Goal: Task Accomplishment & Management: Manage account settings

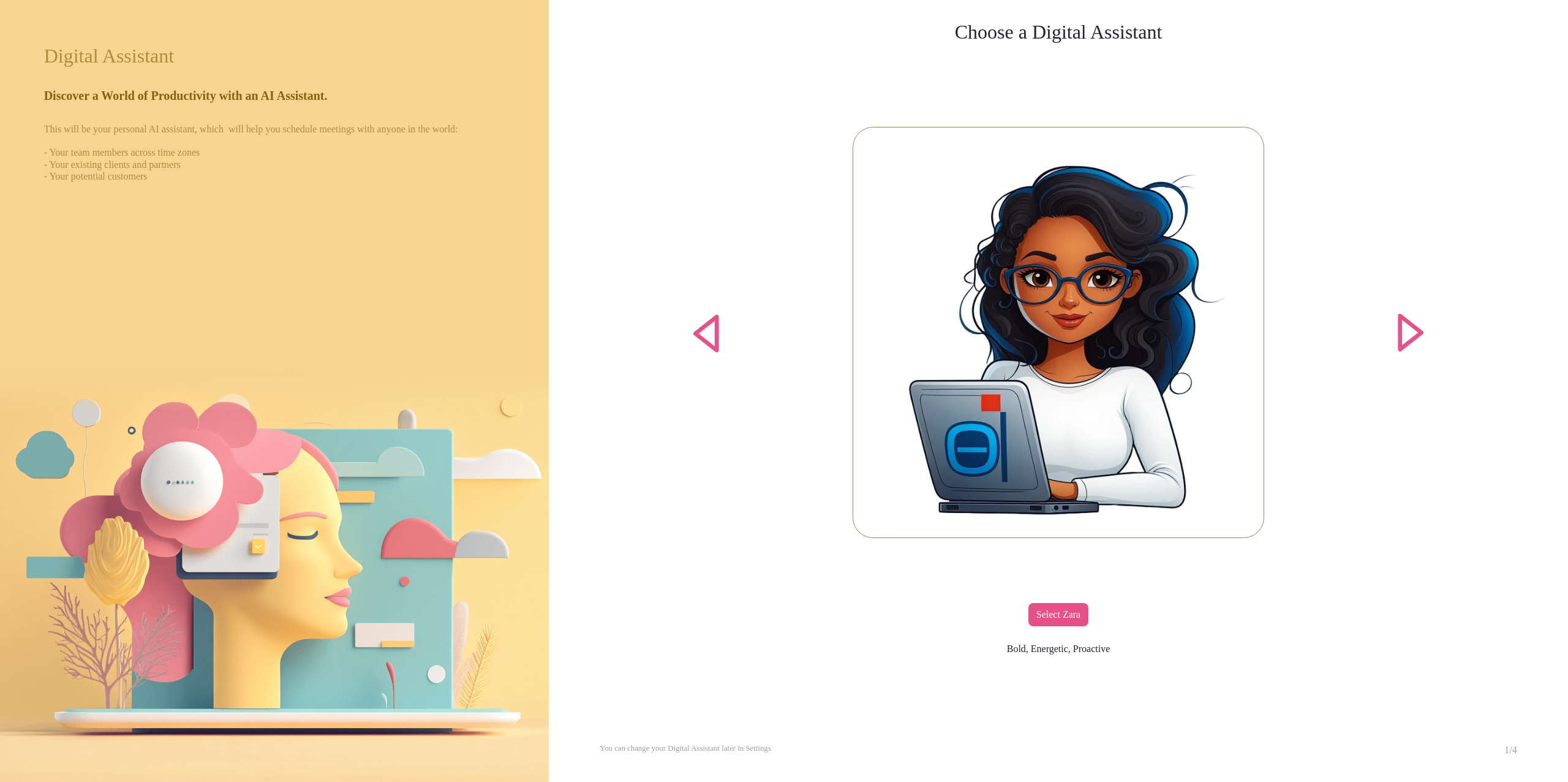
click at [1051, 621] on div "Select Zara" at bounding box center [1058, 614] width 60 height 23
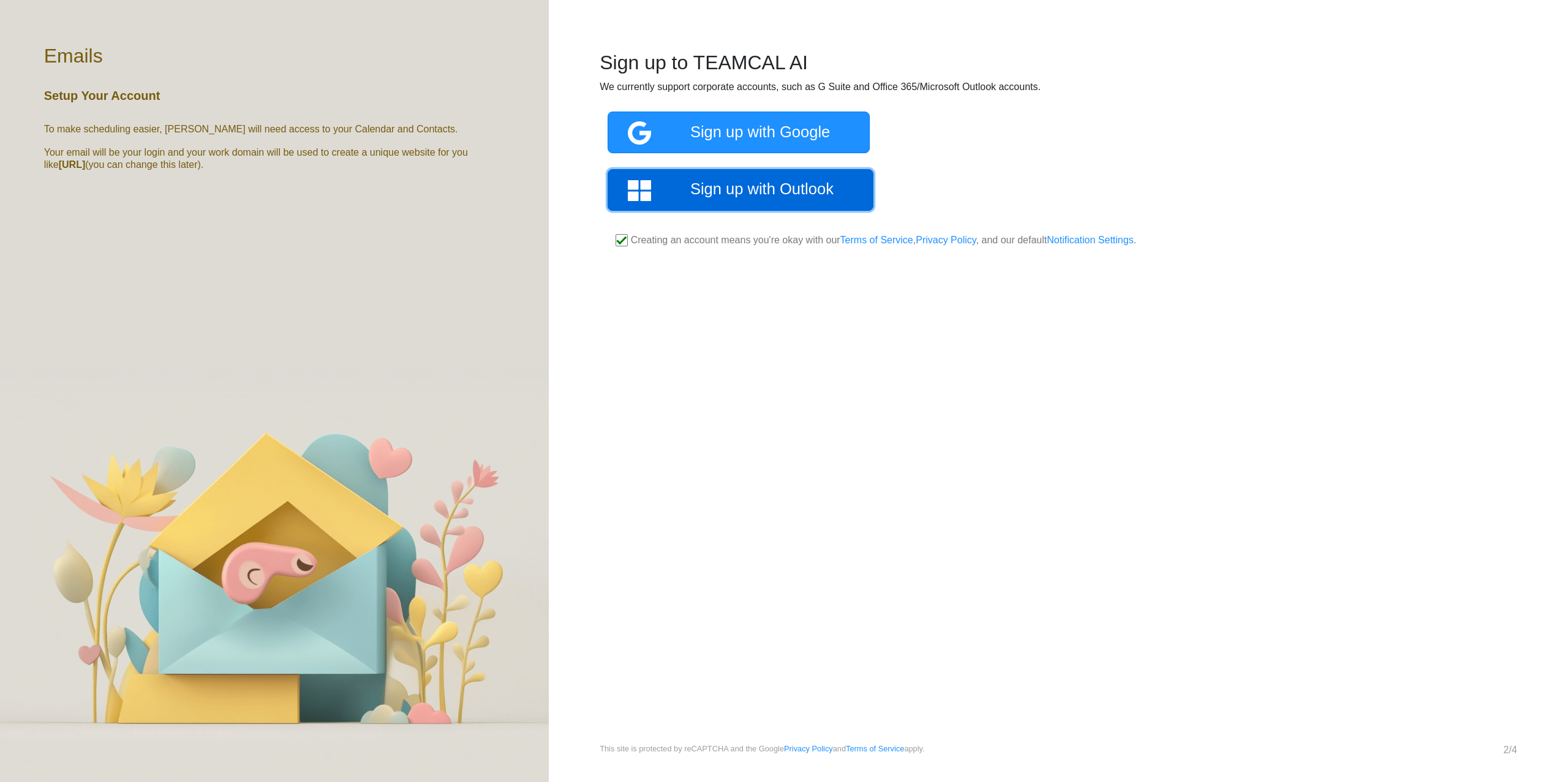
click at [739, 192] on link "Sign up with Outlook" at bounding box center [740, 190] width 265 height 42
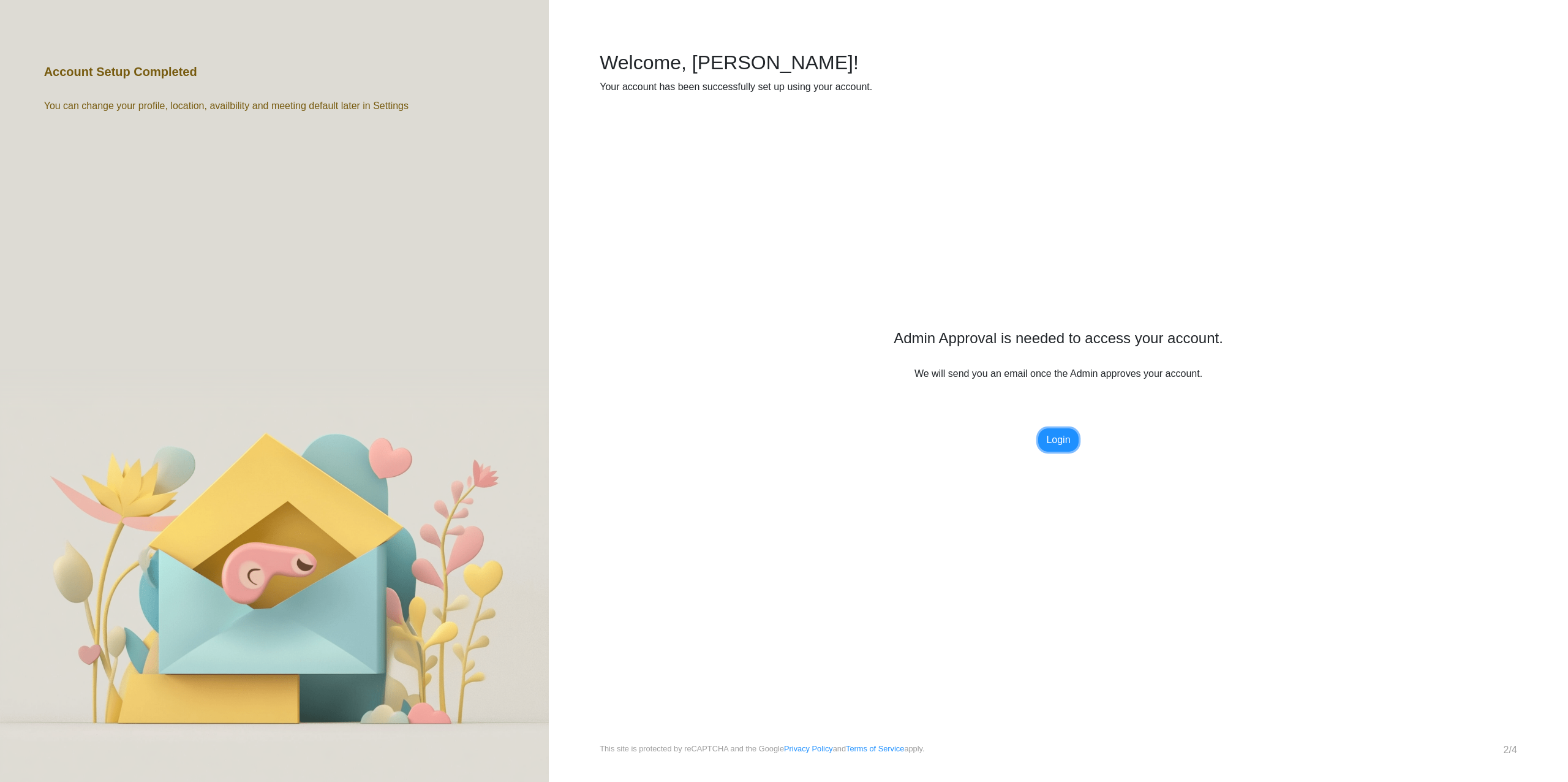
click at [1057, 446] on link "Login" at bounding box center [1057, 440] width 40 height 23
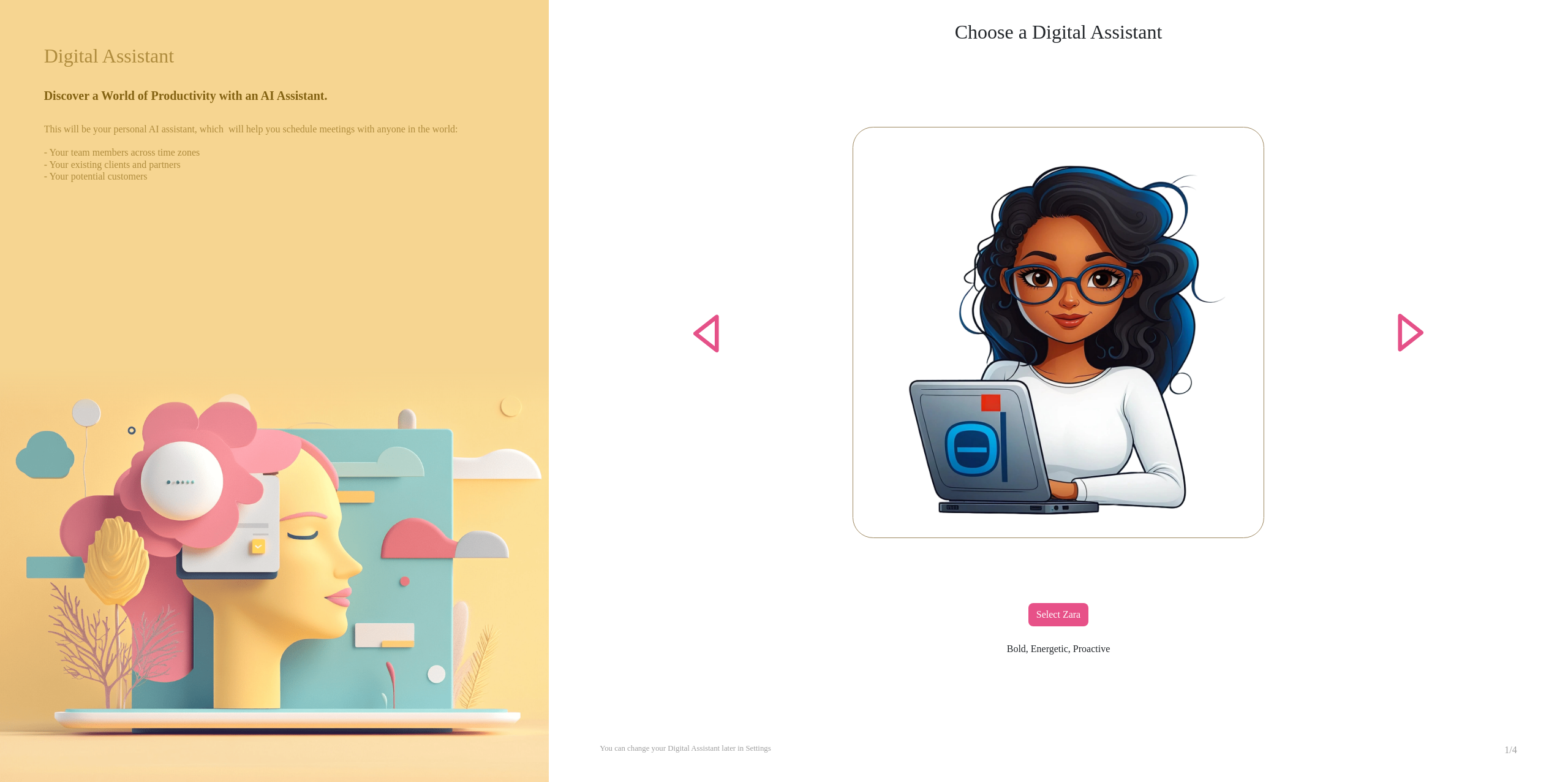
click at [1073, 614] on div "Select Zara" at bounding box center [1058, 614] width 60 height 23
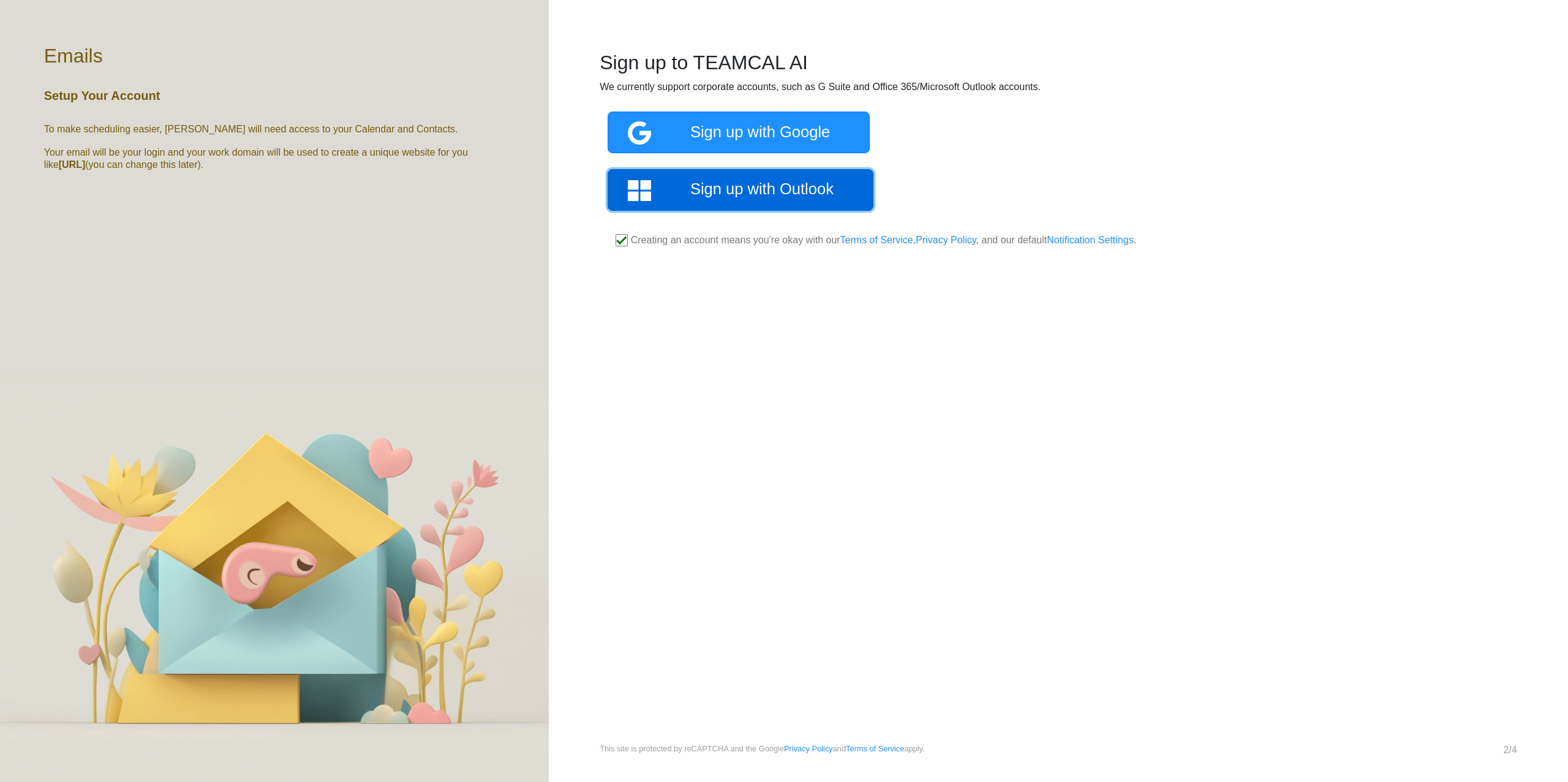
click at [797, 202] on link "Sign up with Outlook" at bounding box center [740, 190] width 265 height 42
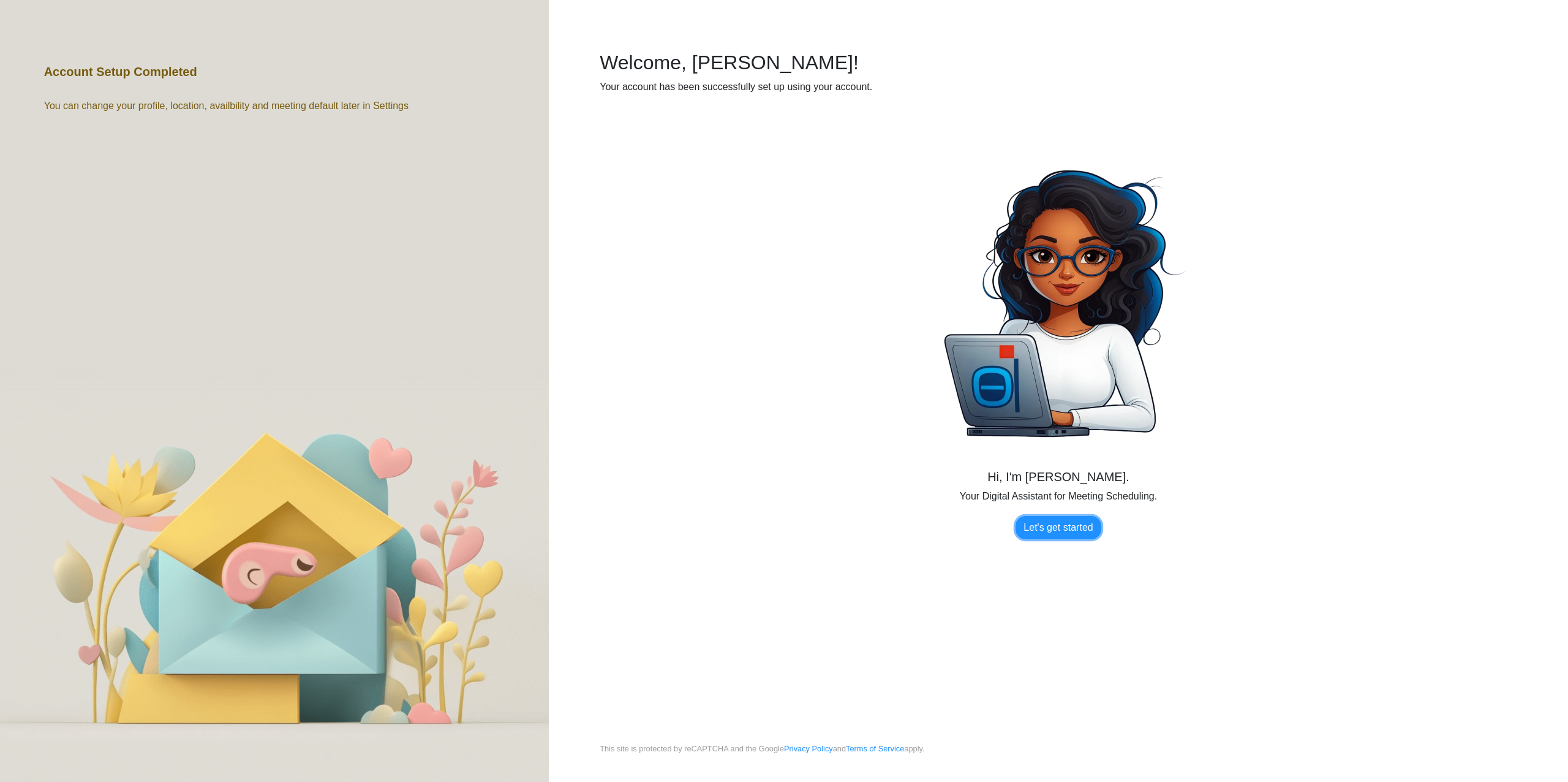
click at [1048, 529] on link "Let's get started" at bounding box center [1058, 527] width 85 height 23
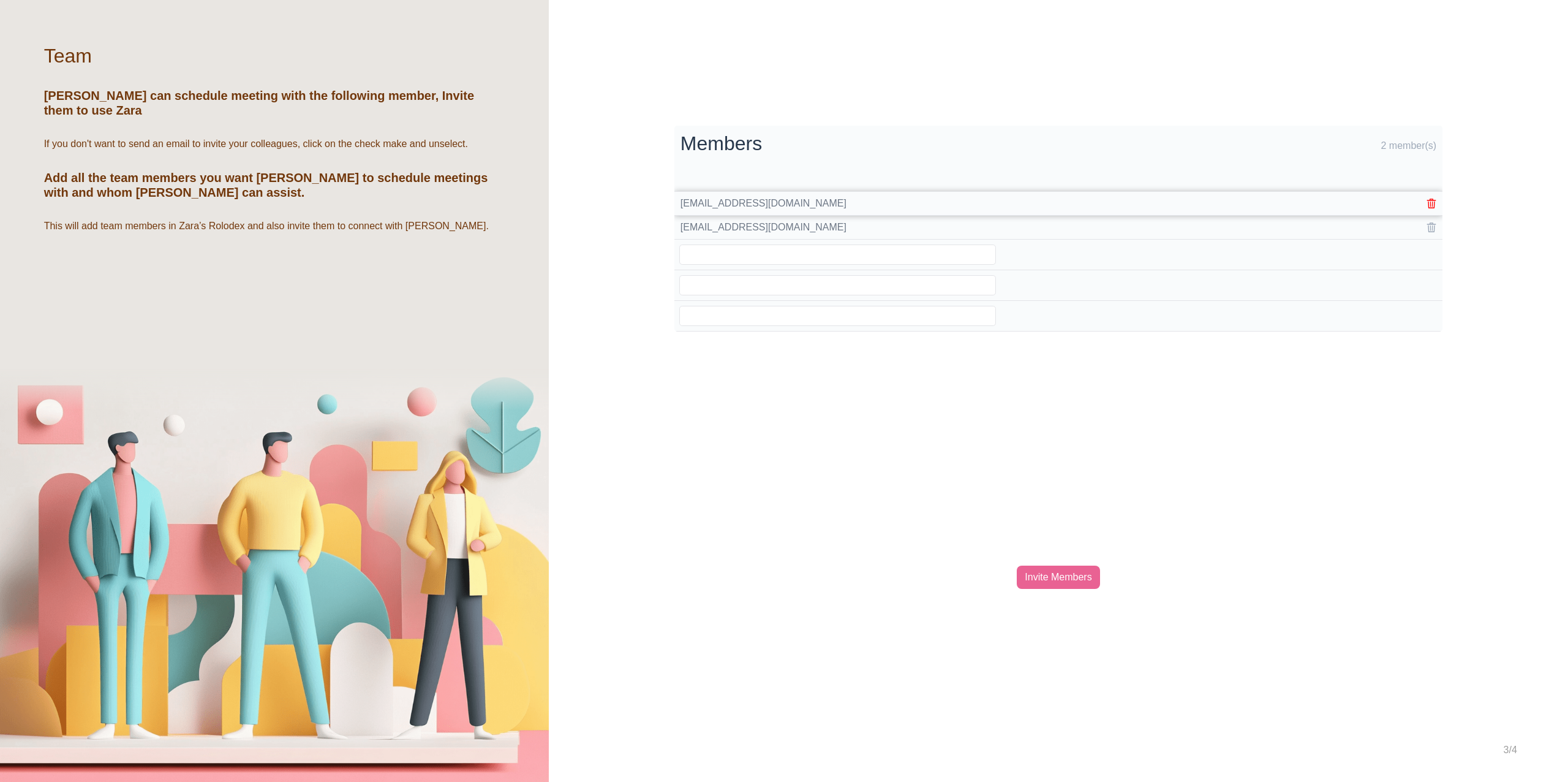
click at [1430, 205] on div at bounding box center [1327, 204] width 218 height 10
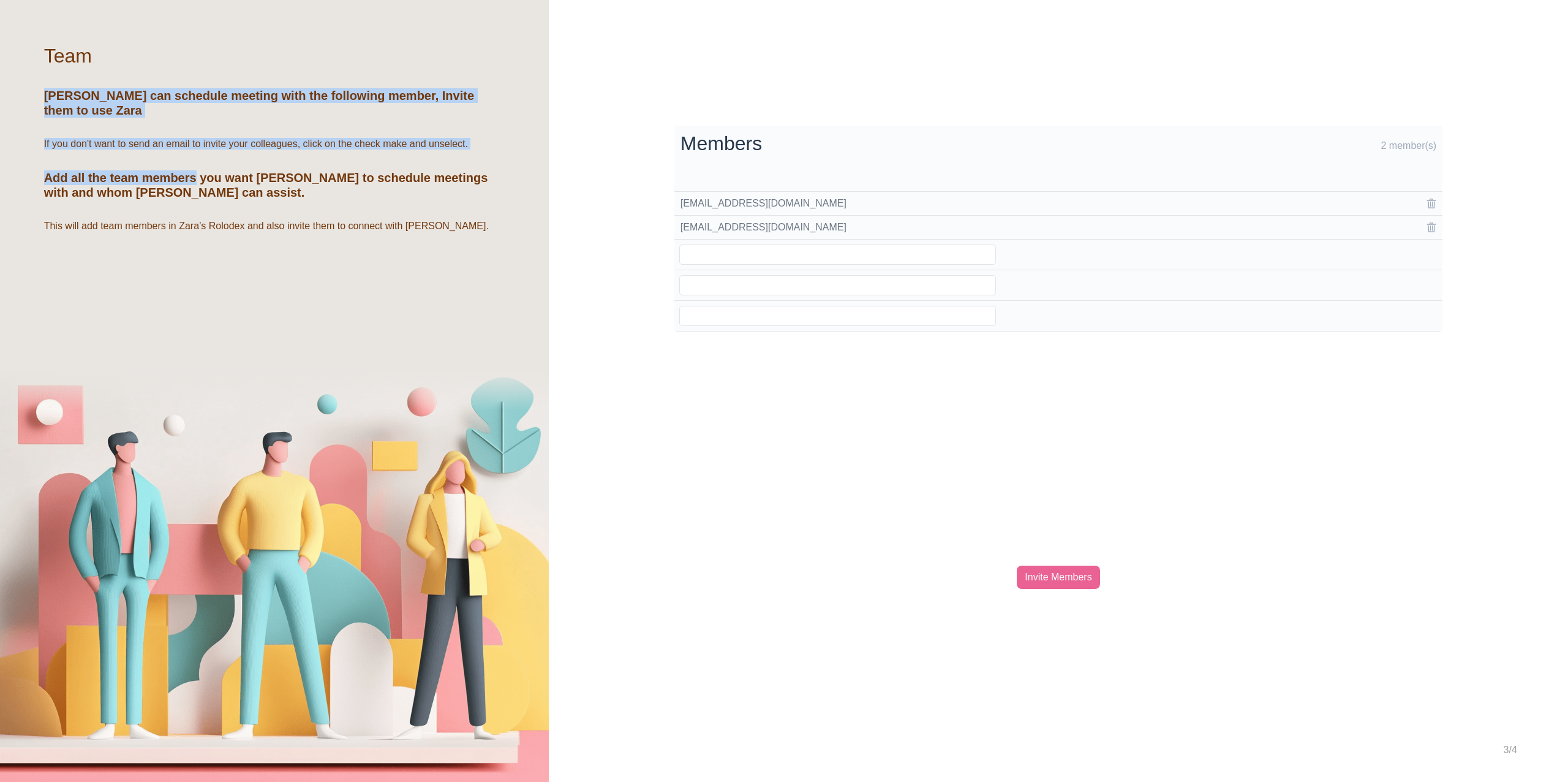
drag, startPoint x: 41, startPoint y: 92, endPoint x: 194, endPoint y: 162, distance: 168.3
click at [194, 162] on div "Team Zara can schedule meeting with the following member, Invite them to use Za…" at bounding box center [274, 129] width 549 height 258
drag, startPoint x: 91, startPoint y: 120, endPoint x: 155, endPoint y: 167, distance: 79.4
click at [155, 167] on div "Team Zara can schedule meeting with the following member, Invite them to use Za…" at bounding box center [274, 129] width 549 height 258
click at [155, 170] on h5 "Add all the team members you want [PERSON_NAME] to schedule meetings with and w…" at bounding box center [275, 185] width 462 height 30
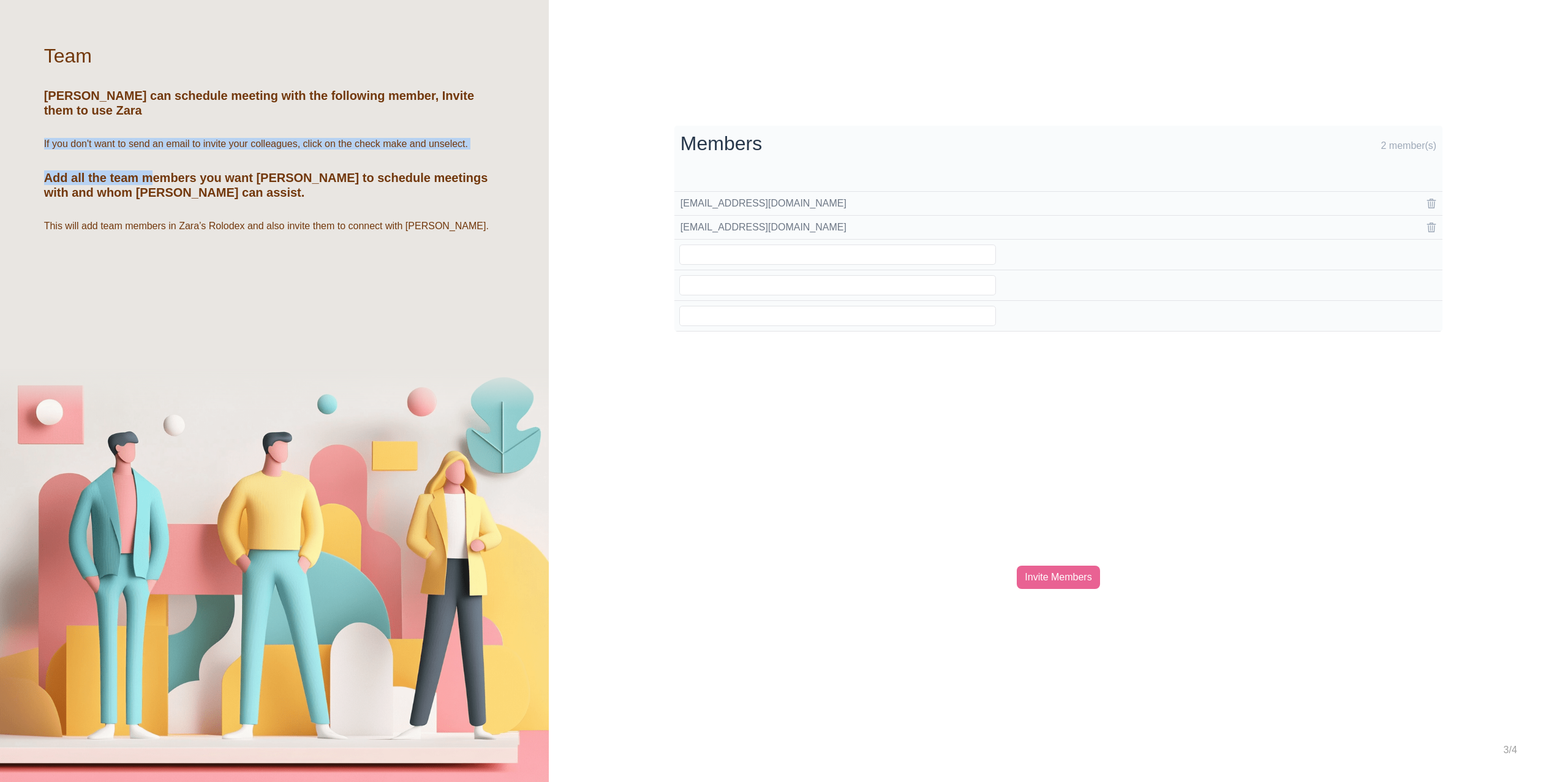
click at [357, 138] on h6 "If you don't want to send an email to invite your colleagues, click on the chec…" at bounding box center [256, 143] width 424 height 12
click at [137, 220] on h6 "This will add team members in Zara’s Rolodex and also invite them to connect wi…" at bounding box center [266, 226] width 445 height 12
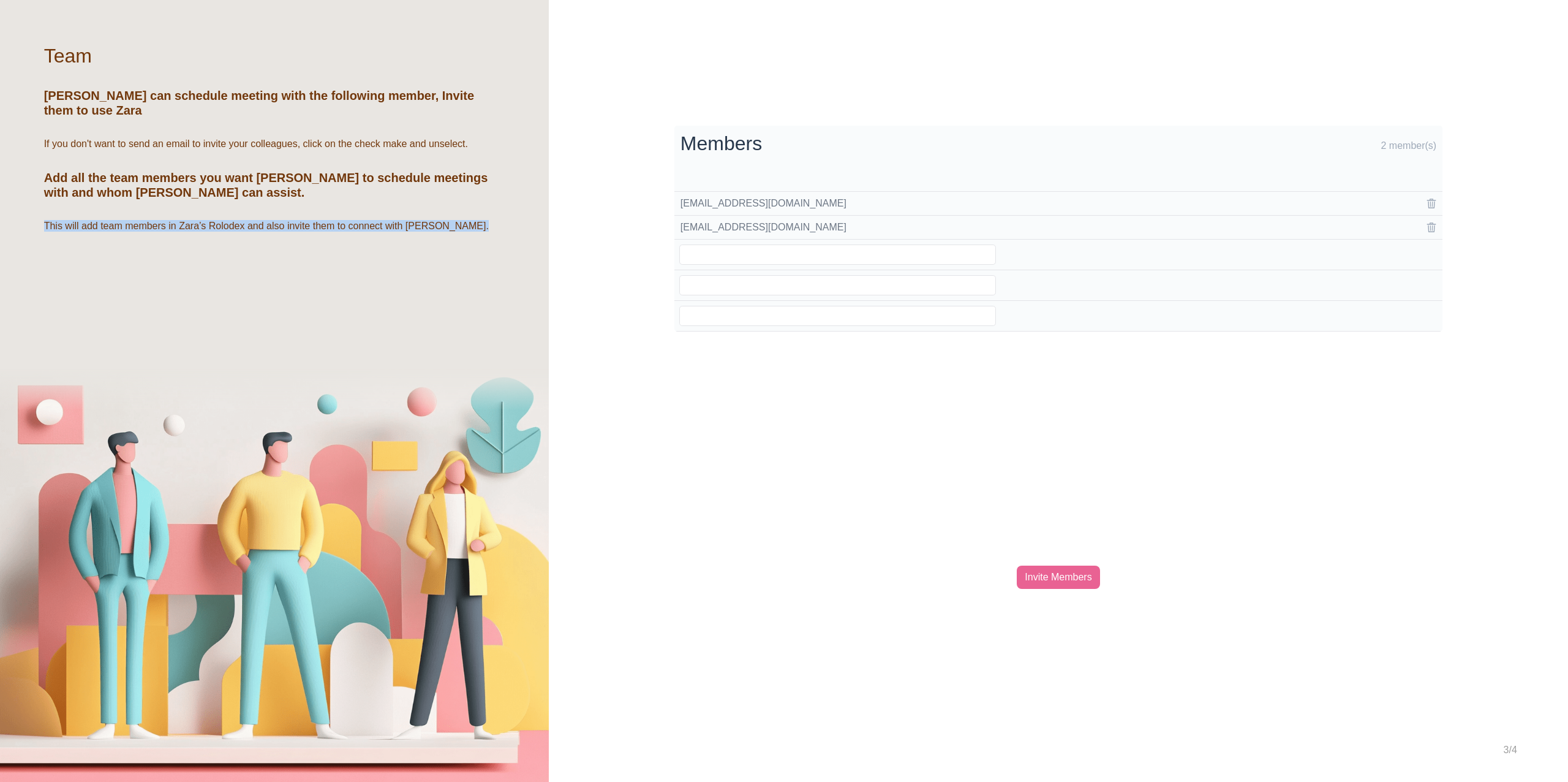
click at [137, 220] on h6 "This will add team members in Zara’s Rolodex and also invite them to connect wi…" at bounding box center [266, 226] width 445 height 12
click at [1068, 577] on div "Invite Members" at bounding box center [1057, 577] width 82 height 23
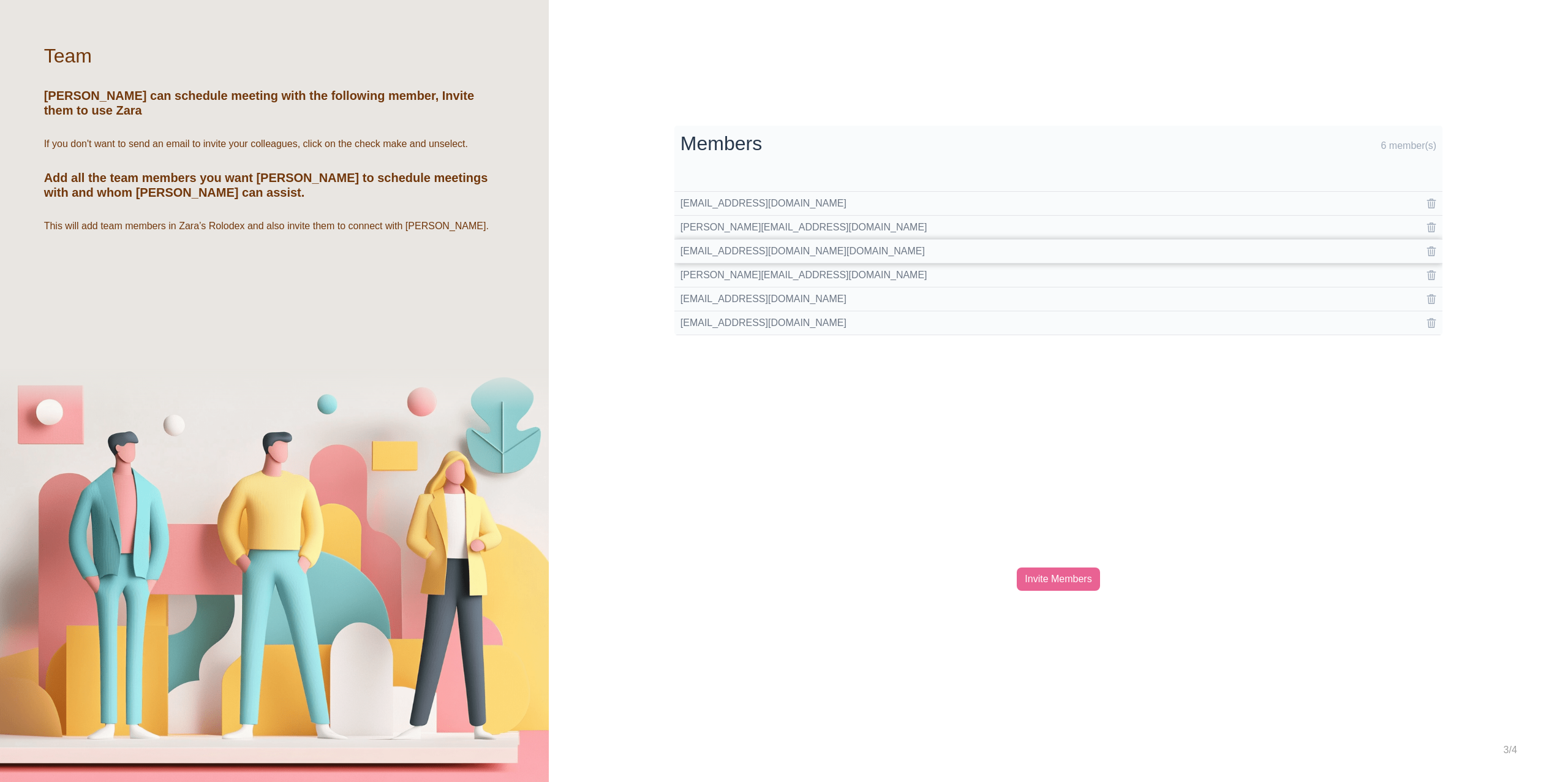
drag, startPoint x: 932, startPoint y: 253, endPoint x: 680, endPoint y: 253, distance: 252.0
click at [680, 253] on td "ignitersv_gmail.com#EXT#@teamcaladi.onmicrosoft.com" at bounding box center [943, 252] width 537 height 24
click at [817, 409] on div "Processing... Please wait. Members 6 member(s) Bhavi@teamcaladi.onmicrosoft.com…" at bounding box center [1058, 391] width 1019 height 782
drag, startPoint x: 678, startPoint y: 251, endPoint x: 932, endPoint y: 254, distance: 254.0
click at [932, 254] on td "ignitersv_gmail.com#EXT#@teamcaladi.onmicrosoft.com" at bounding box center [943, 252] width 537 height 24
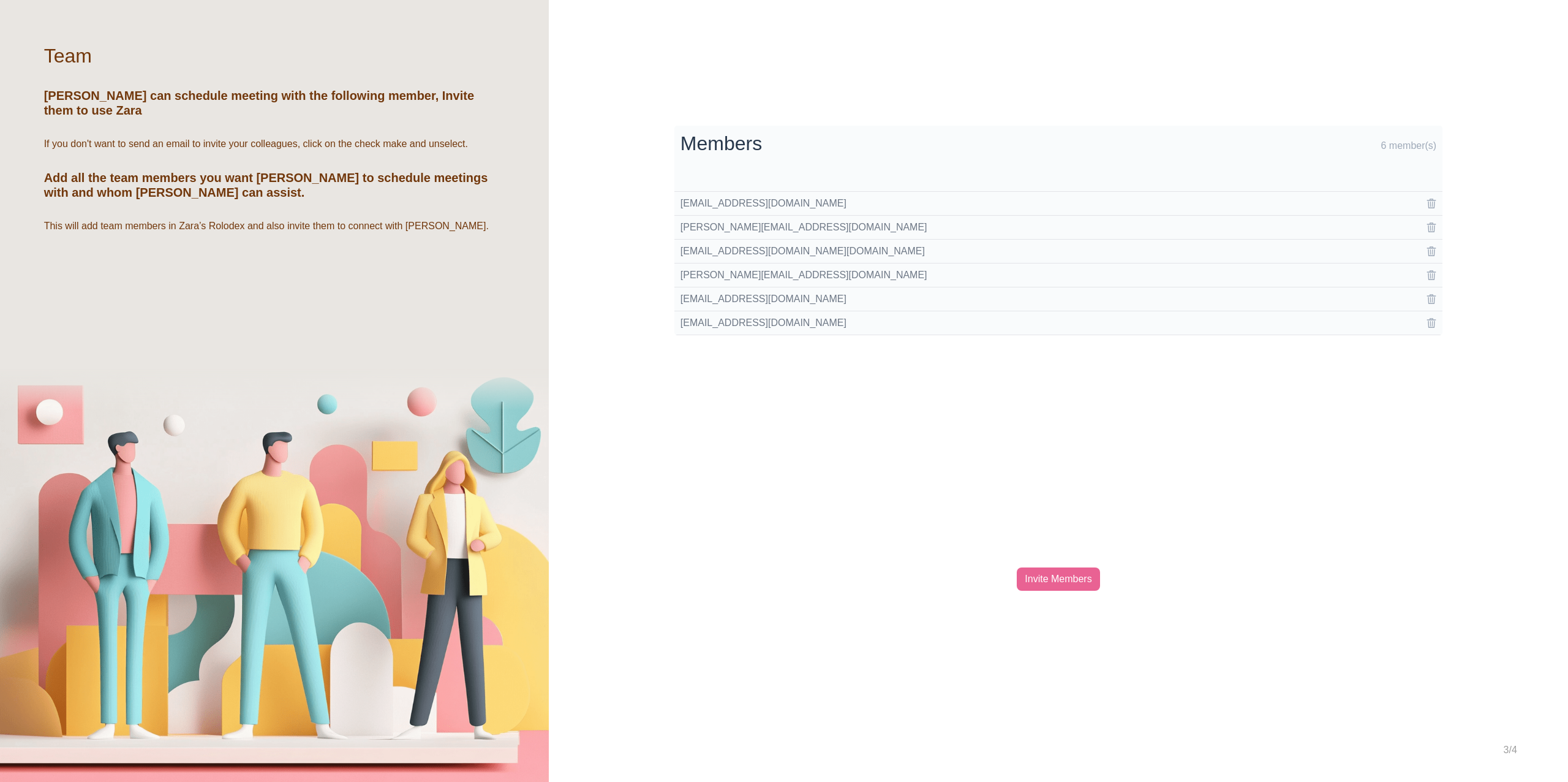
click at [1009, 457] on div "Processing... Please wait. Members 6 member(s) Bhavi@teamcaladi.onmicrosoft.com…" at bounding box center [1058, 391] width 1019 height 782
click at [1053, 581] on div "Invite Members" at bounding box center [1057, 578] width 82 height 23
click at [1063, 580] on div "Invite Members" at bounding box center [1057, 578] width 82 height 23
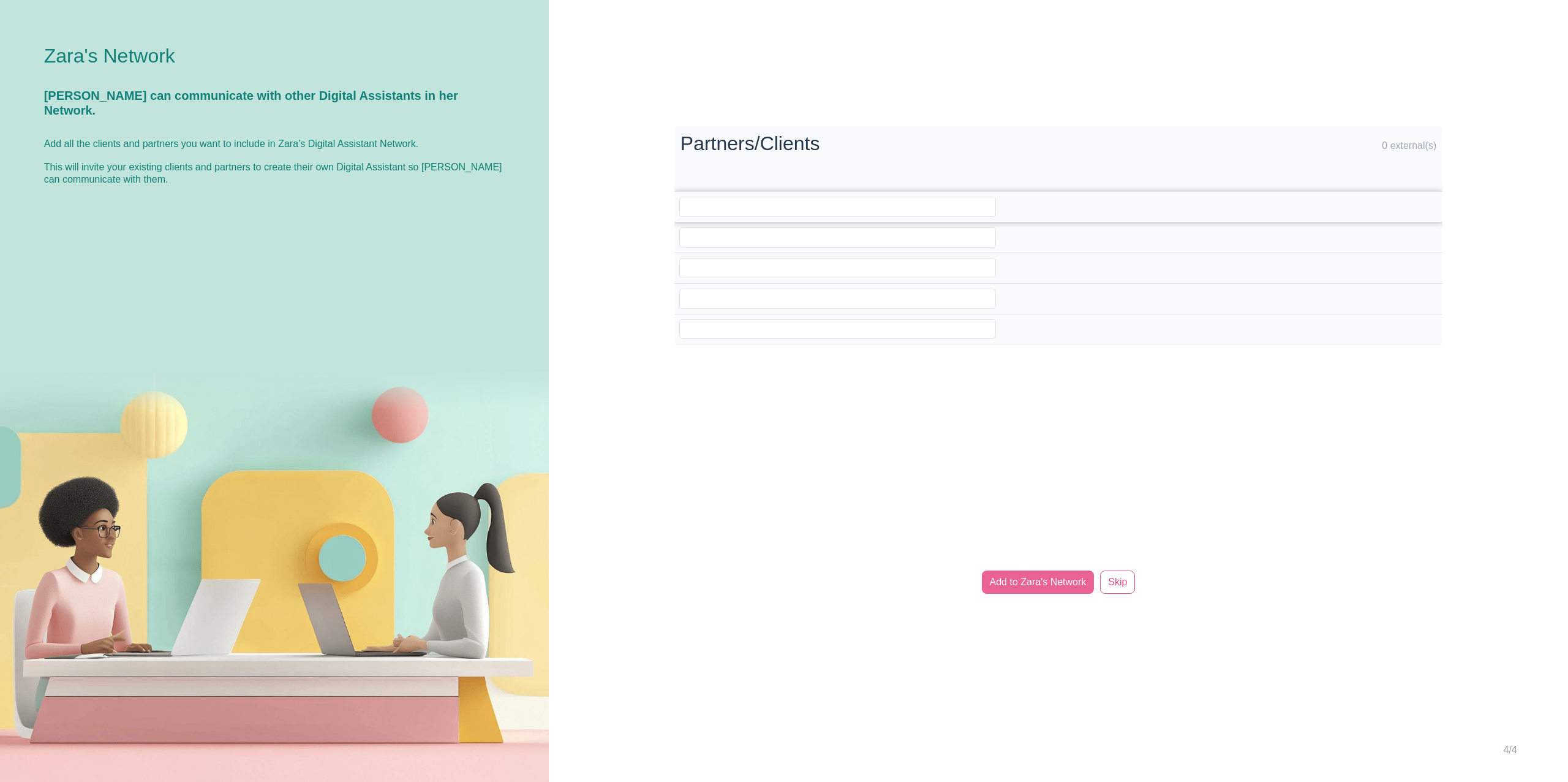
click at [830, 204] on input "email" at bounding box center [837, 207] width 316 height 20
click at [822, 242] on input "email" at bounding box center [837, 238] width 316 height 20
click at [818, 200] on input "email" at bounding box center [837, 207] width 316 height 20
click at [810, 242] on input "email" at bounding box center [837, 238] width 316 height 20
click at [817, 279] on td at bounding box center [943, 267] width 537 height 31
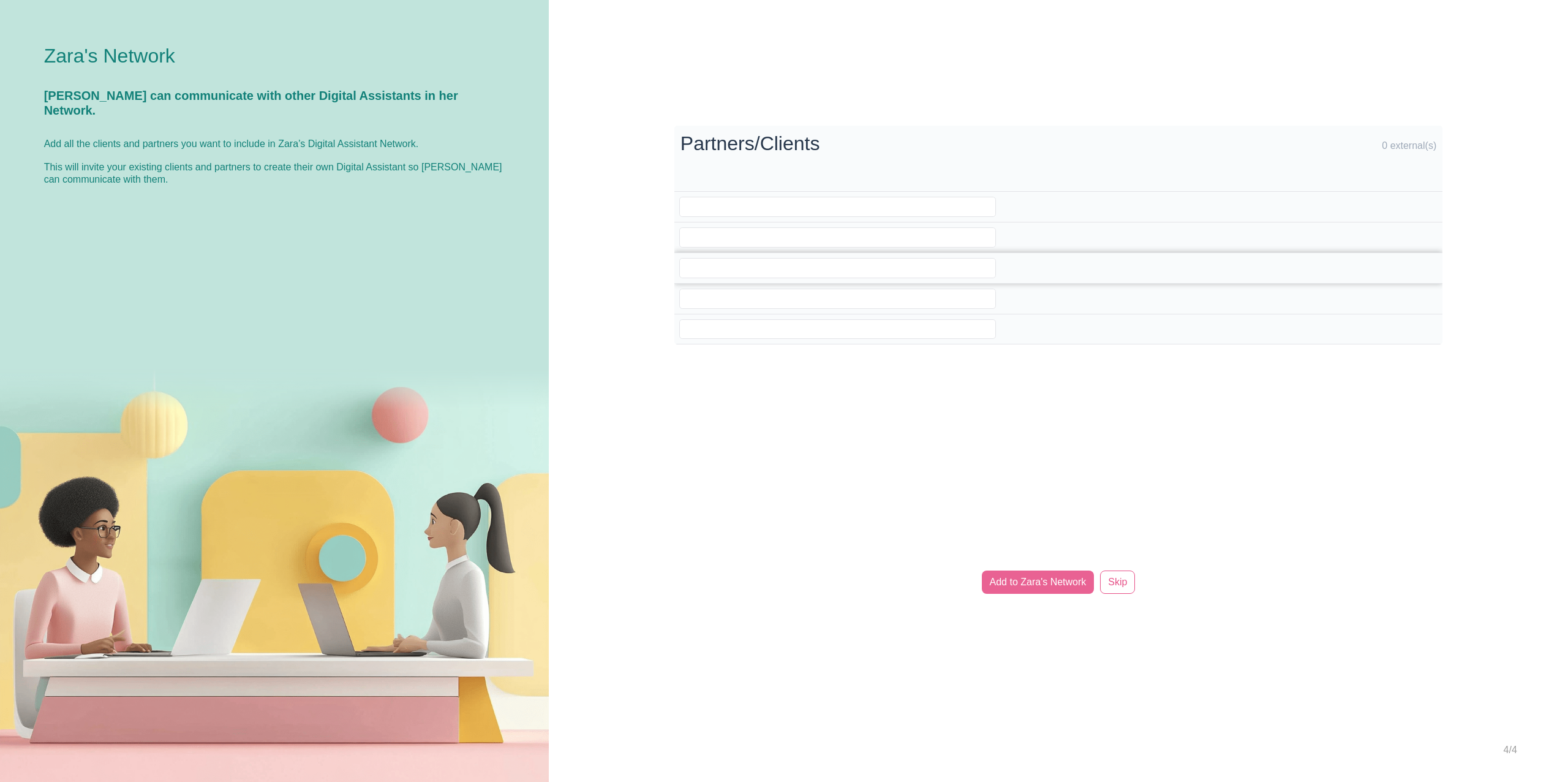
click at [800, 263] on input "email" at bounding box center [837, 268] width 316 height 20
click at [802, 286] on td at bounding box center [943, 298] width 537 height 31
click at [811, 329] on input "email" at bounding box center [837, 329] width 316 height 20
click at [786, 296] on input "email" at bounding box center [837, 299] width 316 height 20
click at [760, 251] on td at bounding box center [943, 237] width 537 height 31
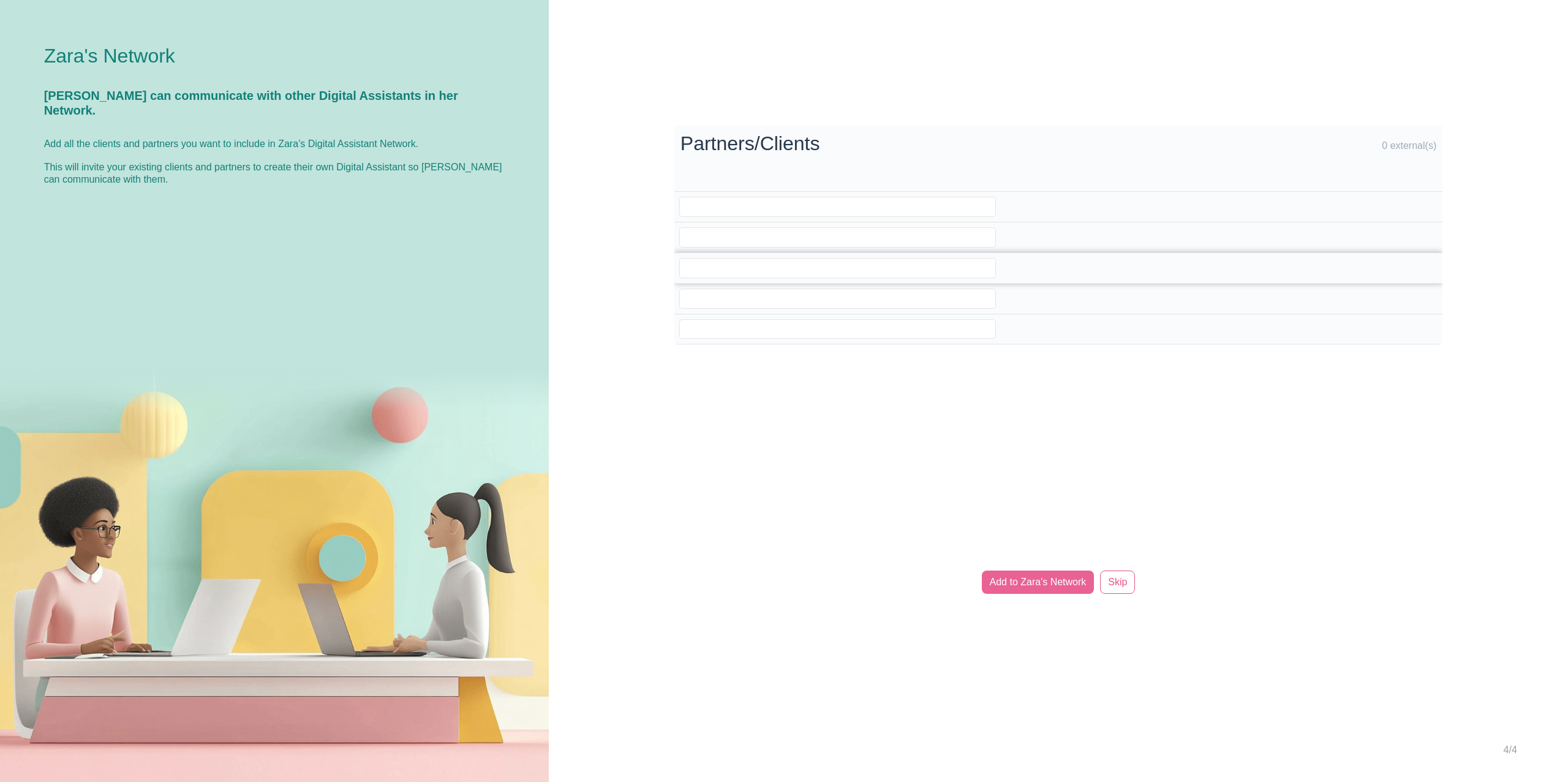
click at [760, 268] on input "email" at bounding box center [837, 268] width 316 height 20
click at [747, 239] on input "email" at bounding box center [837, 238] width 316 height 20
drag, startPoint x: 745, startPoint y: 205, endPoint x: 748, endPoint y: 224, distance: 19.2
click at [745, 205] on input "email" at bounding box center [837, 207] width 316 height 20
click at [747, 235] on input "email" at bounding box center [837, 238] width 316 height 20
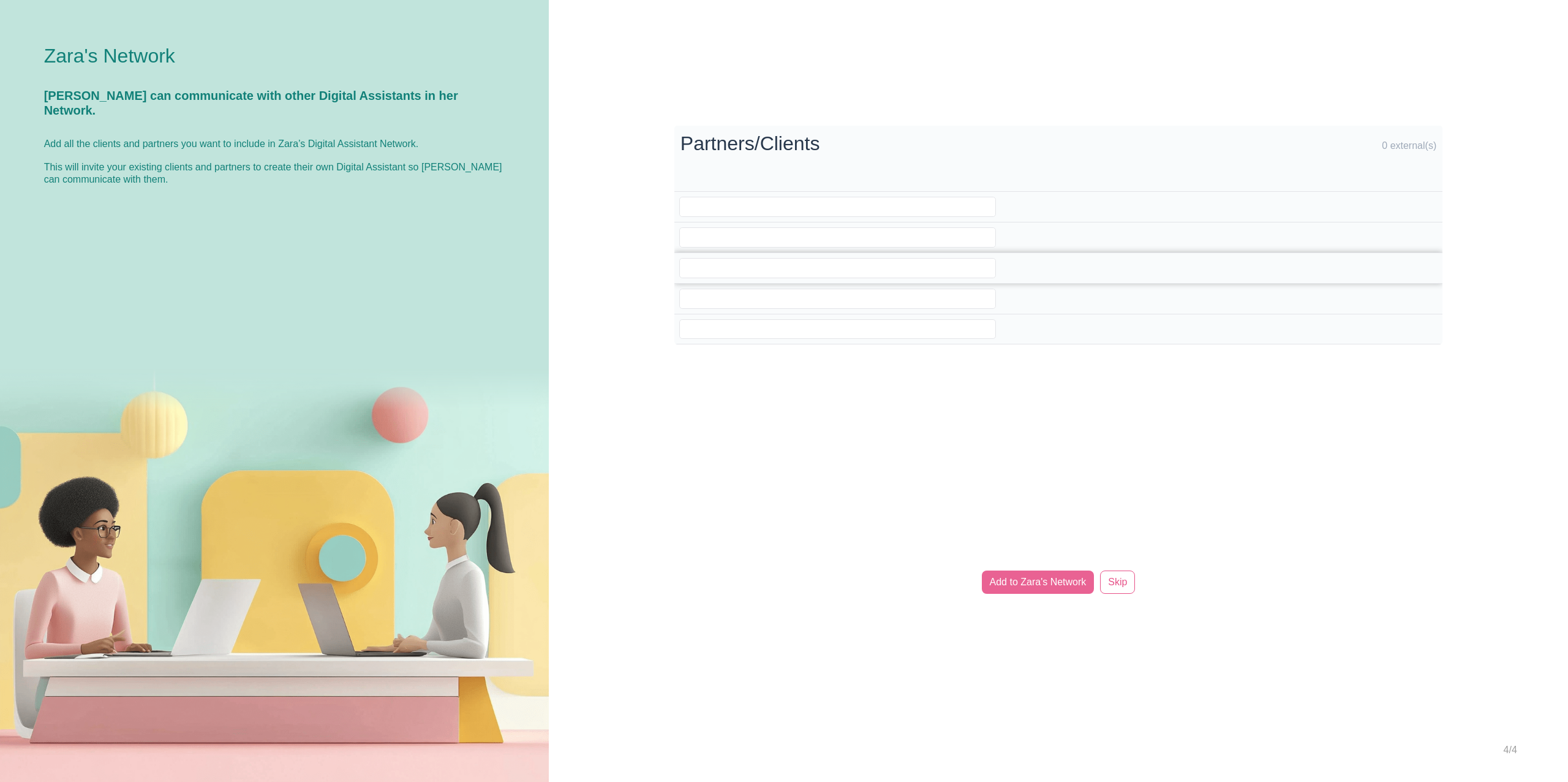
click at [752, 271] on input "email" at bounding box center [837, 268] width 316 height 20
click at [752, 302] on input "email" at bounding box center [837, 299] width 316 height 20
click at [760, 331] on input "email" at bounding box center [837, 329] width 316 height 20
click at [763, 218] on td at bounding box center [943, 206] width 537 height 31
click at [757, 205] on input "email" at bounding box center [837, 207] width 316 height 20
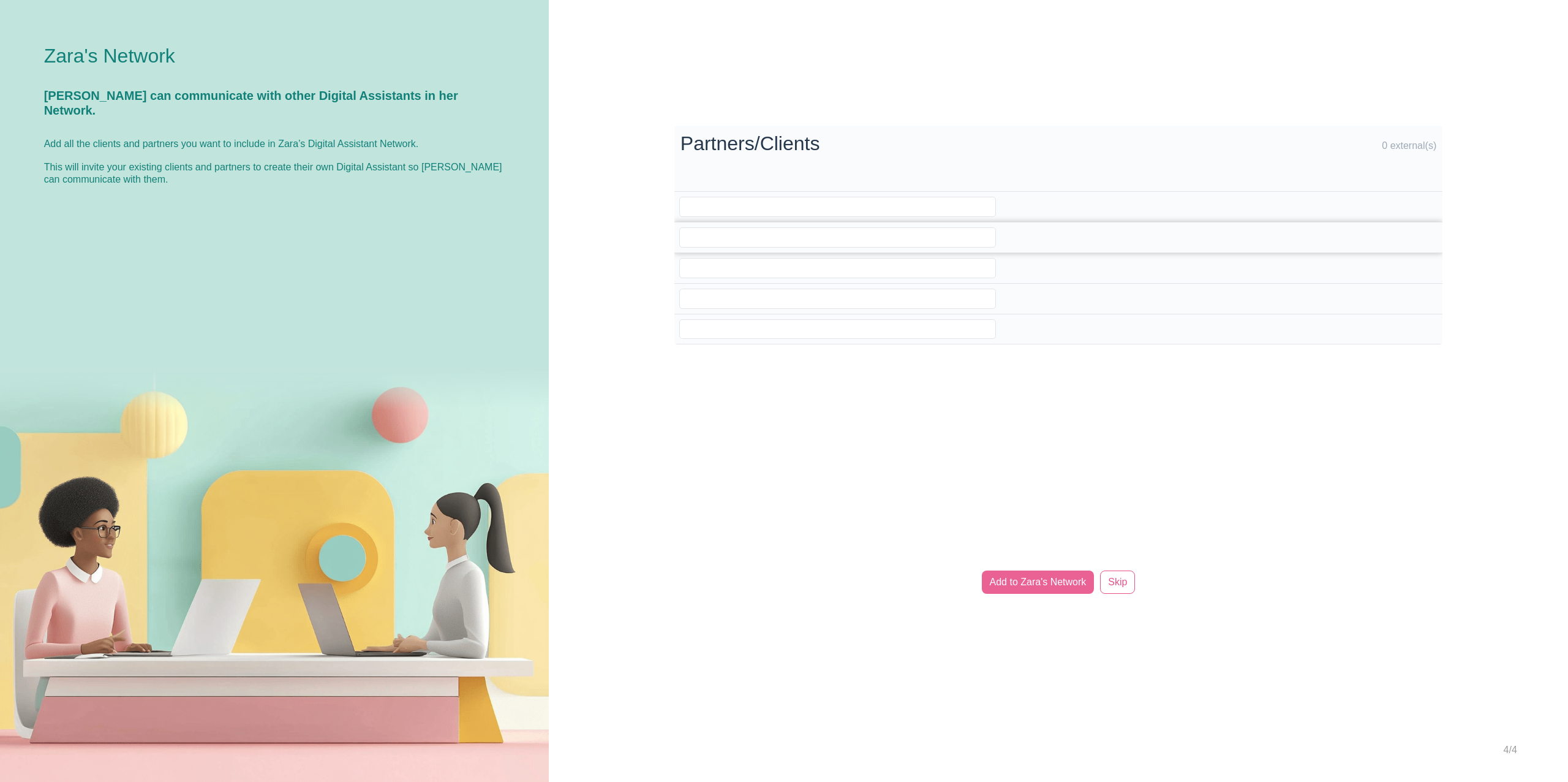
click at [751, 239] on input "email" at bounding box center [837, 238] width 316 height 20
click at [747, 273] on input "email" at bounding box center [837, 268] width 316 height 20
click at [756, 301] on input "email" at bounding box center [837, 299] width 316 height 20
click at [751, 326] on input "email" at bounding box center [837, 329] width 316 height 20
click at [824, 385] on div "Processing... Please wait. Partners/Clients 0 external(s) Add to Zara's Network…" at bounding box center [1058, 391] width 1019 height 782
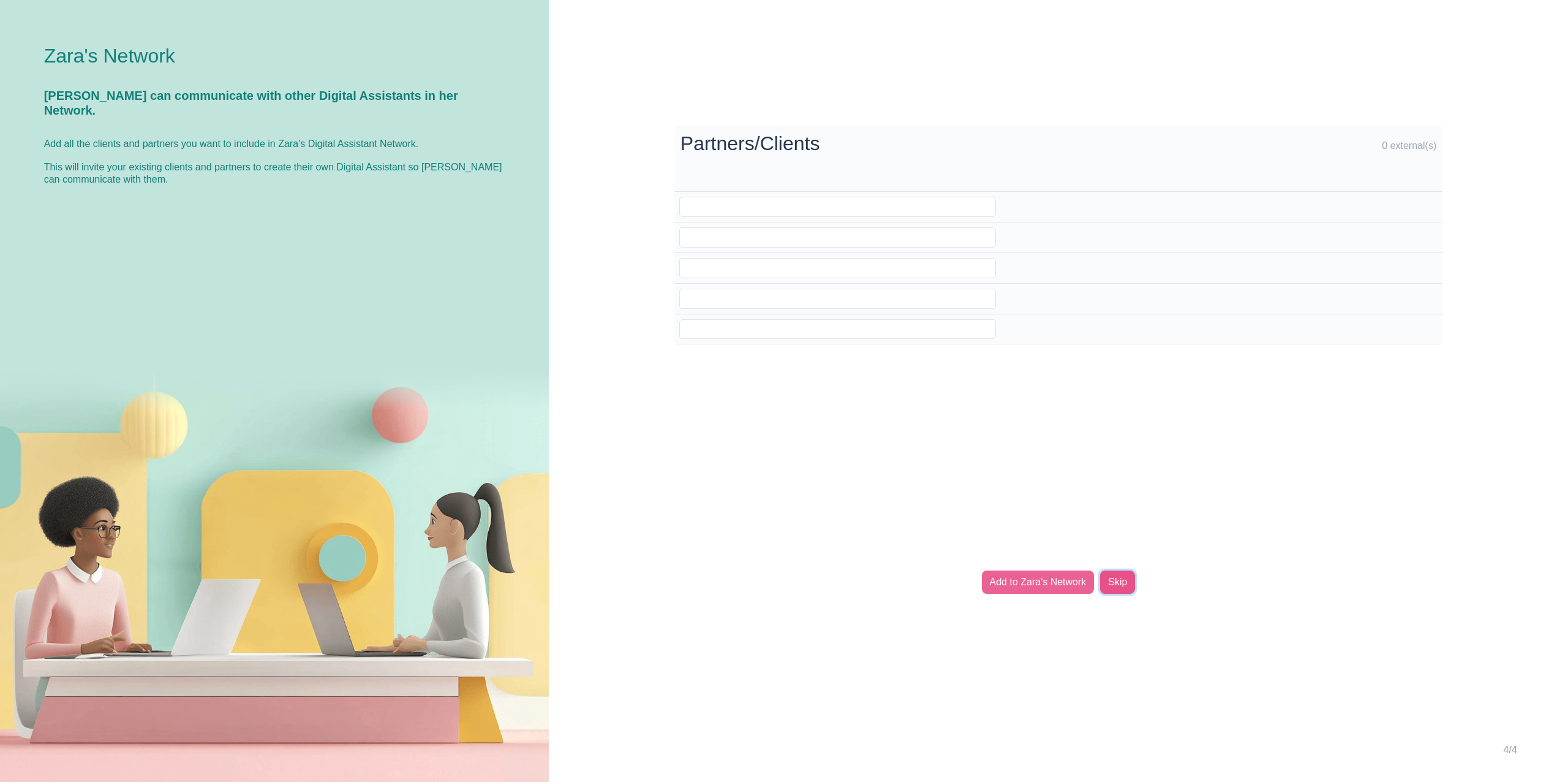
click at [1112, 581] on link "Skip" at bounding box center [1117, 581] width 35 height 23
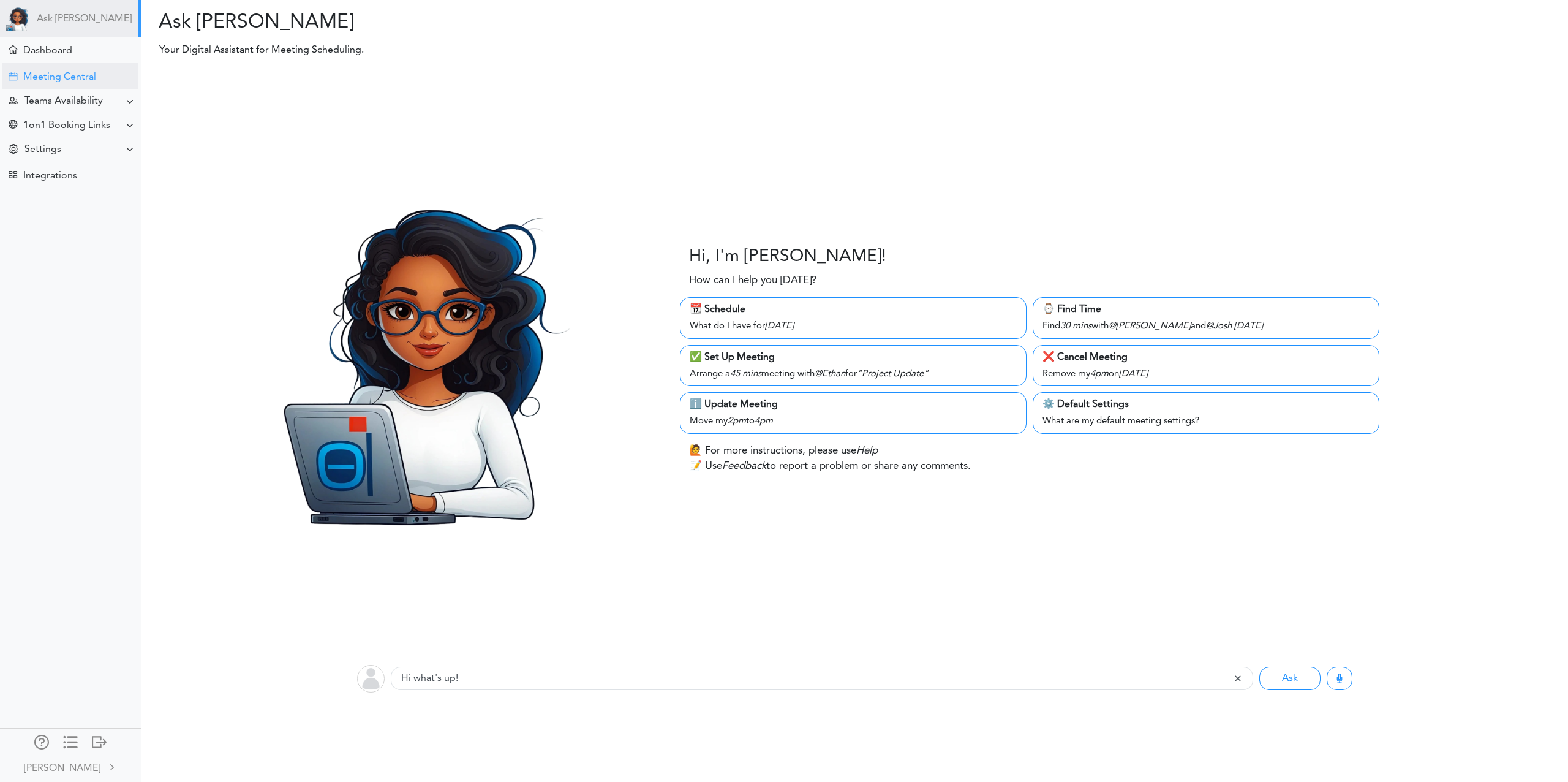
click at [62, 77] on div "Meeting Central" at bounding box center [59, 77] width 73 height 12
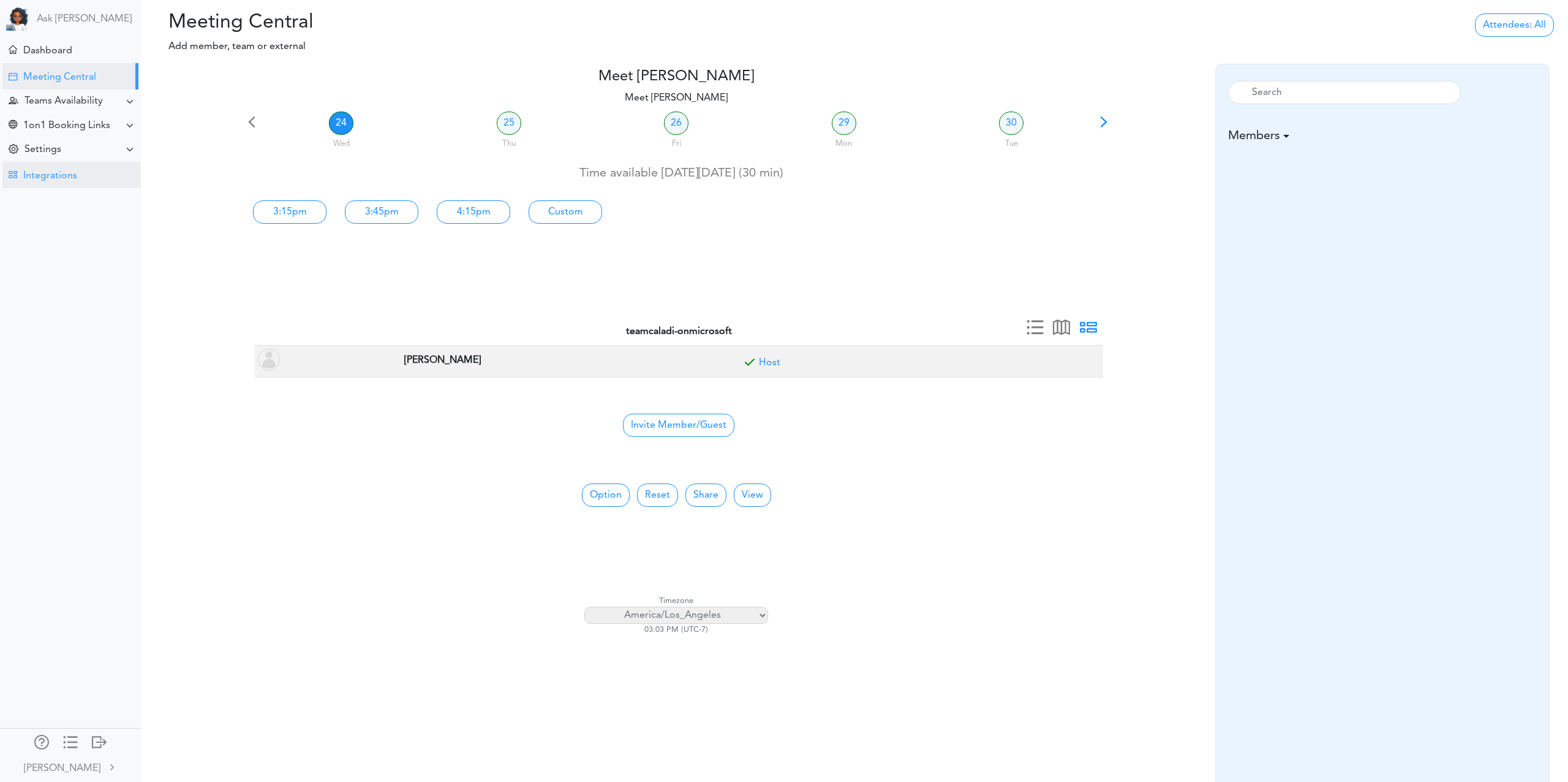
click at [63, 180] on div "Integrations" at bounding box center [50, 176] width 54 height 12
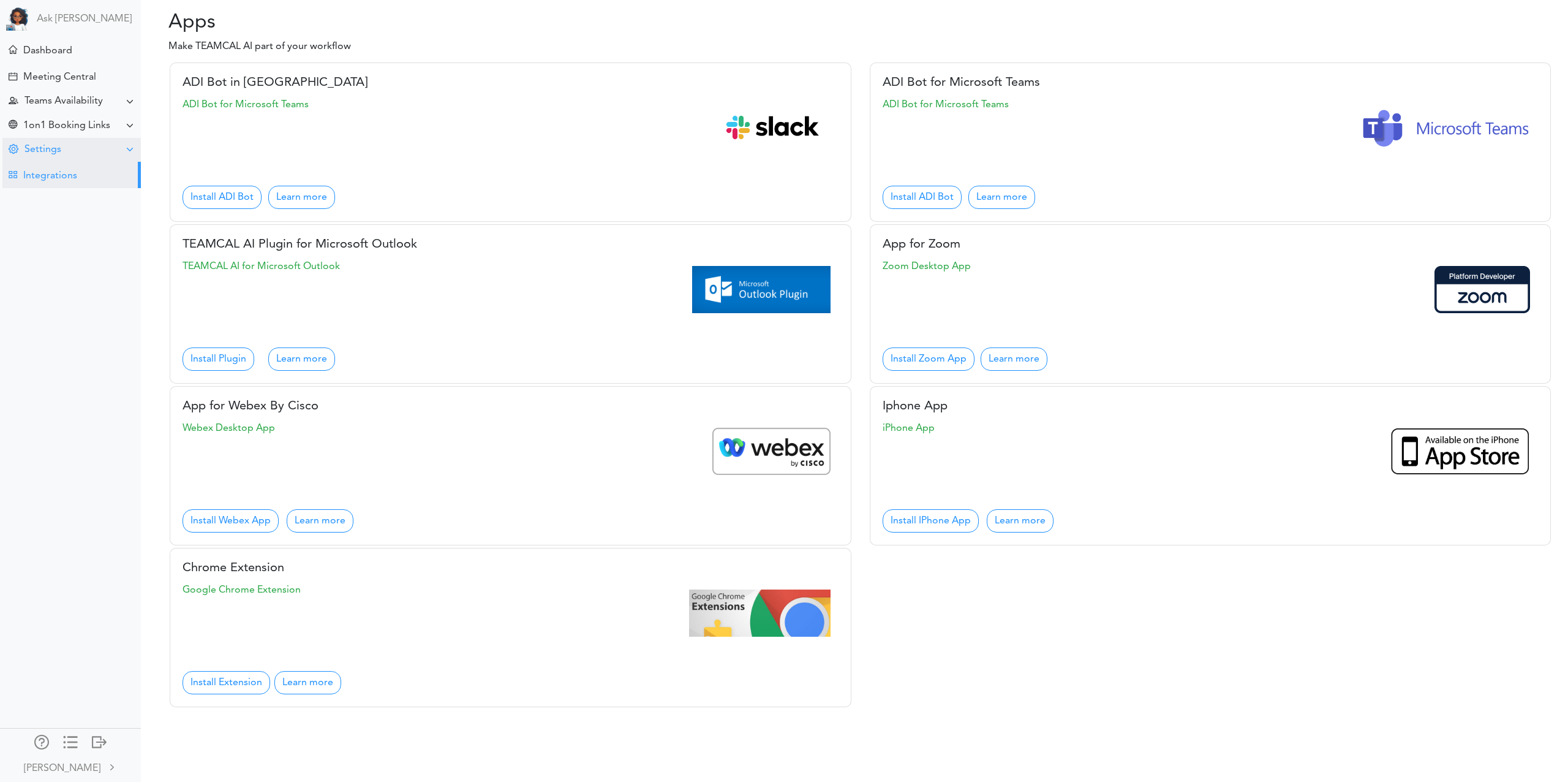
click at [56, 146] on div "Settings" at bounding box center [43, 150] width 37 height 12
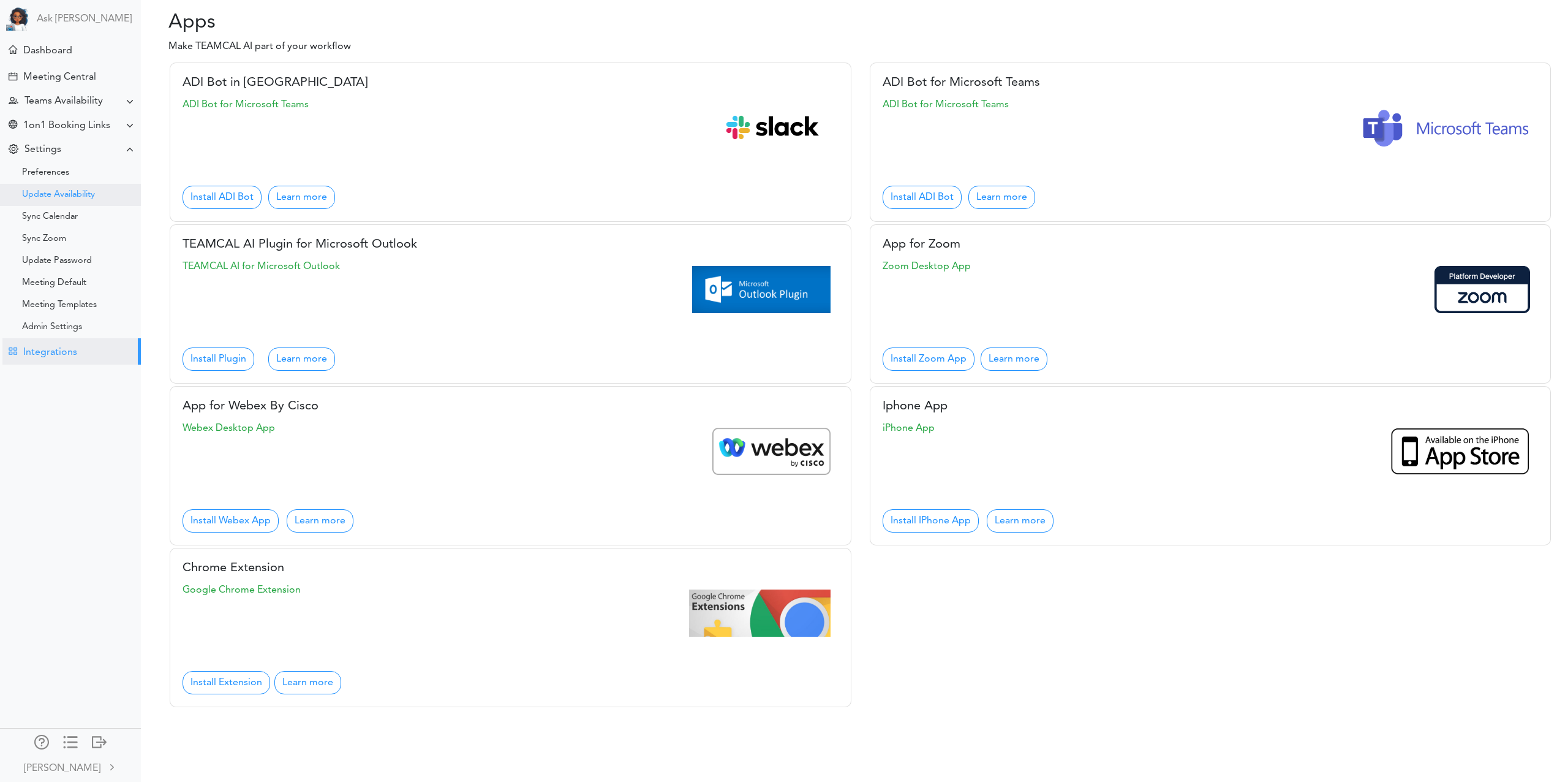
click at [68, 197] on div "Update Availability" at bounding box center [58, 194] width 73 height 6
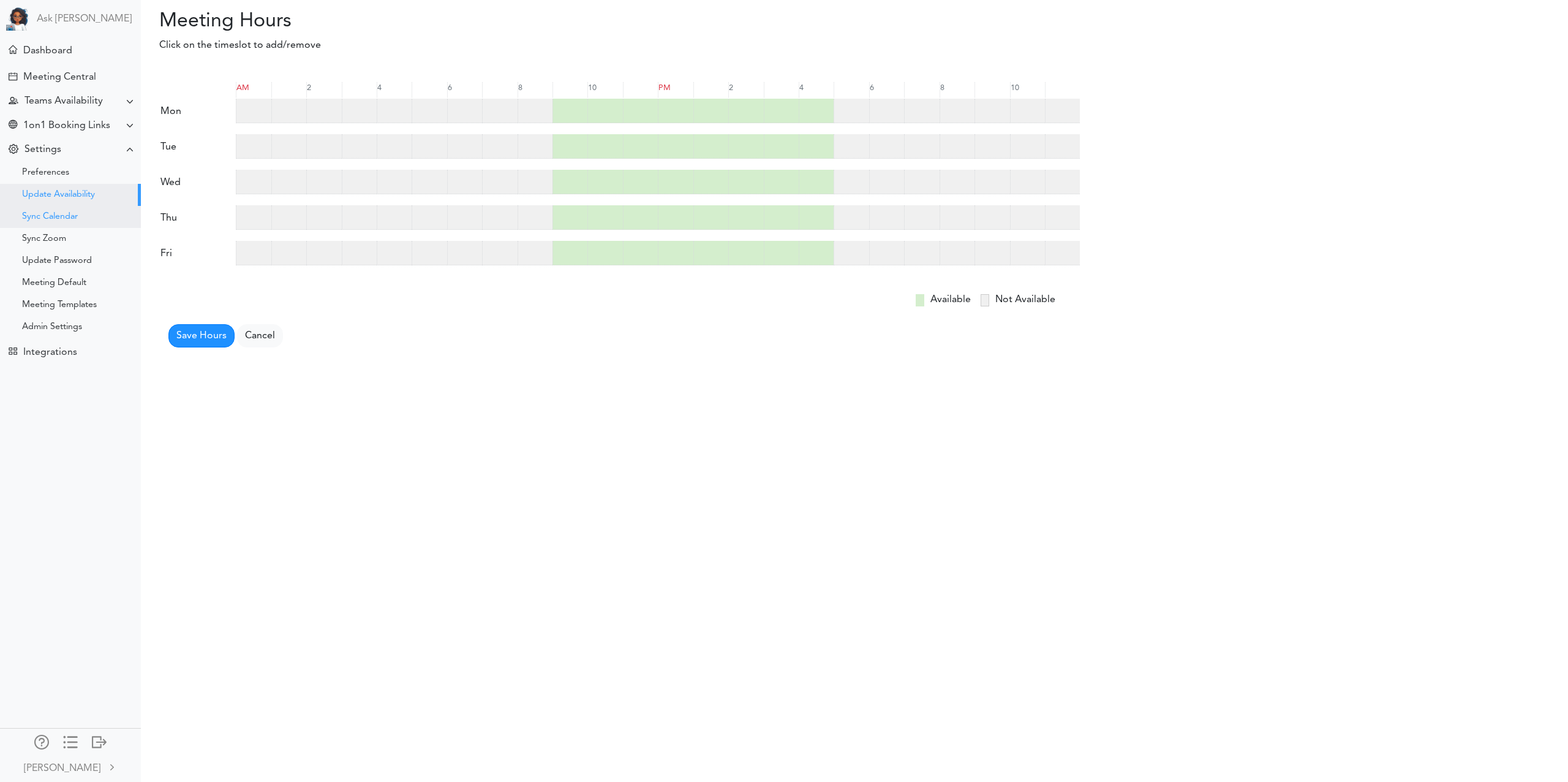
click at [75, 218] on div "Sync Calendar" at bounding box center [50, 217] width 56 height 6
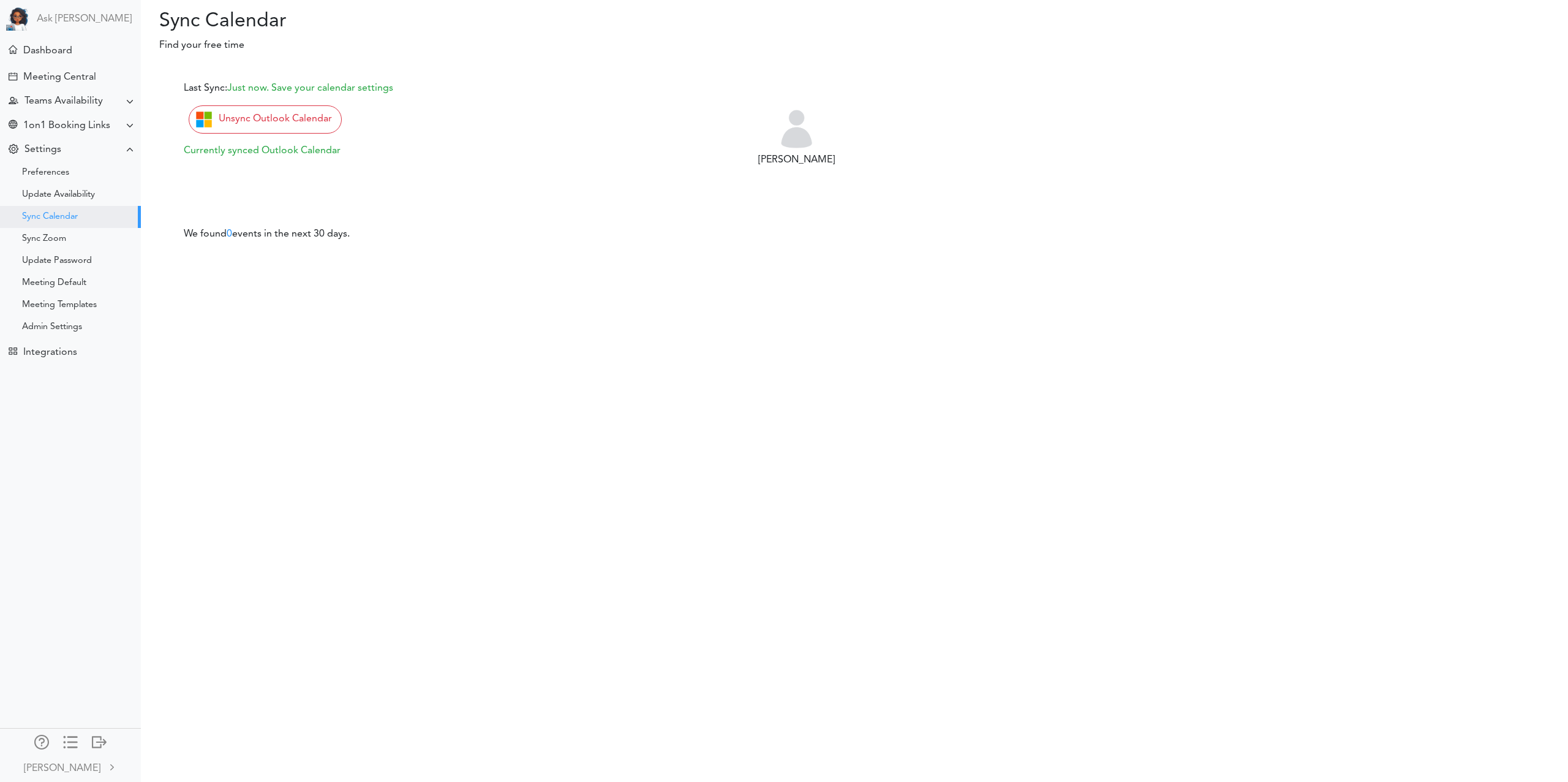
click at [73, 238] on div "Sync Zoom" at bounding box center [70, 239] width 141 height 22
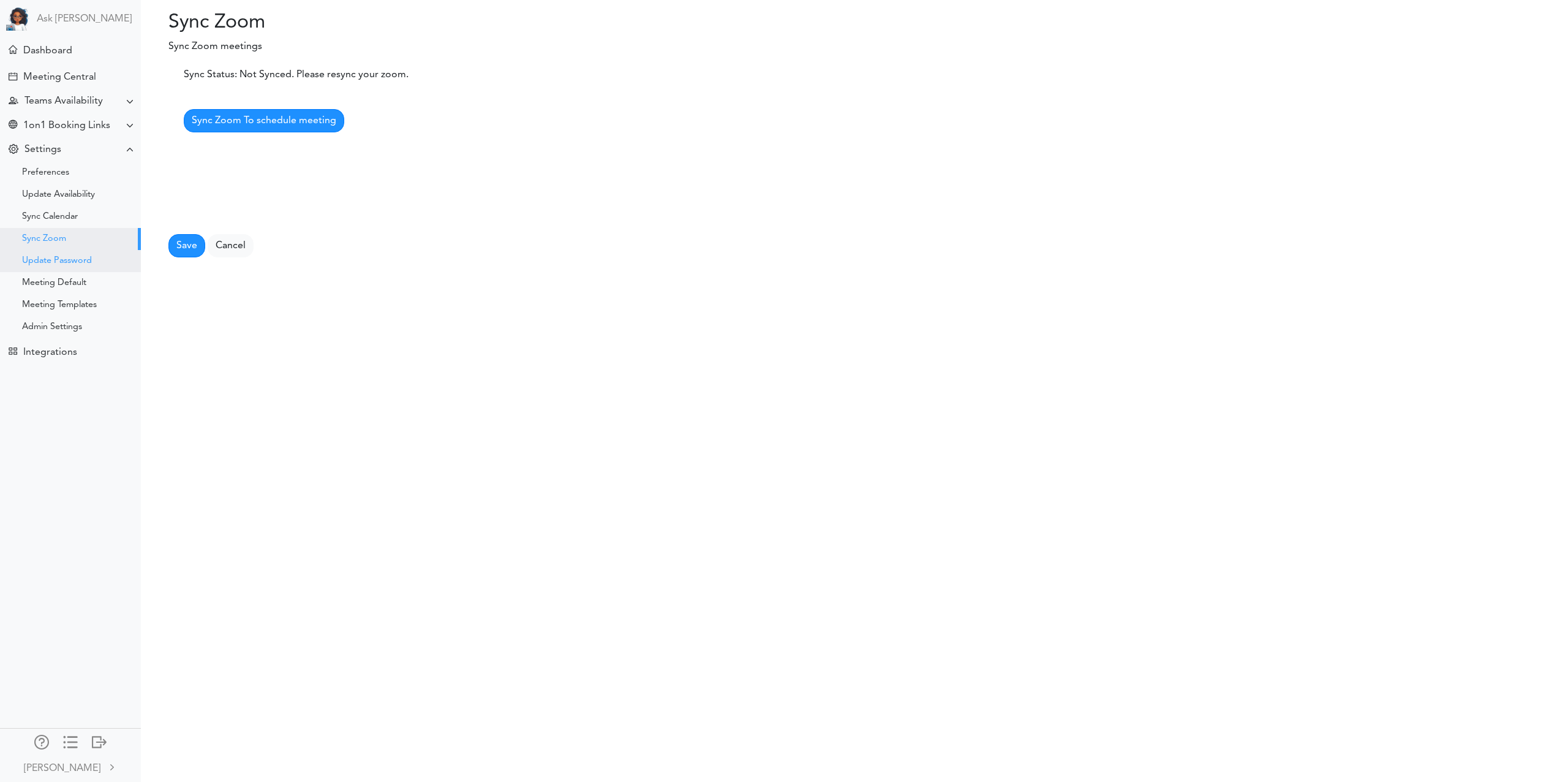
click at [93, 268] on div "Update Password" at bounding box center [70, 261] width 141 height 22
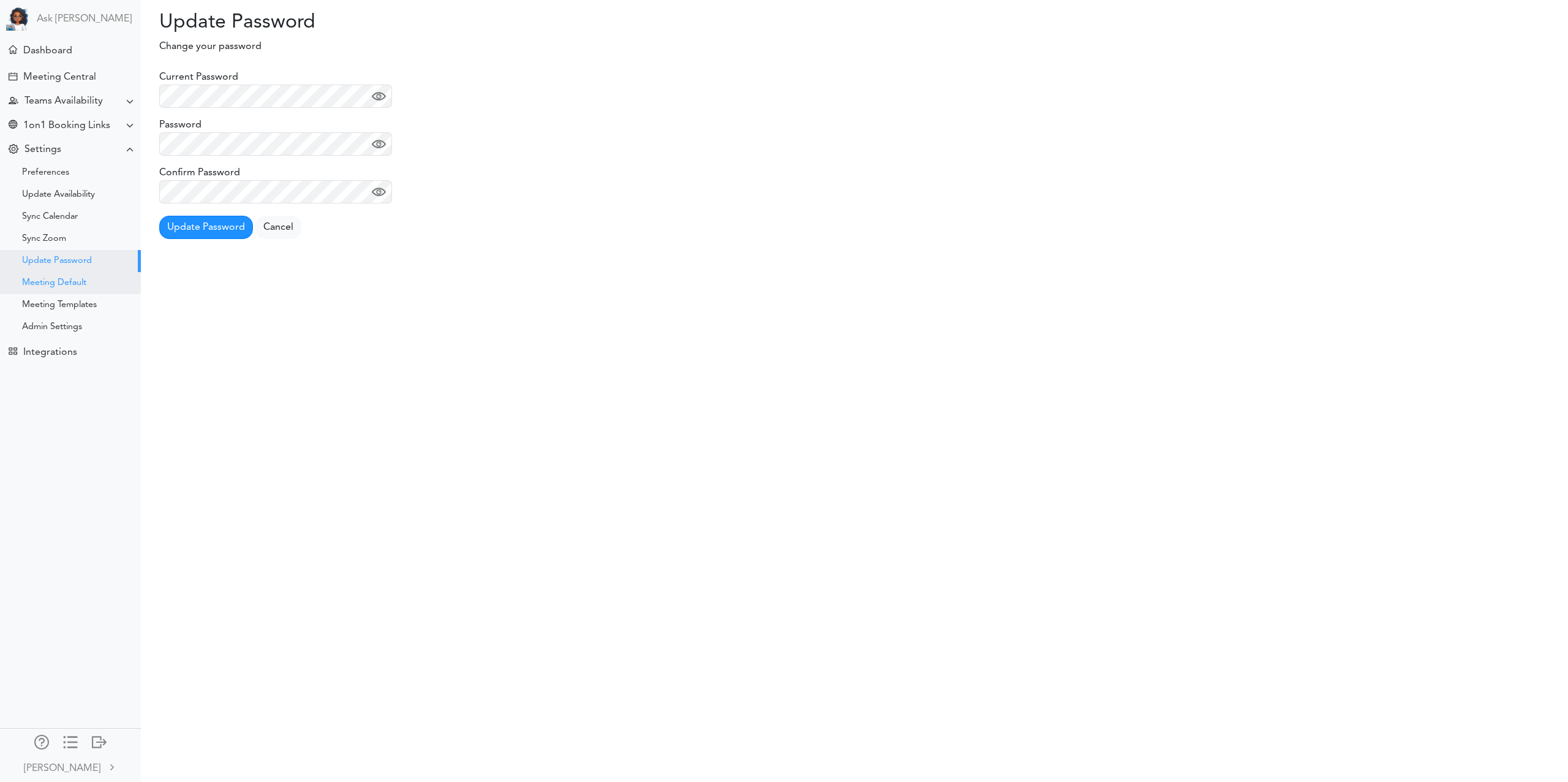
click at [97, 288] on div "Meeting Default" at bounding box center [70, 283] width 141 height 22
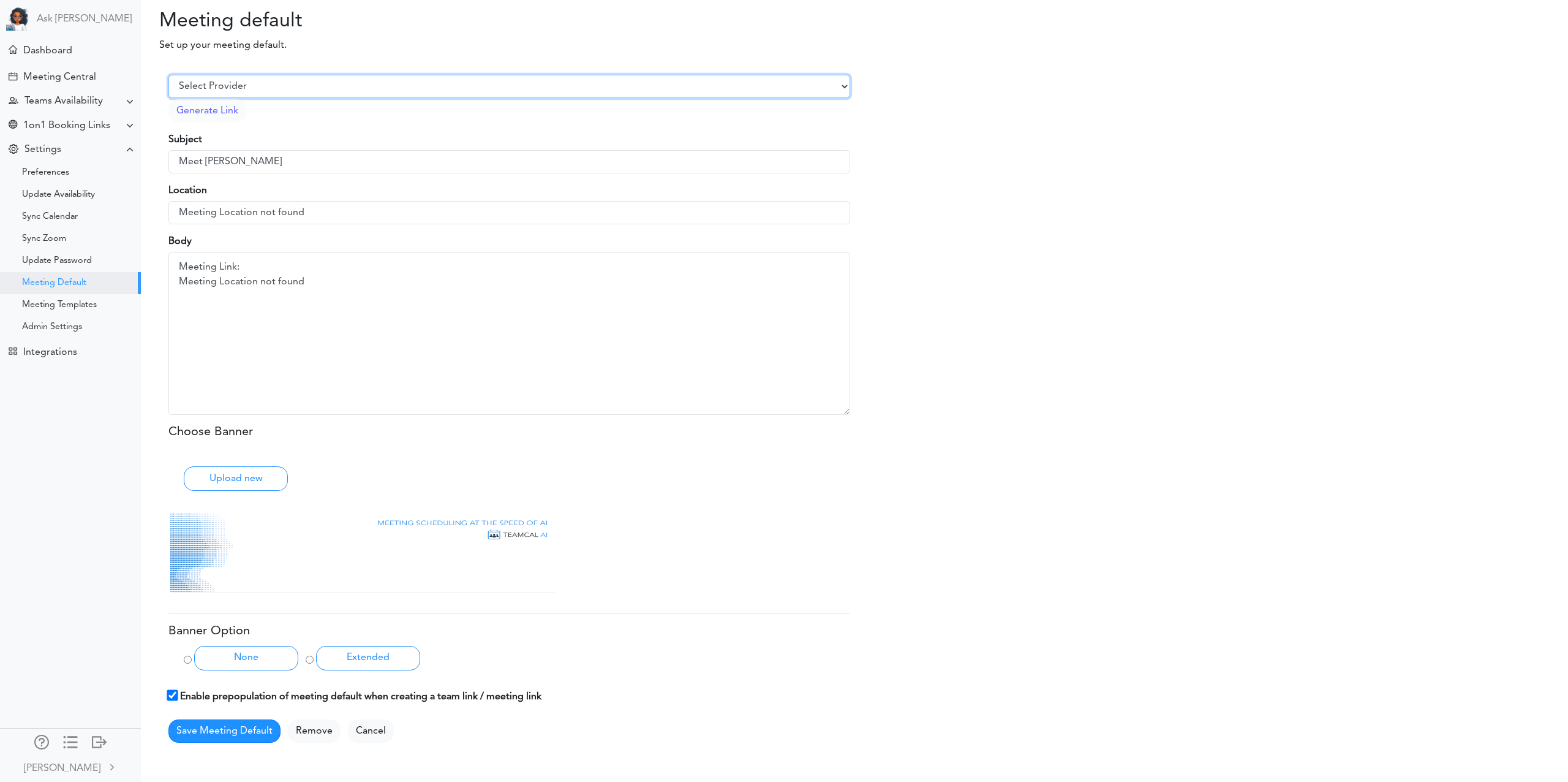
click at [264, 91] on select "Select Provider Zoom Google Meet Microsoft Team Other" at bounding box center [509, 86] width 682 height 23
select select "3"
click at [168, 75] on select "Select Provider Zoom Google Meet Microsoft Team Other" at bounding box center [509, 86] width 682 height 23
type input "[URL][DOMAIN_NAME]"
type textarea "Meeting Link: [URL][DOMAIN_NAME]"
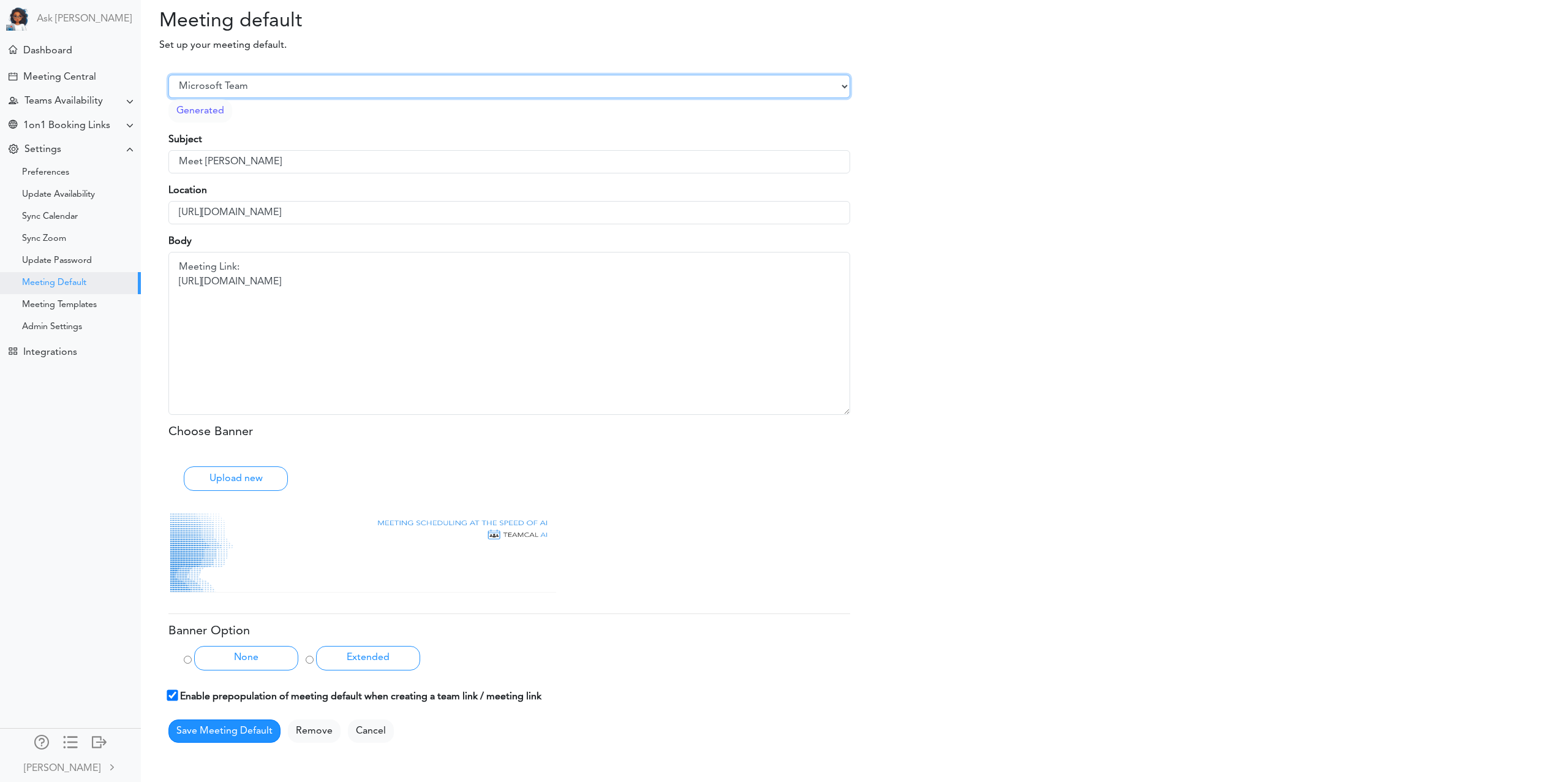
scroll to position [63, 0]
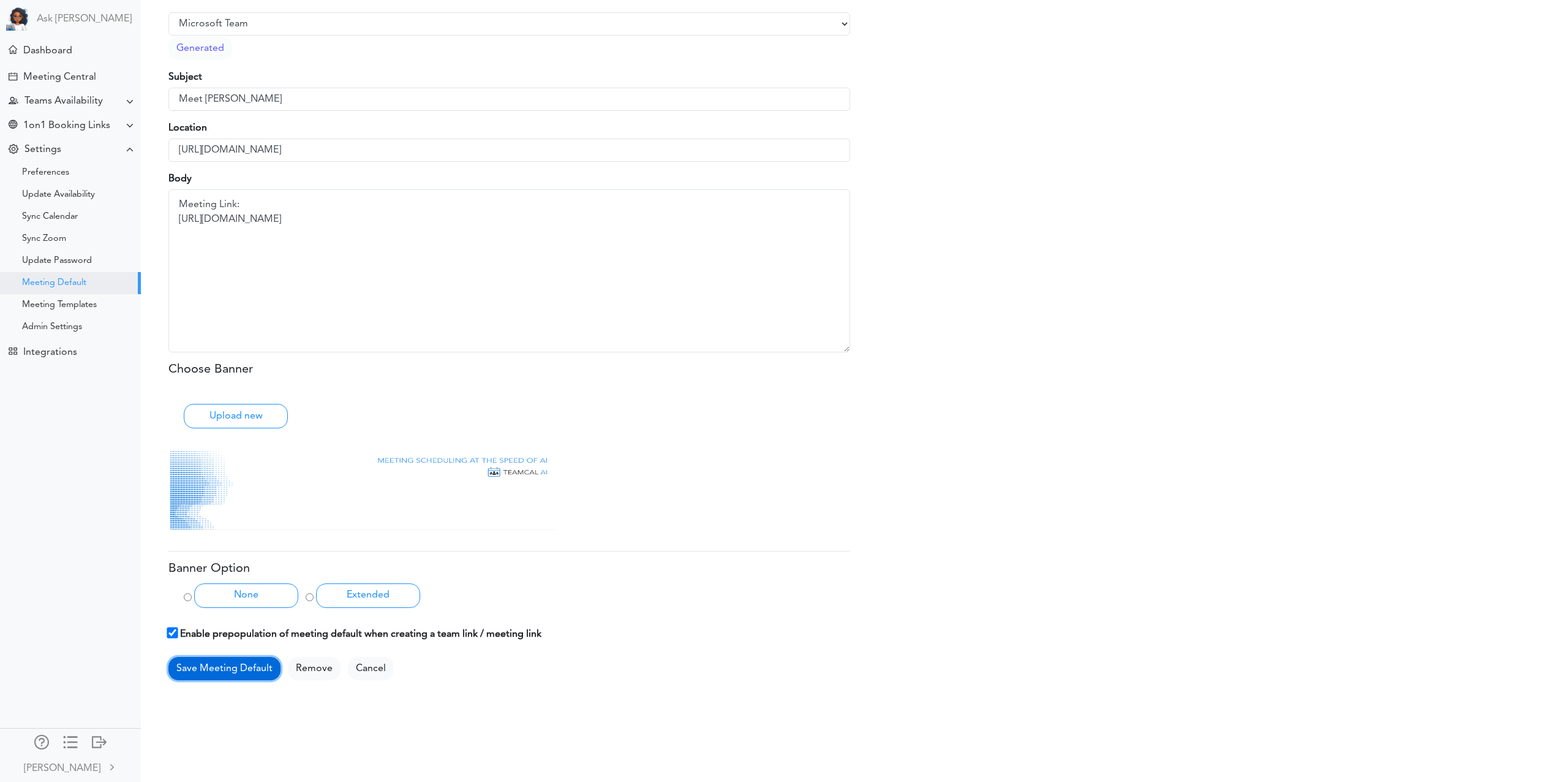
click at [241, 667] on button "Save Meeting Default" at bounding box center [224, 668] width 112 height 23
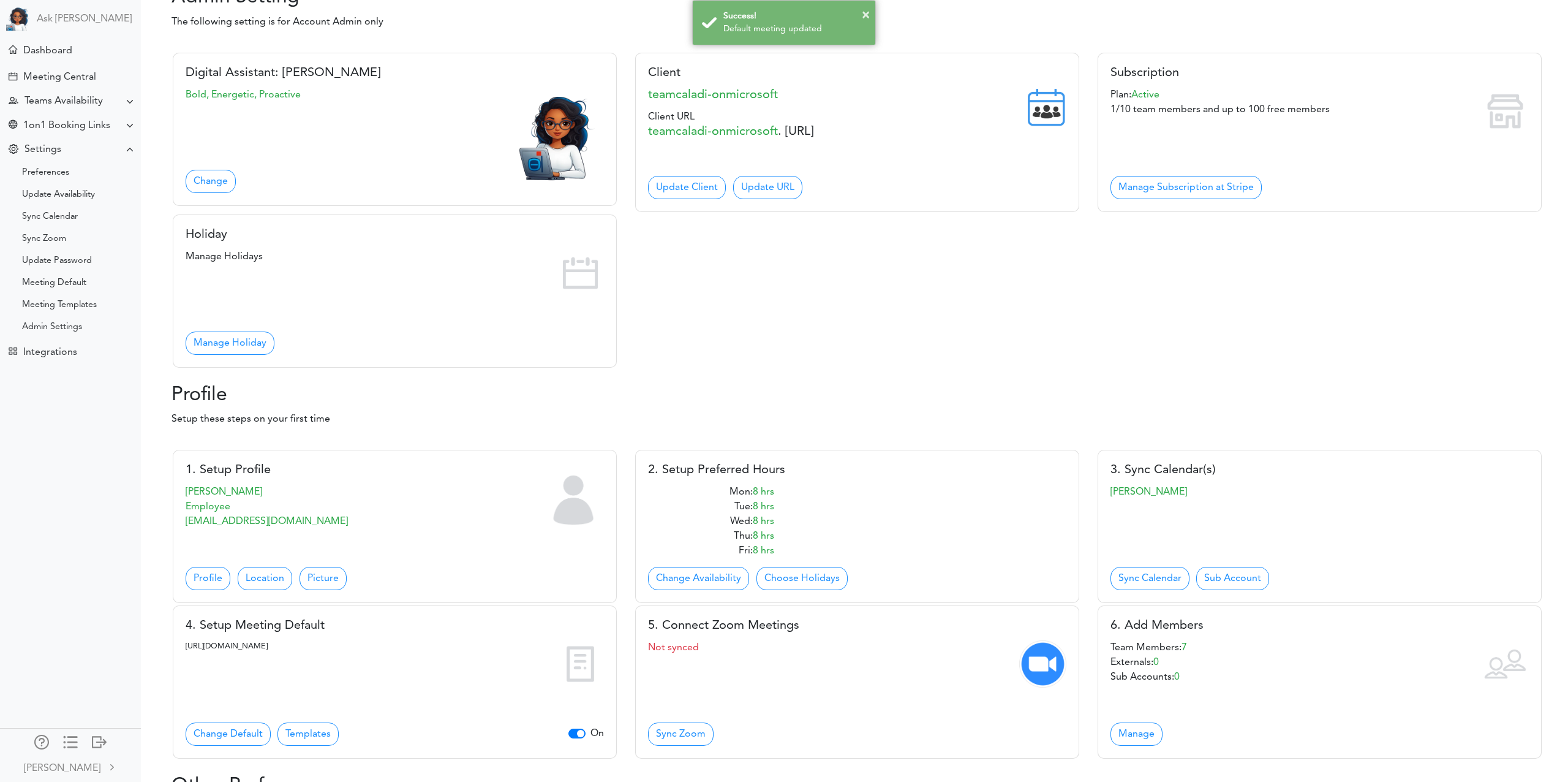
scroll to position [99, 0]
drag, startPoint x: 188, startPoint y: 644, endPoint x: 537, endPoint y: 681, distance: 351.0
click at [537, 652] on p "[URL][DOMAIN_NAME]" at bounding box center [395, 645] width 418 height 12
drag, startPoint x: 513, startPoint y: 679, endPoint x: 216, endPoint y: 648, distance: 298.6
click at [162, 650] on div "4. Setup Meeting Default [URL][DOMAIN_NAME] Change Default Templates On" at bounding box center [393, 681] width 463 height 155
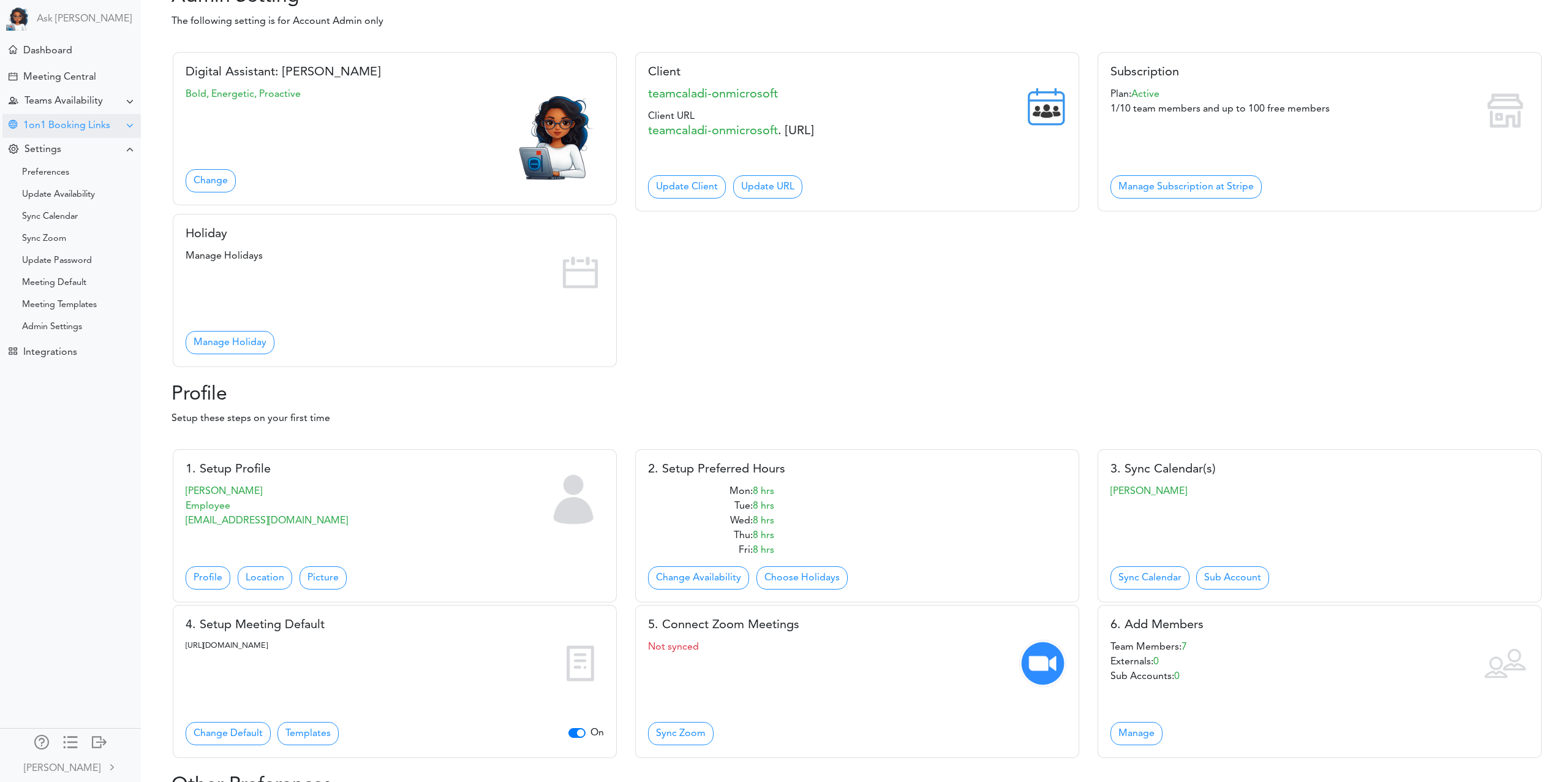
click at [77, 120] on div "1on1 Booking Links" at bounding box center [67, 126] width 87 height 12
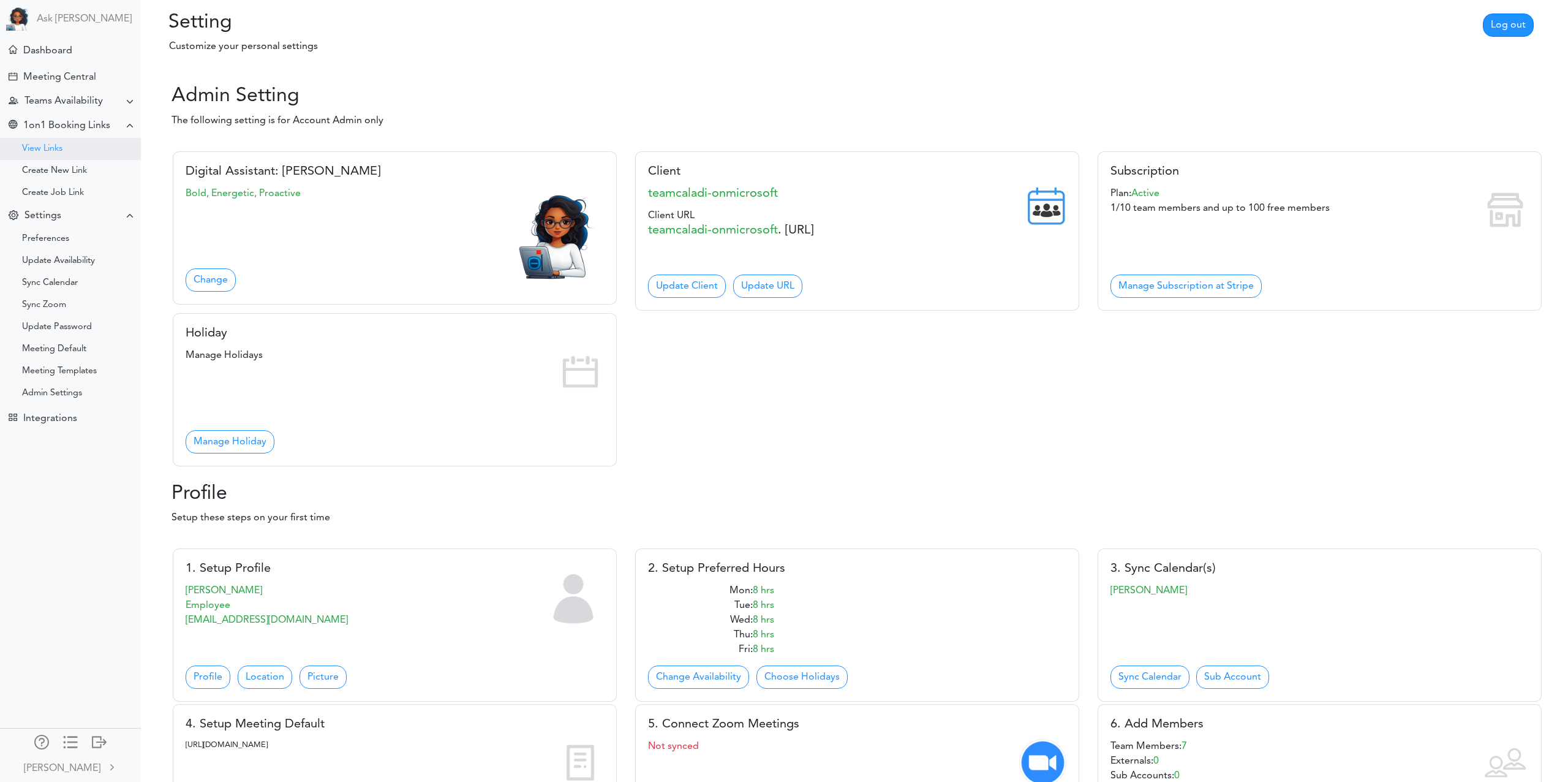
click at [63, 143] on div "View Links" at bounding box center [70, 149] width 141 height 22
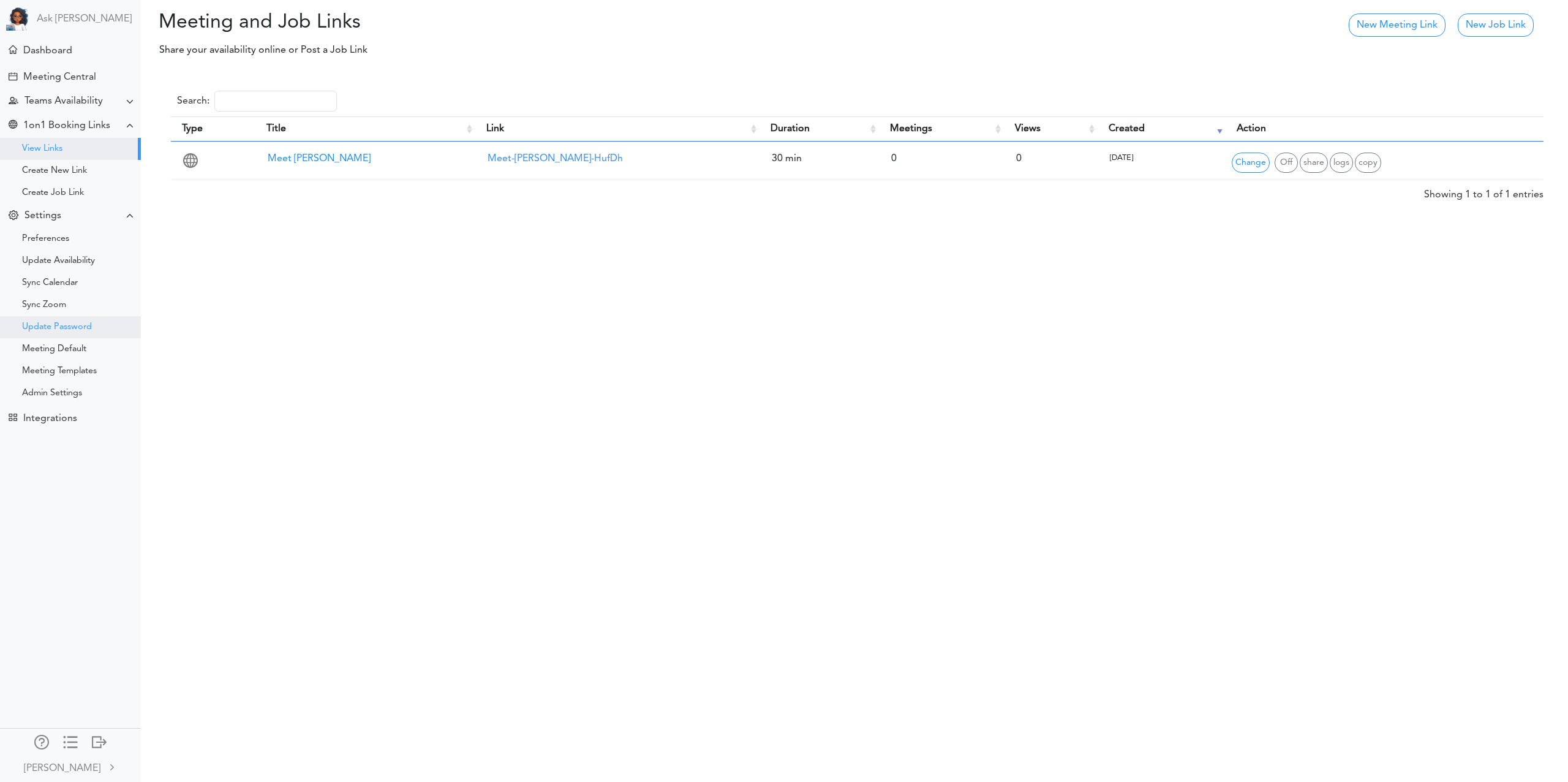
click at [63, 324] on div "Update Password" at bounding box center [56, 327] width 69 height 6
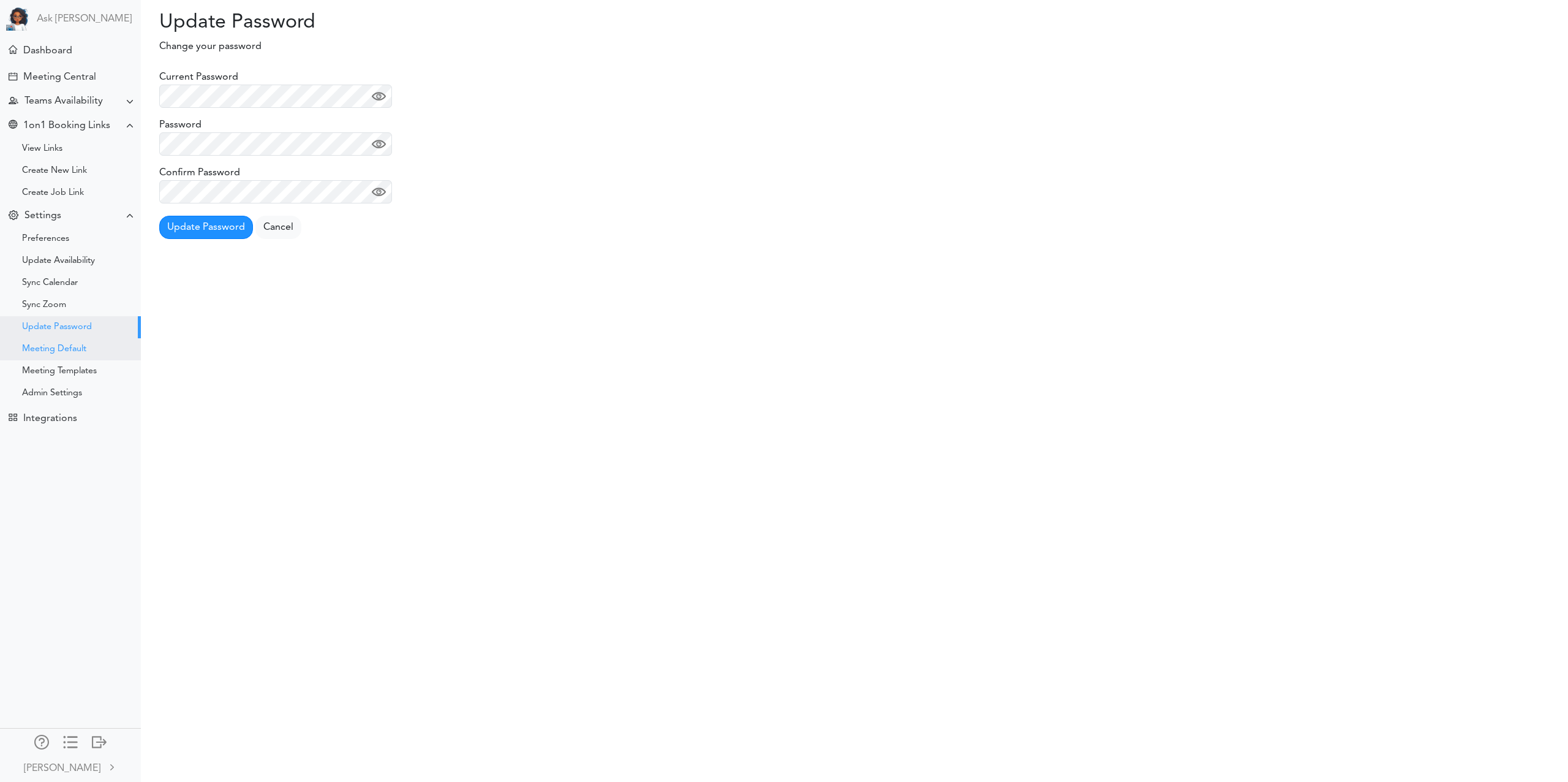
click at [67, 347] on div "Meeting Default" at bounding box center [55, 349] width 65 height 6
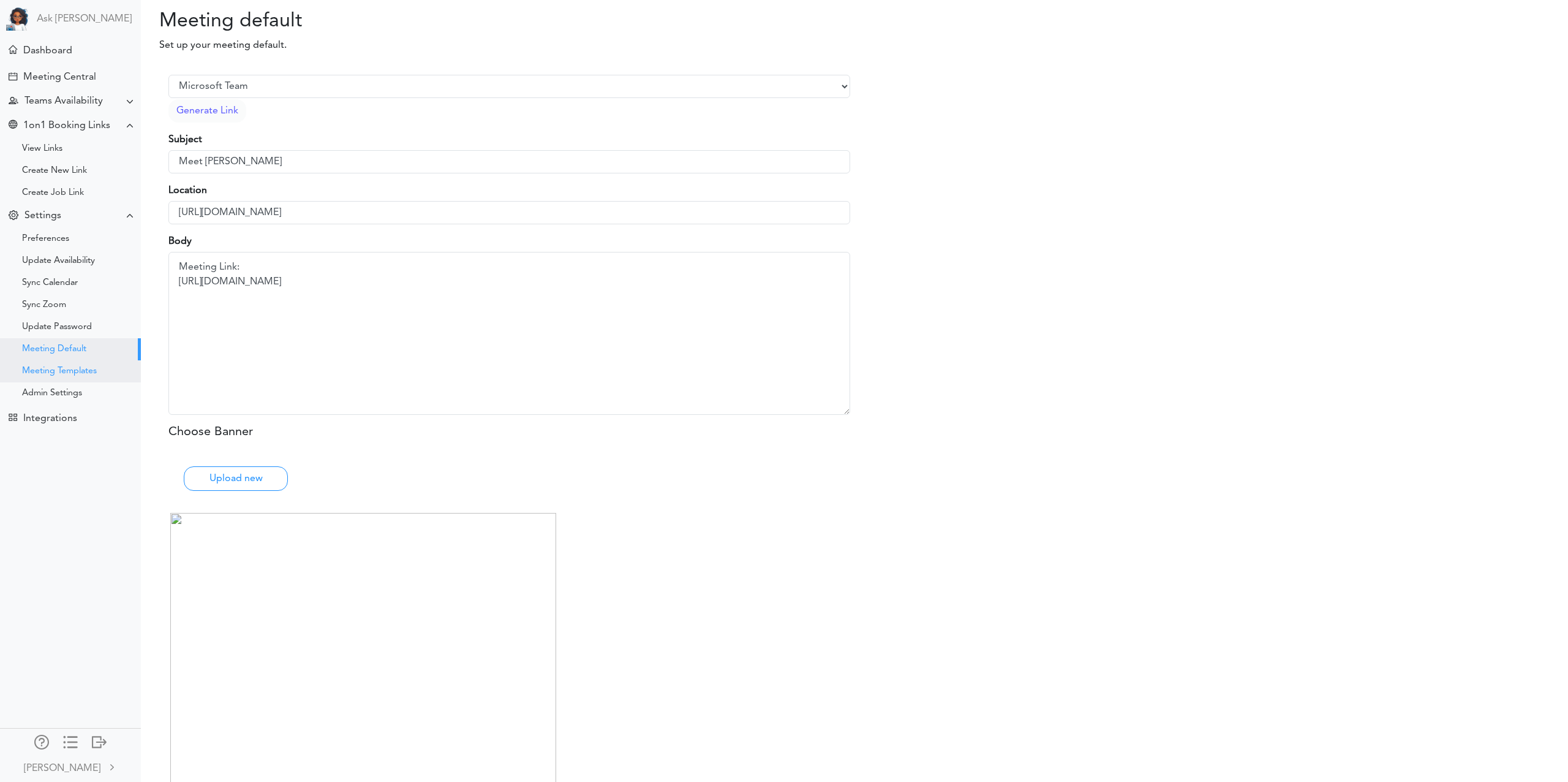
click at [71, 372] on div "Meeting Templates" at bounding box center [59, 371] width 75 height 6
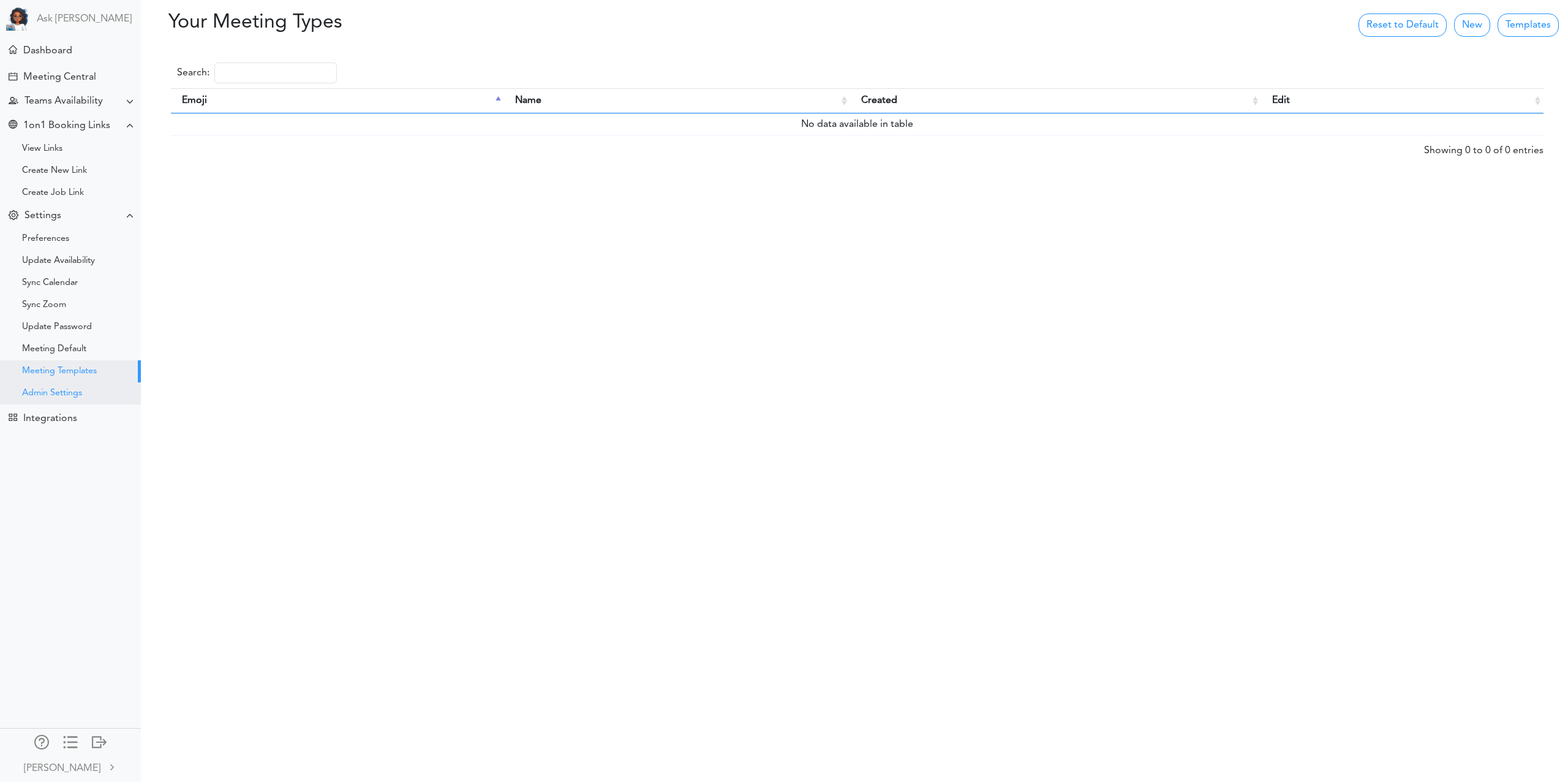
click at [54, 392] on div "Admin Settings" at bounding box center [52, 393] width 60 height 6
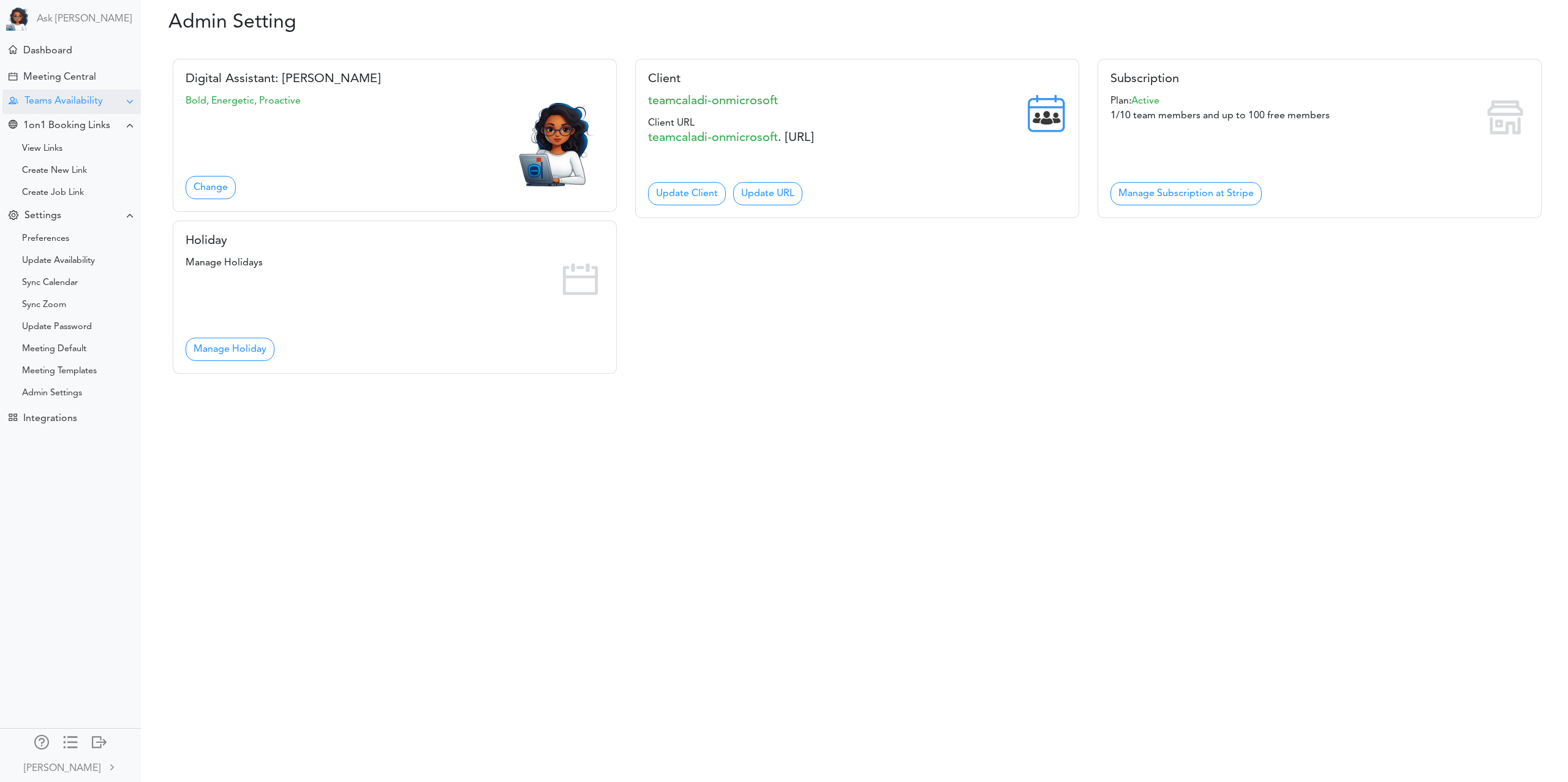
click at [94, 103] on div "Teams Availability" at bounding box center [63, 101] width 79 height 12
click at [68, 194] on div "Manage Members" at bounding box center [57, 191] width 71 height 6
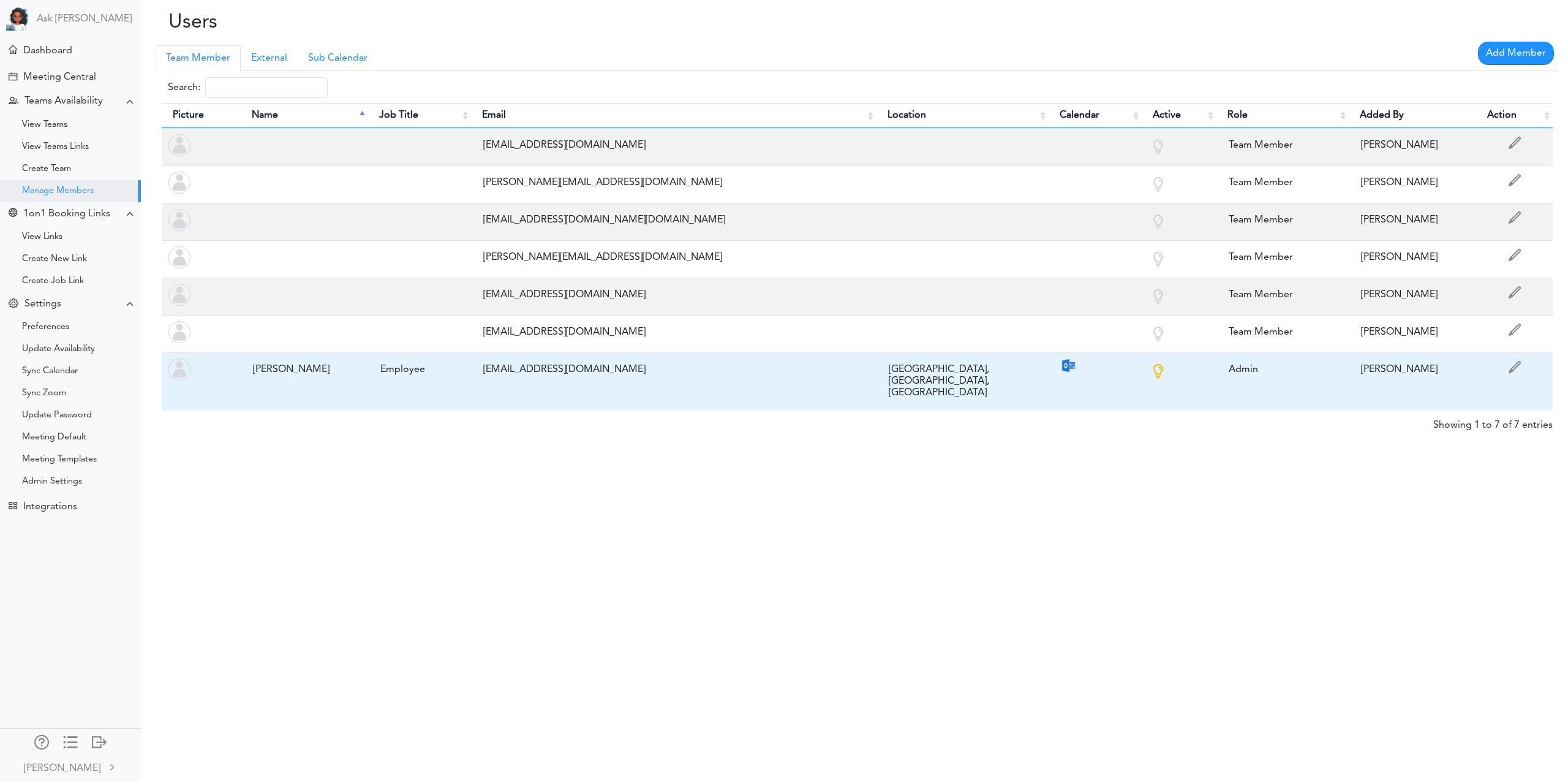
click at [554, 372] on div "raj@teamcaladi.onmicrosoft.com" at bounding box center [673, 370] width 392 height 24
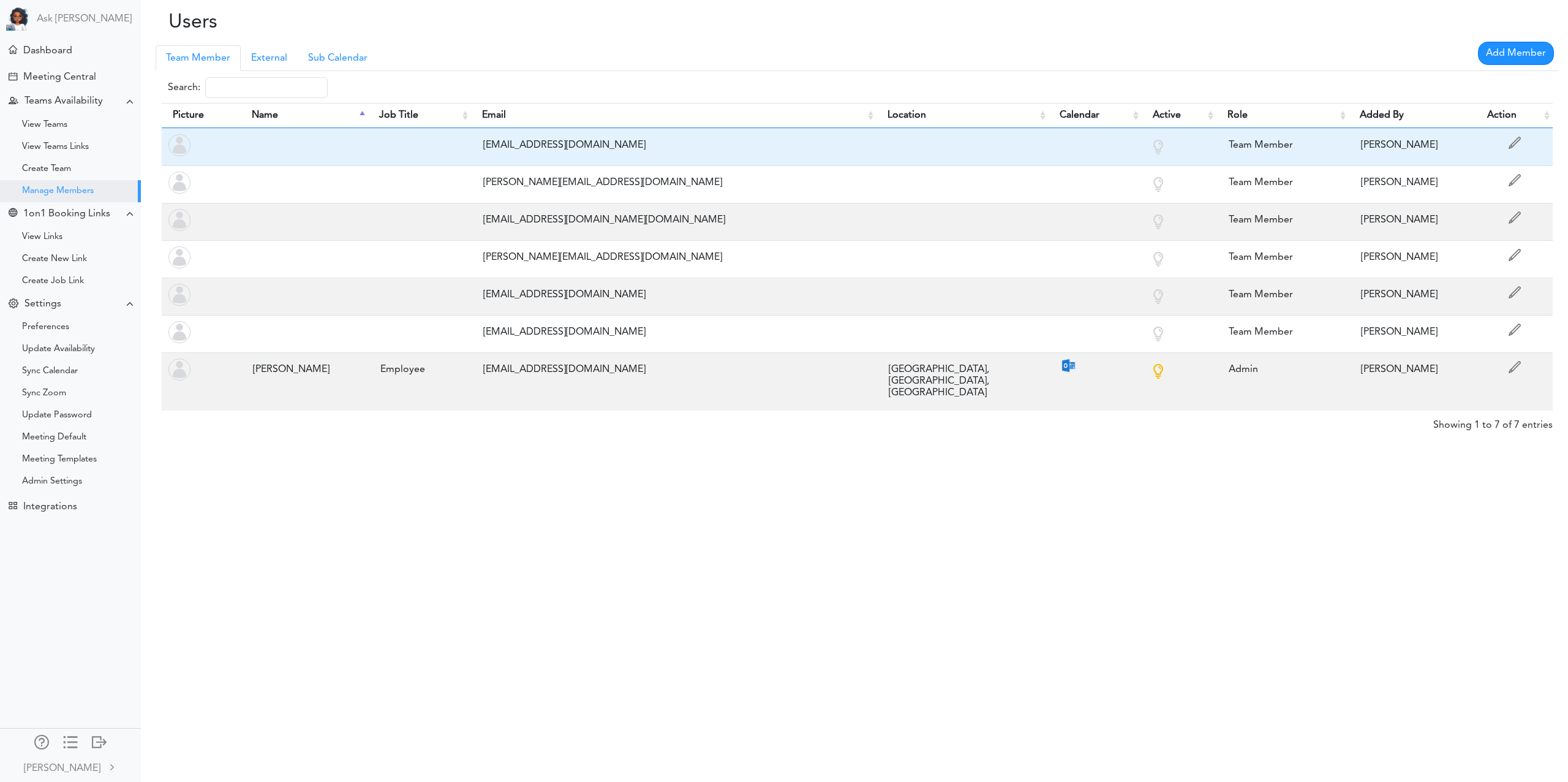
click at [574, 144] on div "bhavi@teamcaladi.onmicrosoft.com" at bounding box center [673, 145] width 392 height 24
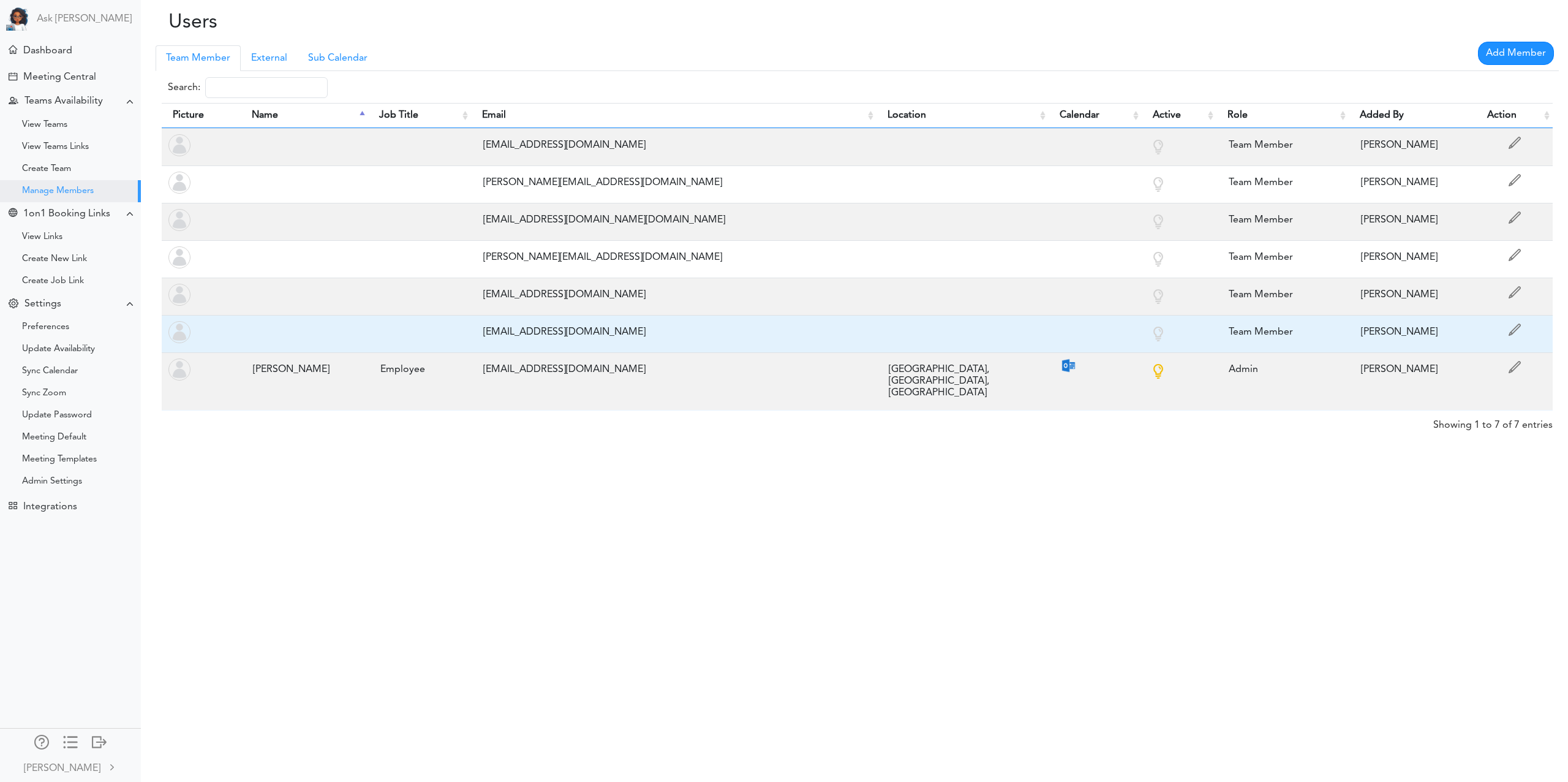
click at [577, 326] on div "vidya@teamcaladi.onmicrosoft.com" at bounding box center [673, 332] width 392 height 24
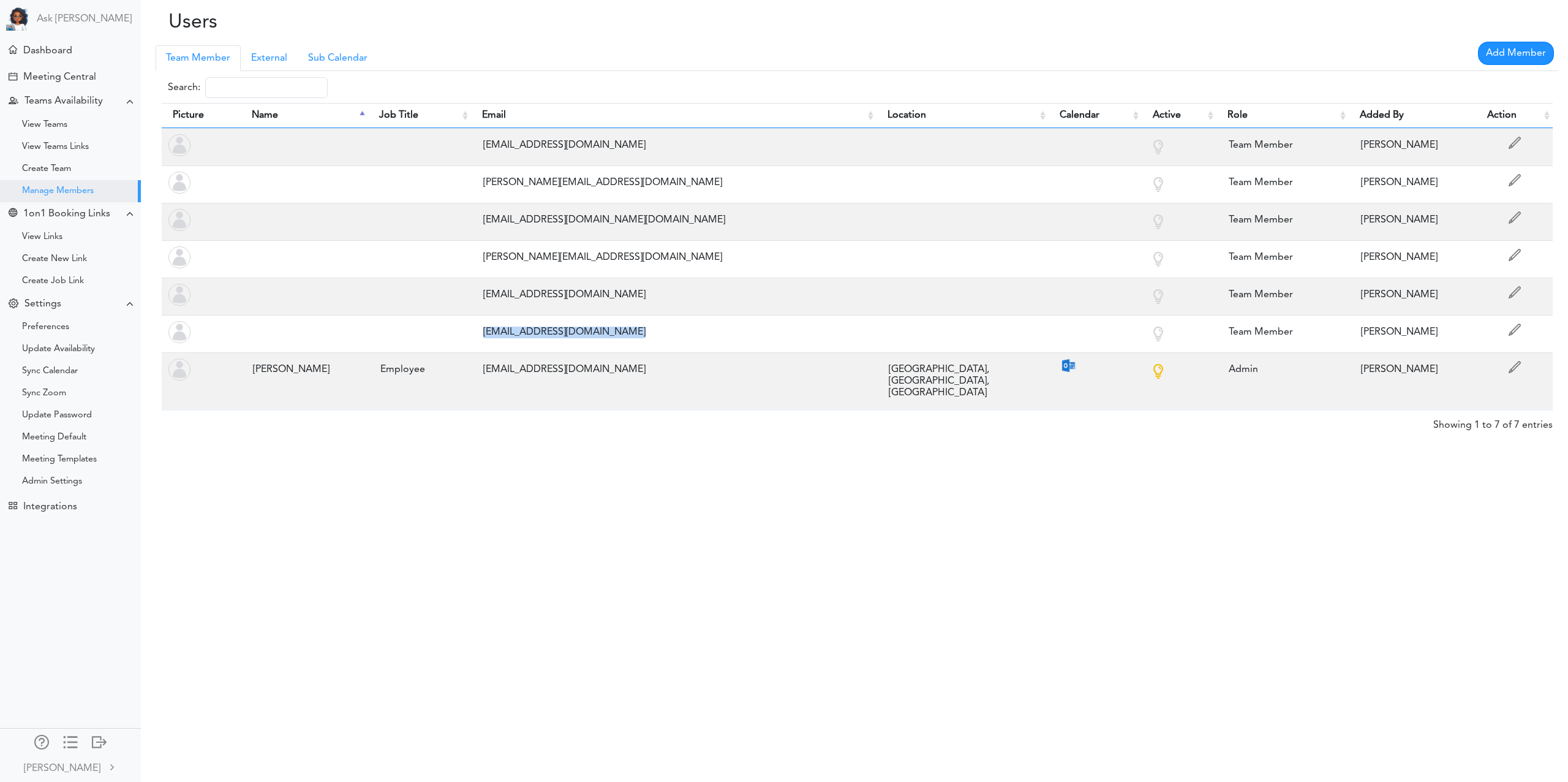
copy tr "vidya@teamcaladi.onmicrosoft.com"
drag, startPoint x: 927, startPoint y: 581, endPoint x: 933, endPoint y: 573, distance: 10.0
click at [927, 581] on div "Users Processing... Please wait. Team Member Manager External Sub Calendar Add …" at bounding box center [784, 391] width 1568 height 782
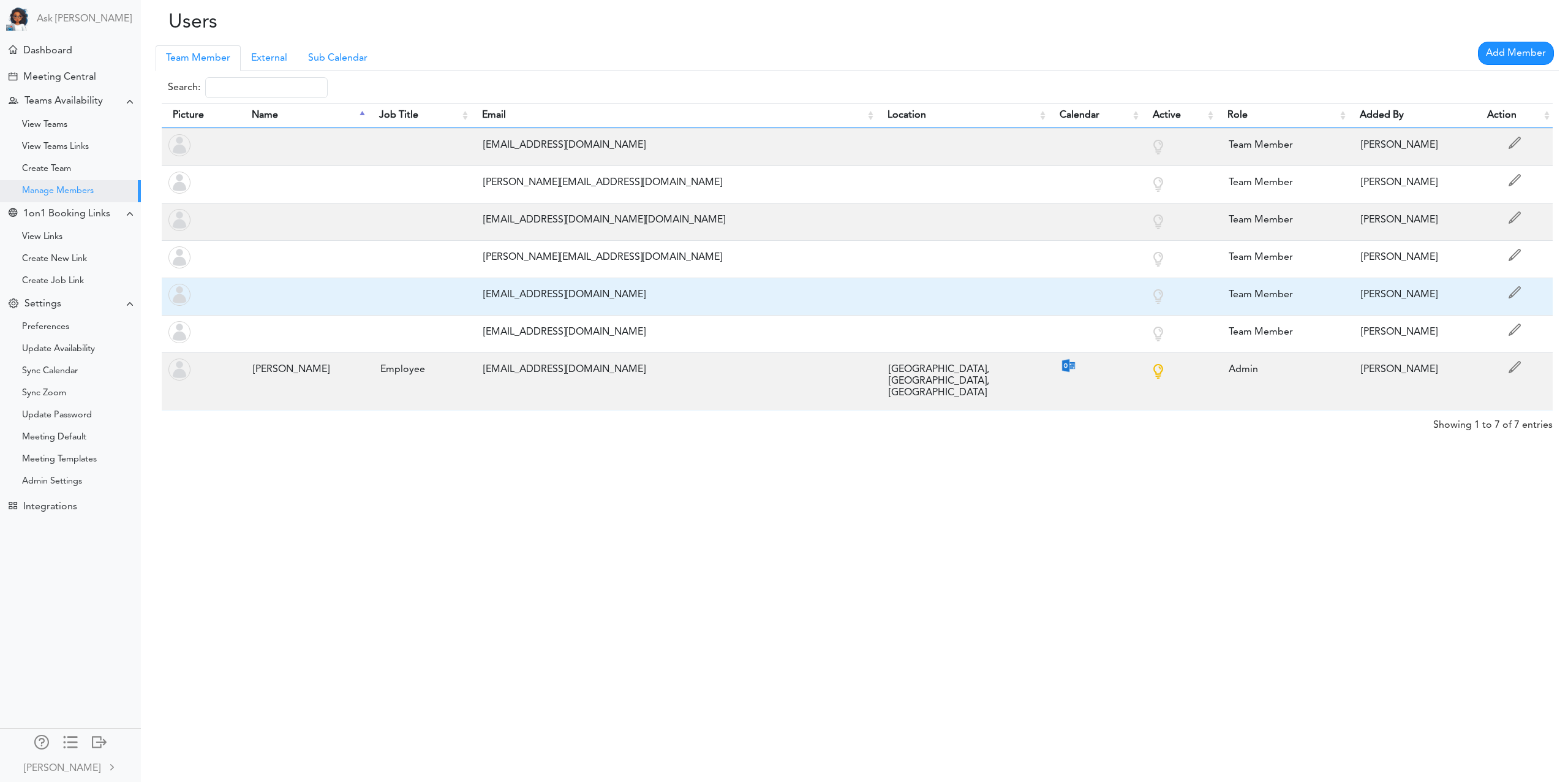
click at [572, 292] on div "mia@teamcaladi.onmicrosoft.com" at bounding box center [673, 295] width 392 height 24
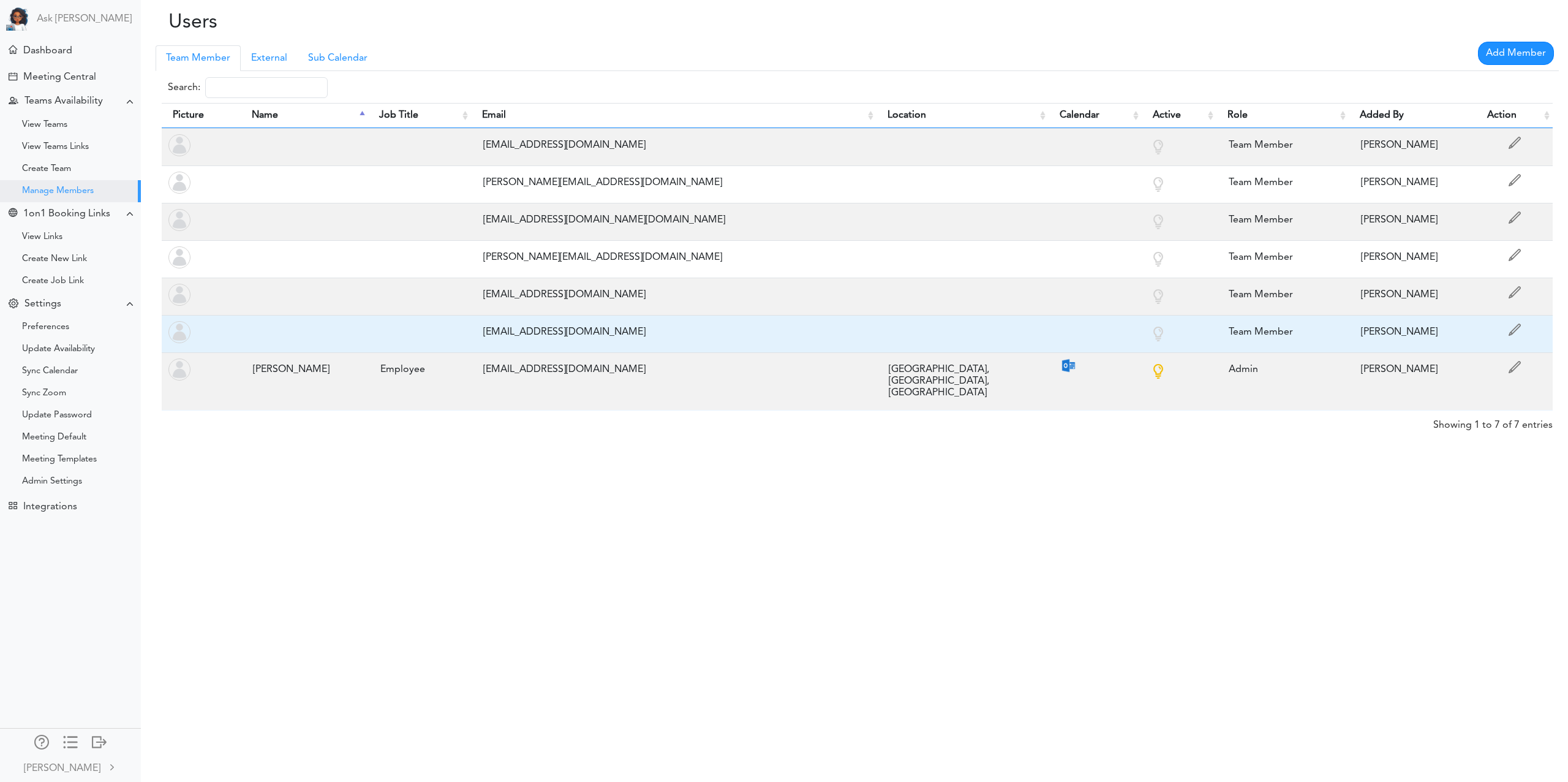
click at [564, 329] on div "vidya@teamcaladi.onmicrosoft.com" at bounding box center [673, 332] width 392 height 24
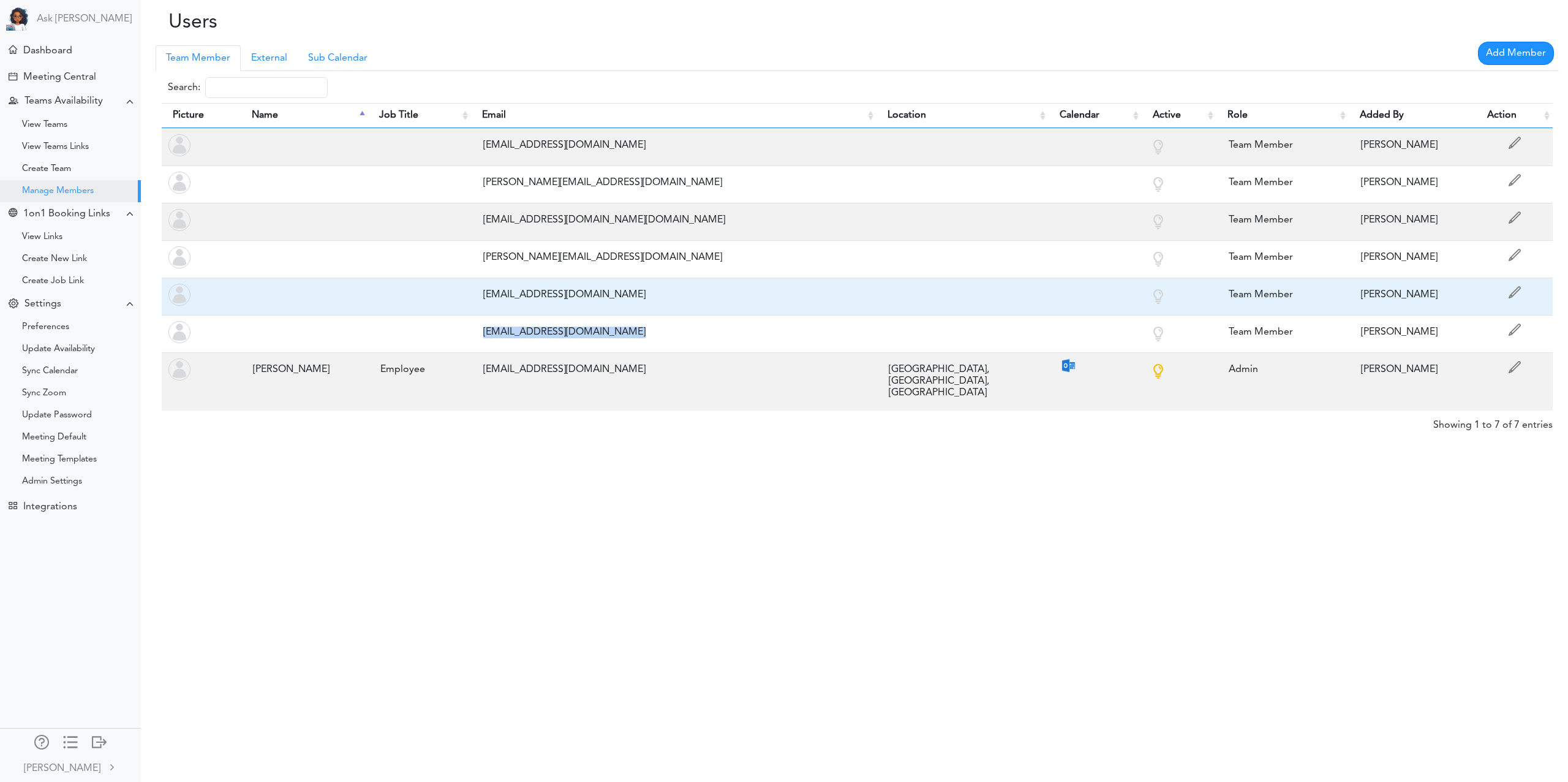
drag, startPoint x: 564, startPoint y: 328, endPoint x: 566, endPoint y: 315, distance: 13.2
click at [564, 328] on div "vidya@teamcaladi.onmicrosoft.com" at bounding box center [673, 332] width 392 height 24
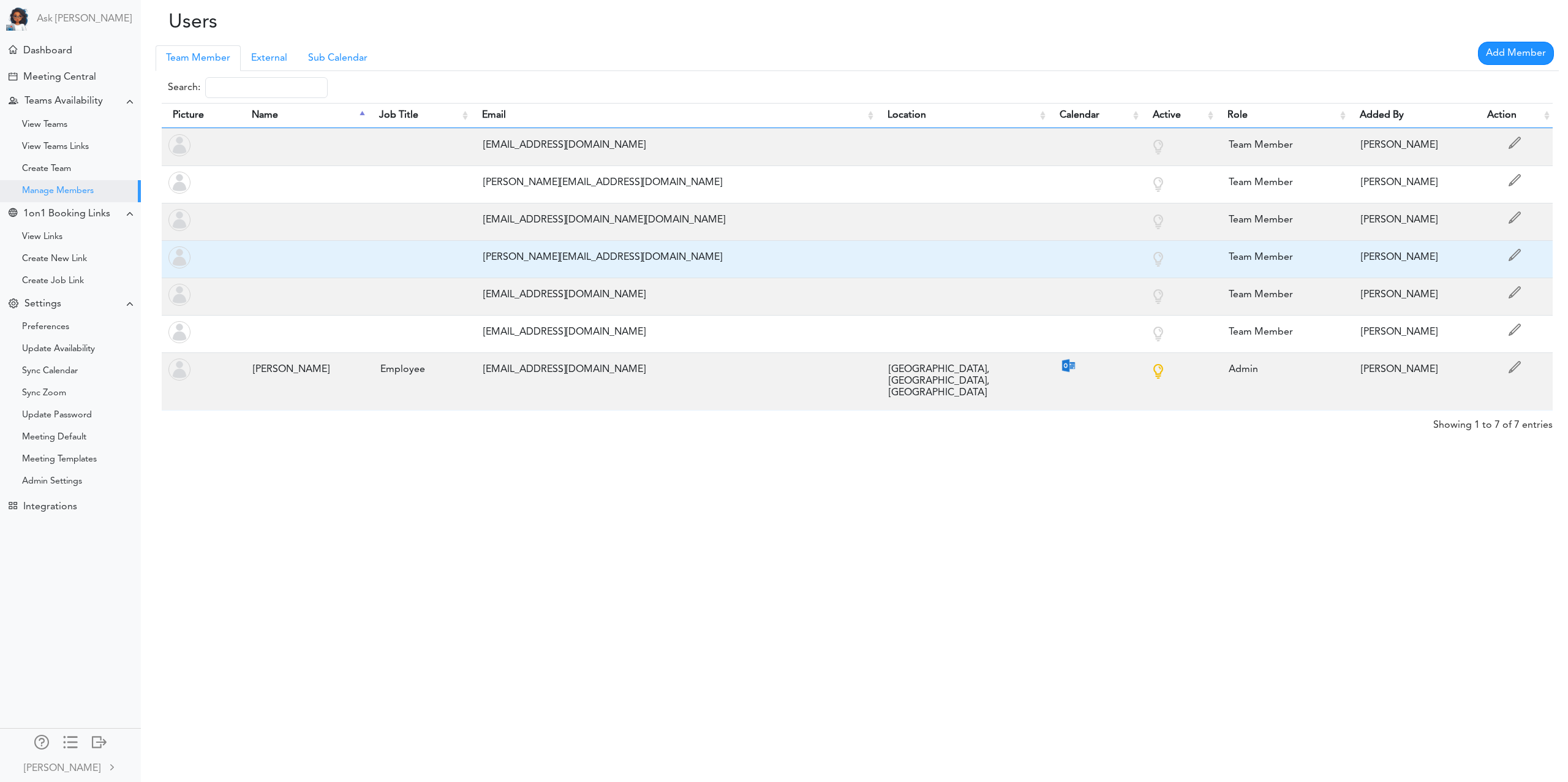
click at [541, 251] on div "jaggi@teamcaladi.onmicrosoft.com" at bounding box center [673, 257] width 392 height 24
copy tr "jaggi@teamcaladi.onmicrosoft.com"
click at [541, 251] on div "jaggi@teamcaladi.onmicrosoft.com" at bounding box center [673, 257] width 392 height 24
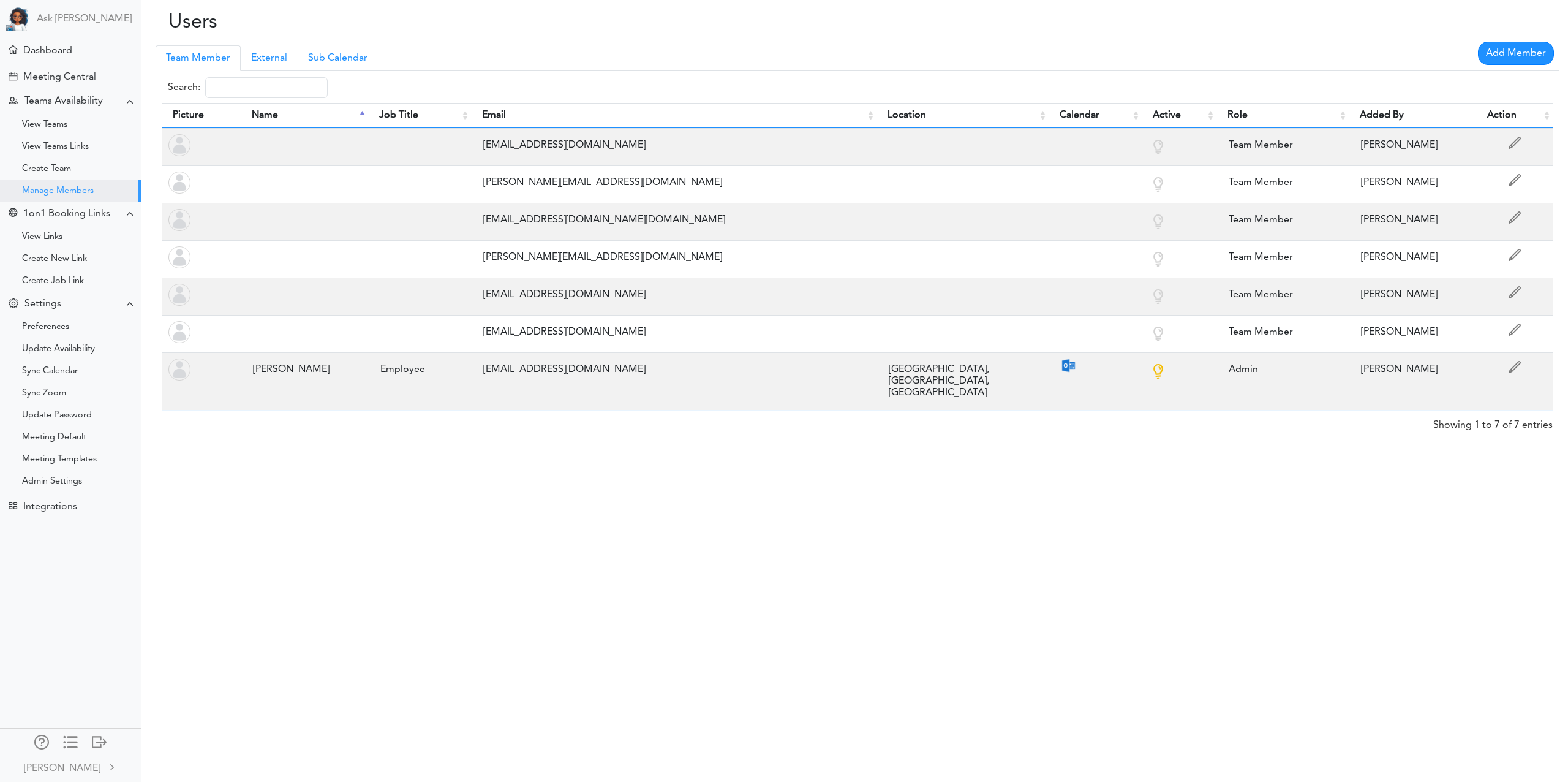
click at [816, 451] on div "Users Processing... Please wait. Team Member Manager External Sub Calendar Add …" at bounding box center [784, 391] width 1568 height 782
click at [60, 479] on div "Admin Settings" at bounding box center [52, 481] width 60 height 6
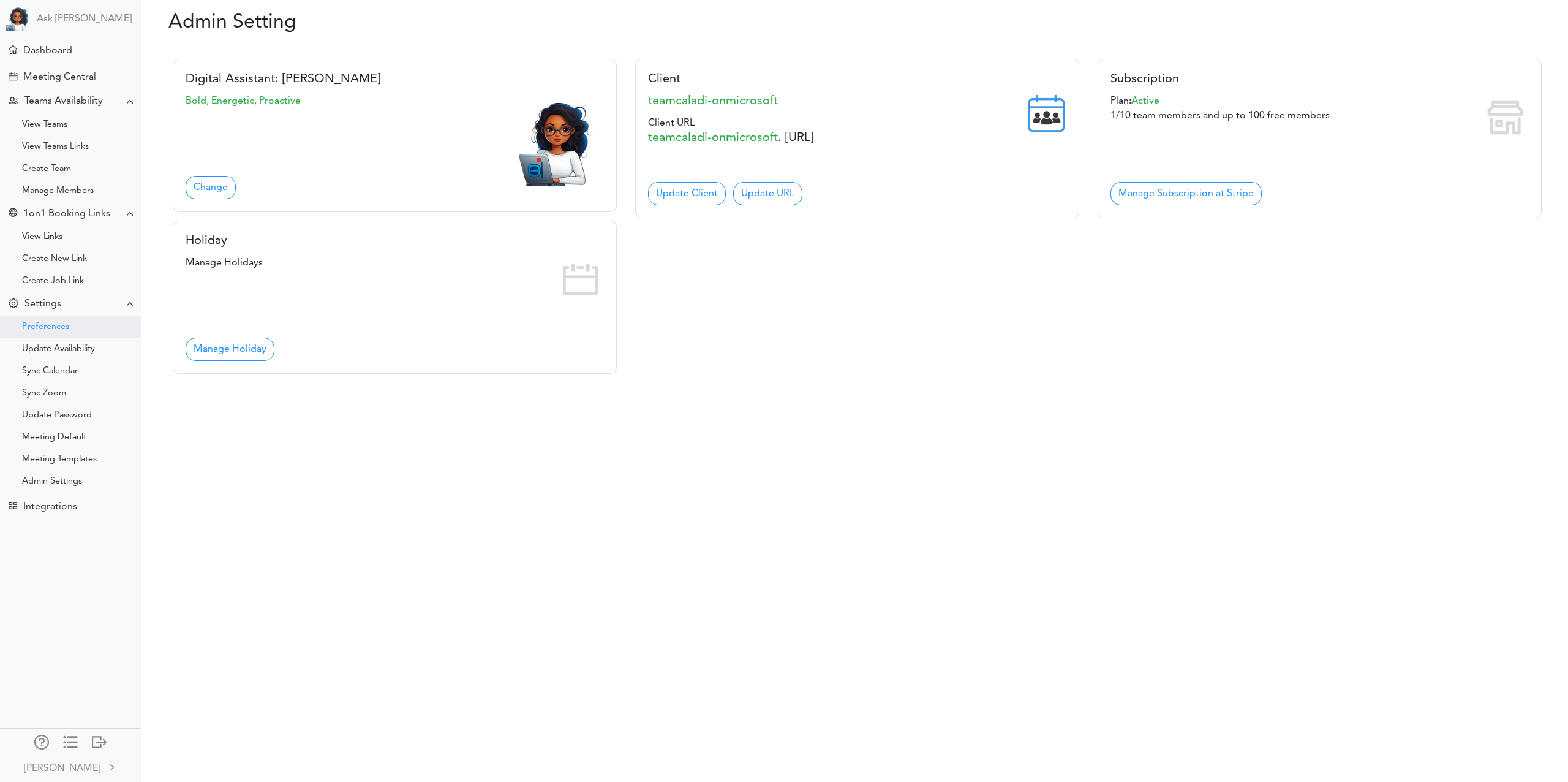
click at [56, 326] on div "Preferences" at bounding box center [45, 327] width 47 height 6
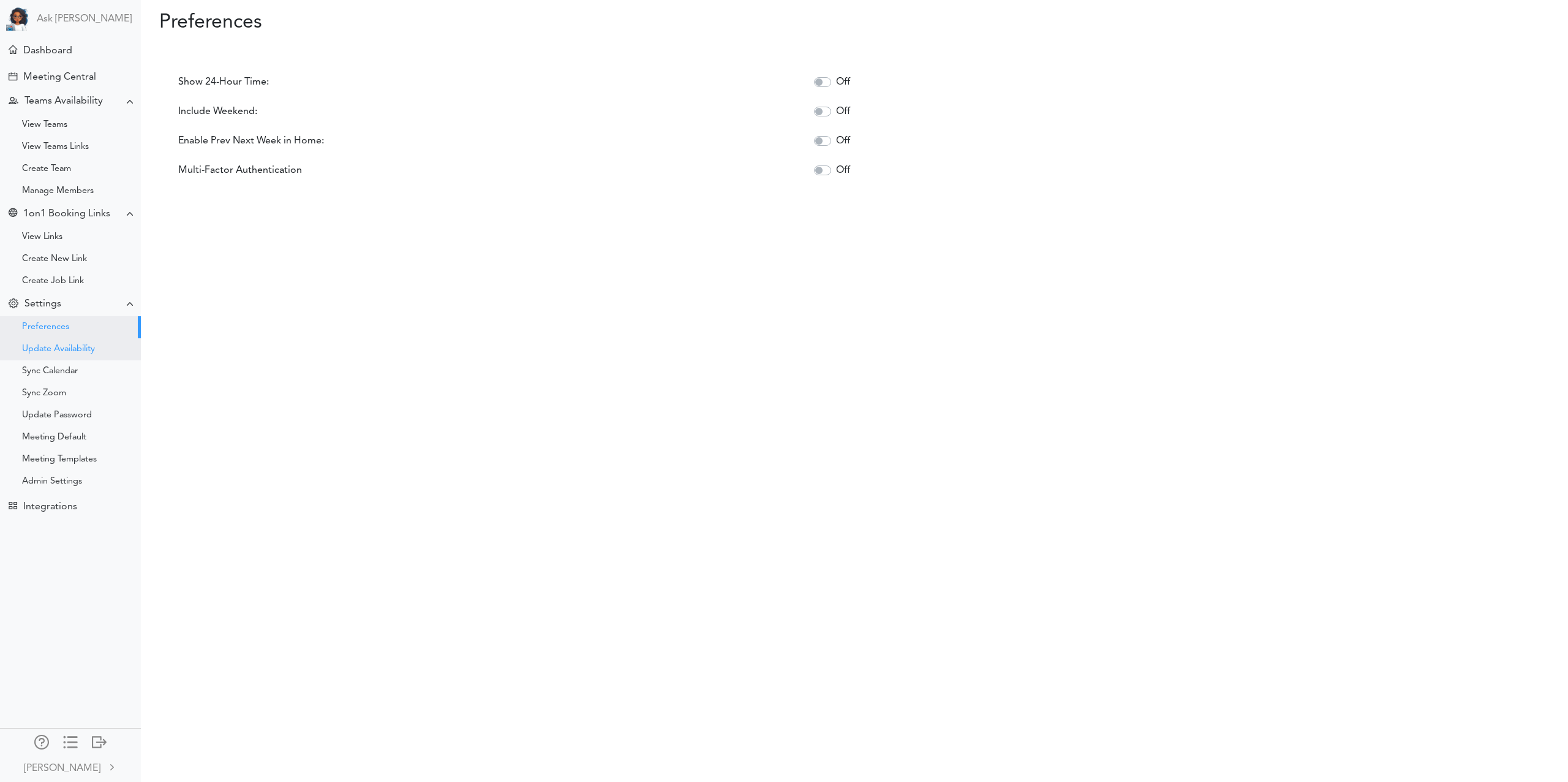
click at [59, 346] on div "Update Availability" at bounding box center [58, 349] width 73 height 6
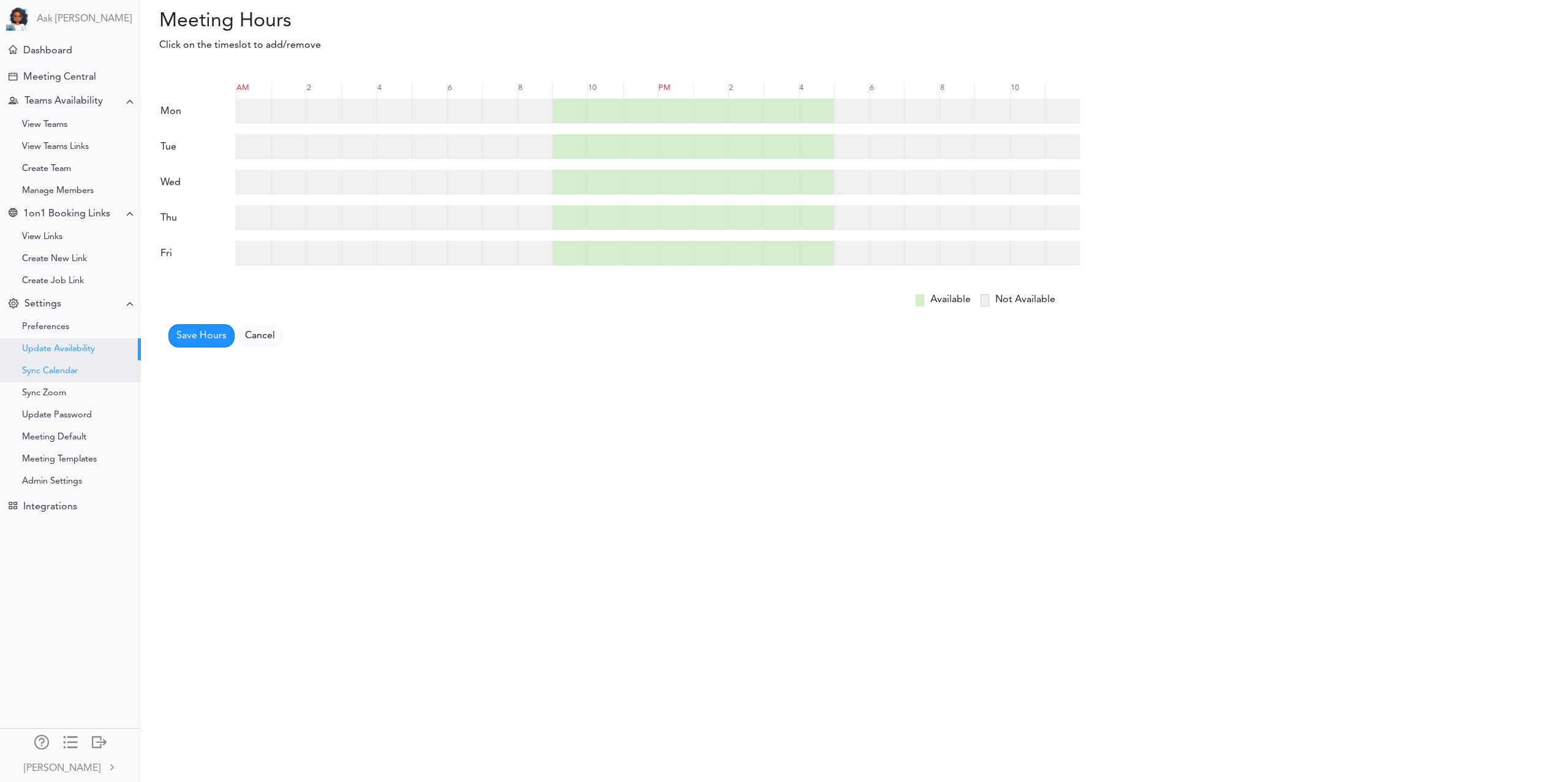
click at [56, 370] on div "Sync Calendar" at bounding box center [50, 371] width 56 height 6
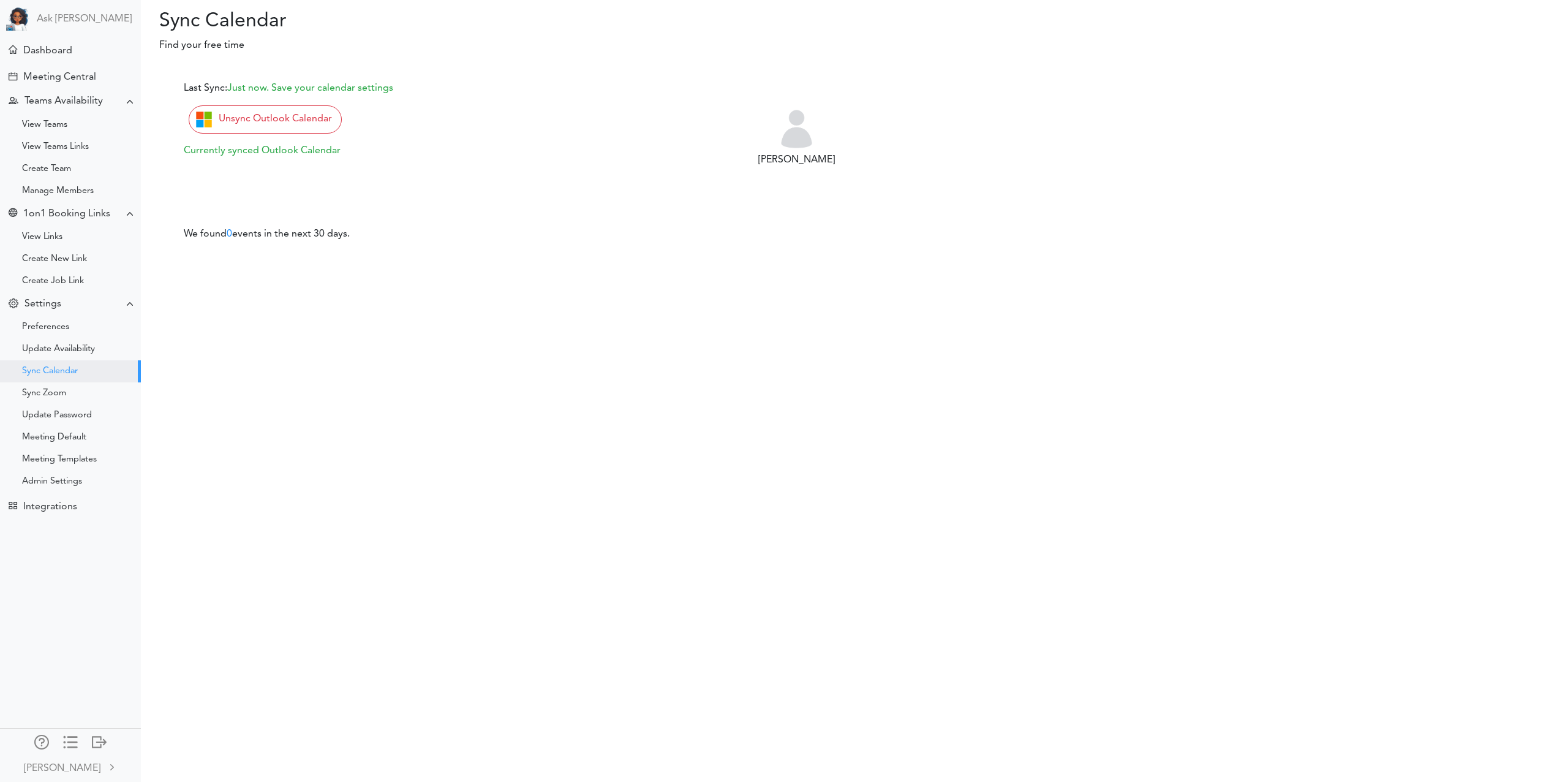
click at [55, 396] on div "Sync Zoom" at bounding box center [44, 393] width 44 height 6
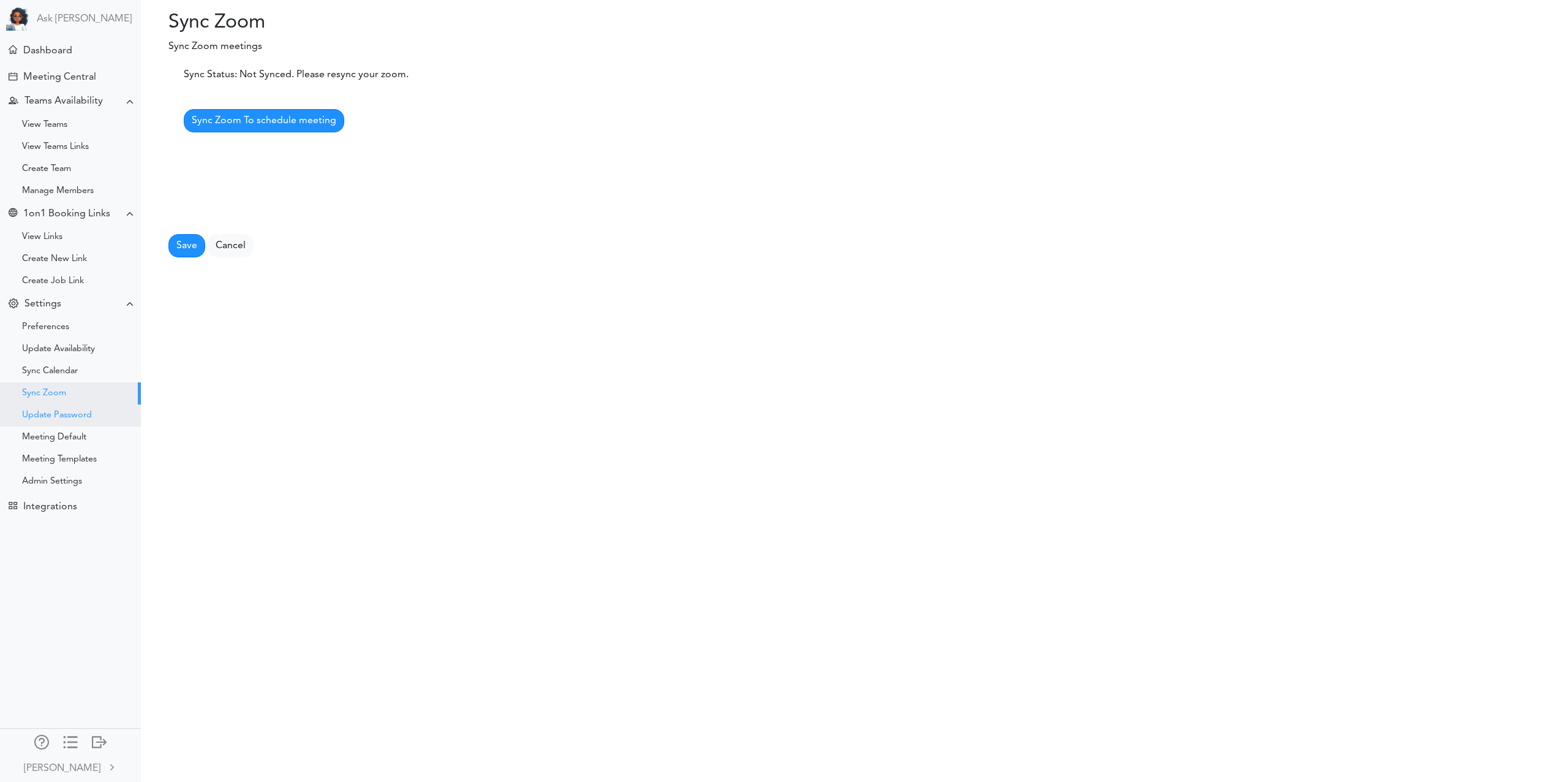
click at [71, 416] on div "Update Password" at bounding box center [56, 416] width 69 height 6
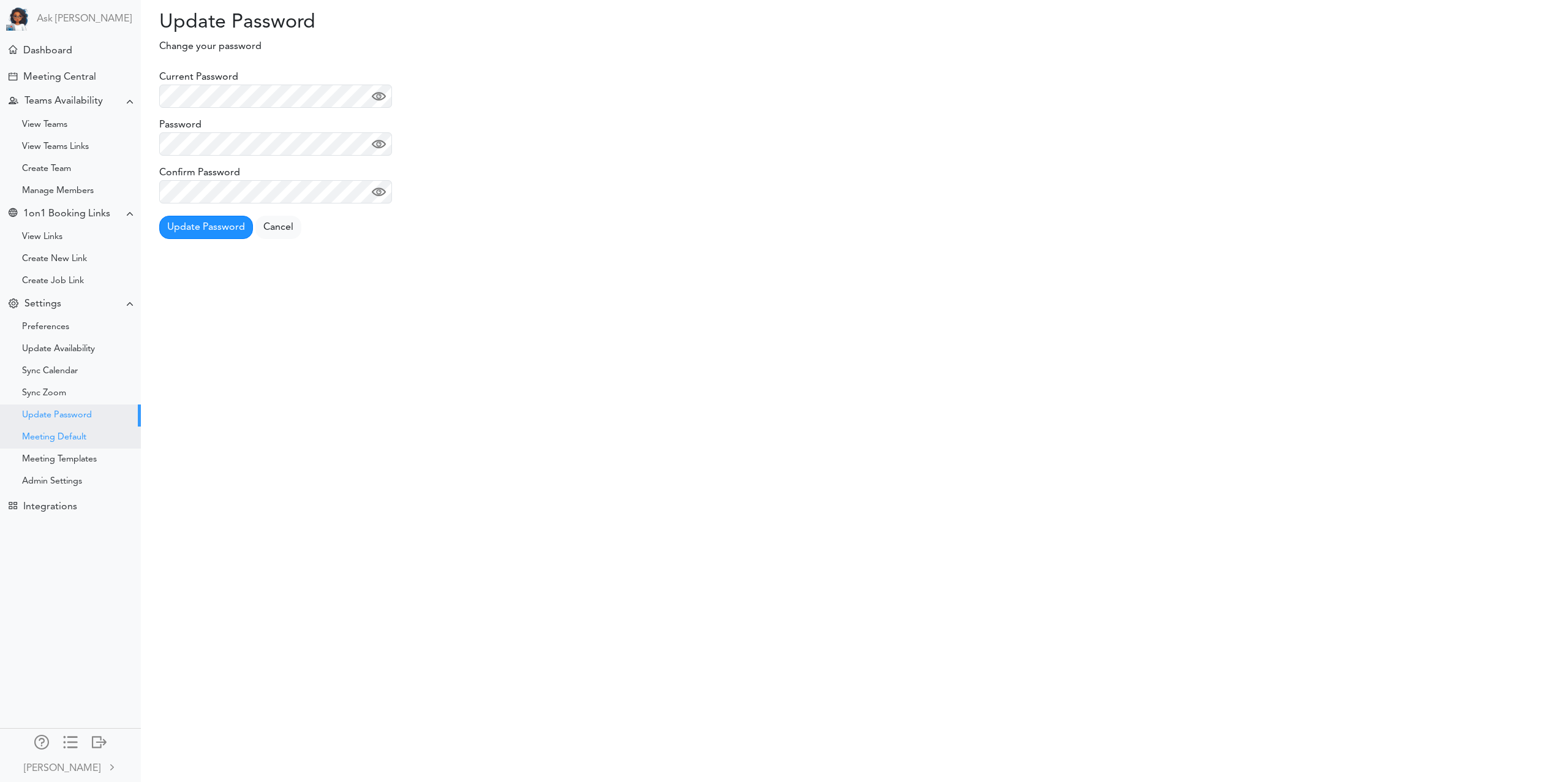
click at [65, 432] on div "Meeting Default" at bounding box center [70, 438] width 141 height 22
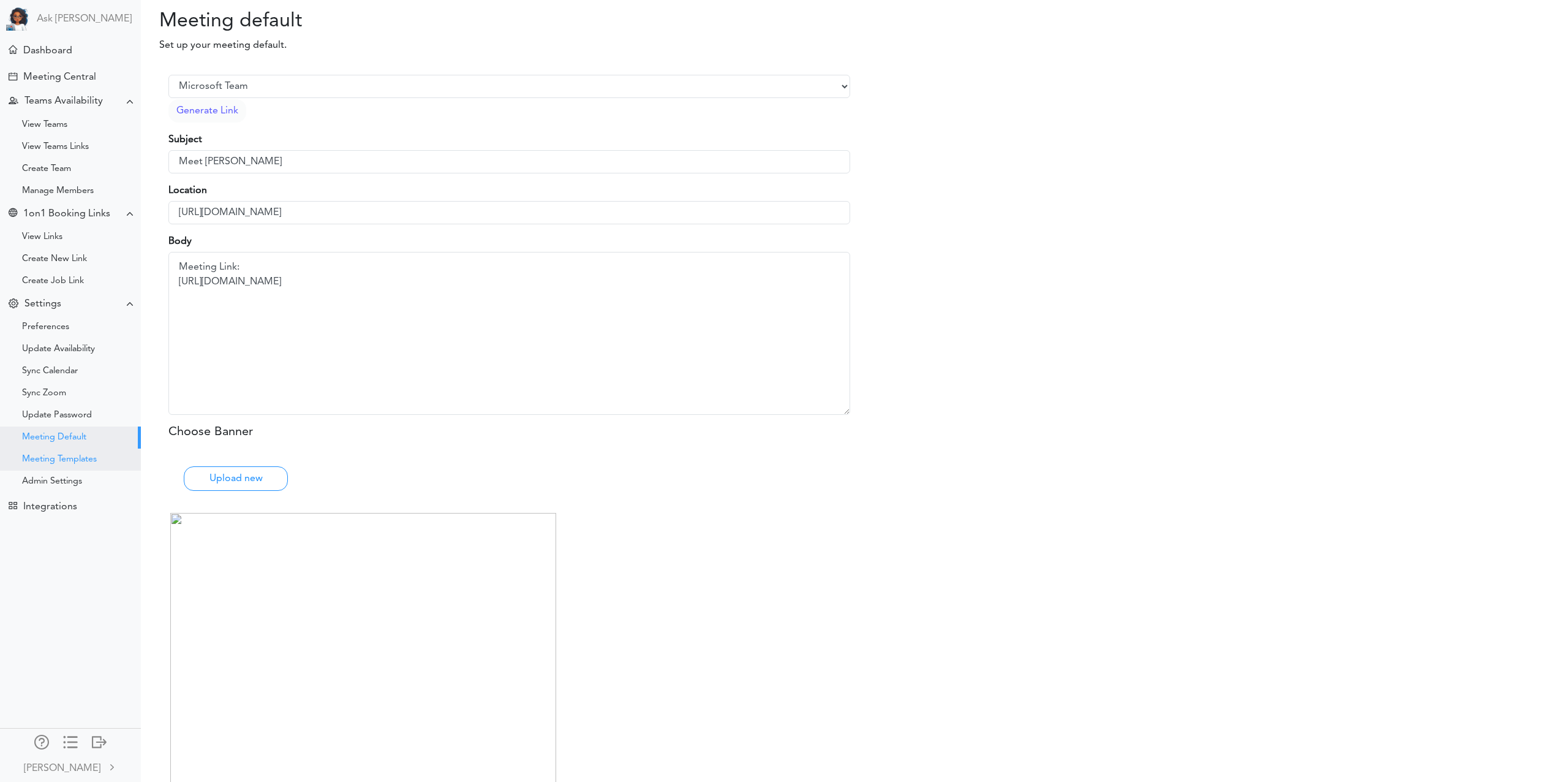
click at [64, 461] on div "Meeting Templates" at bounding box center [59, 459] width 75 height 6
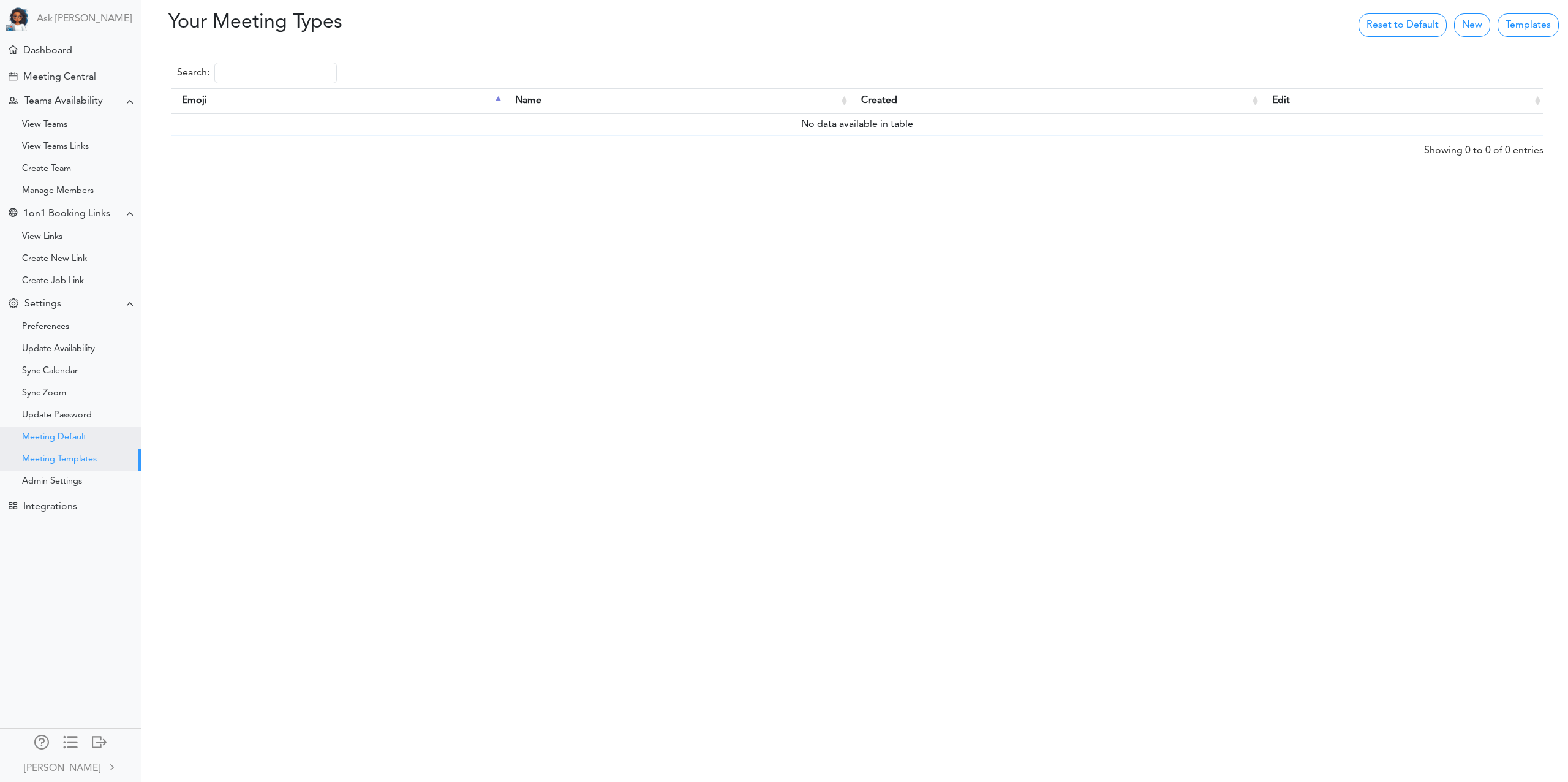
click at [63, 440] on div "Meeting Default" at bounding box center [55, 437] width 65 height 6
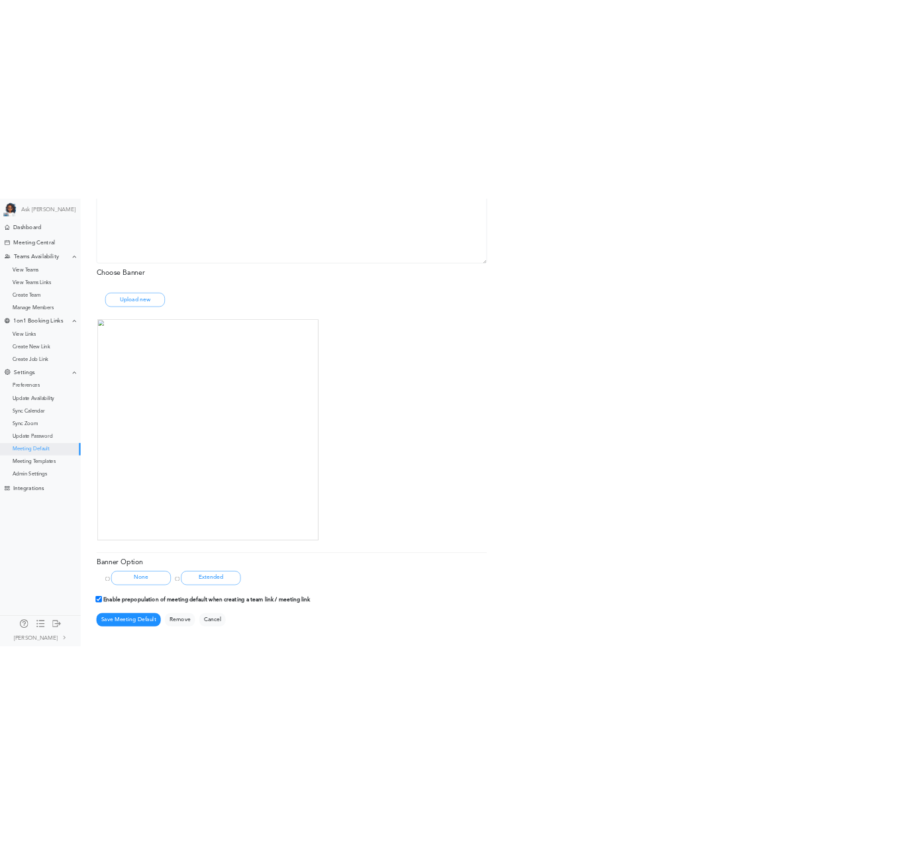
scroll to position [399, 0]
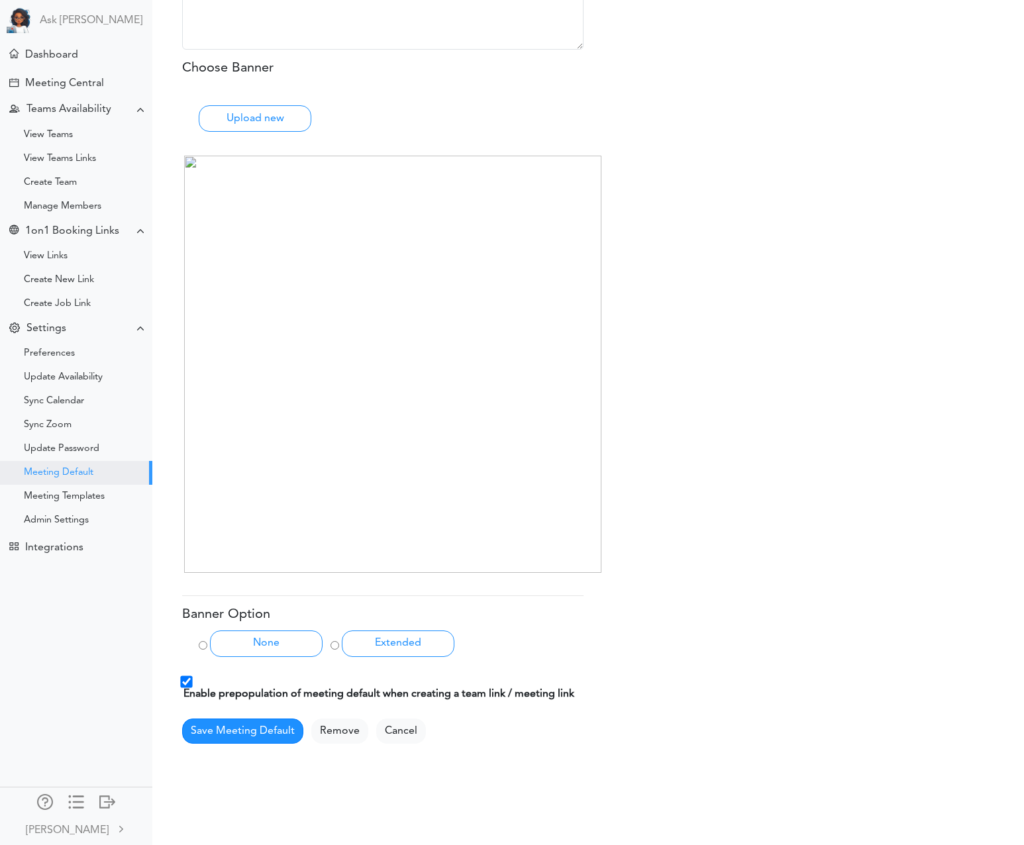
click at [818, 193] on div at bounding box center [803, 212] width 421 height 48
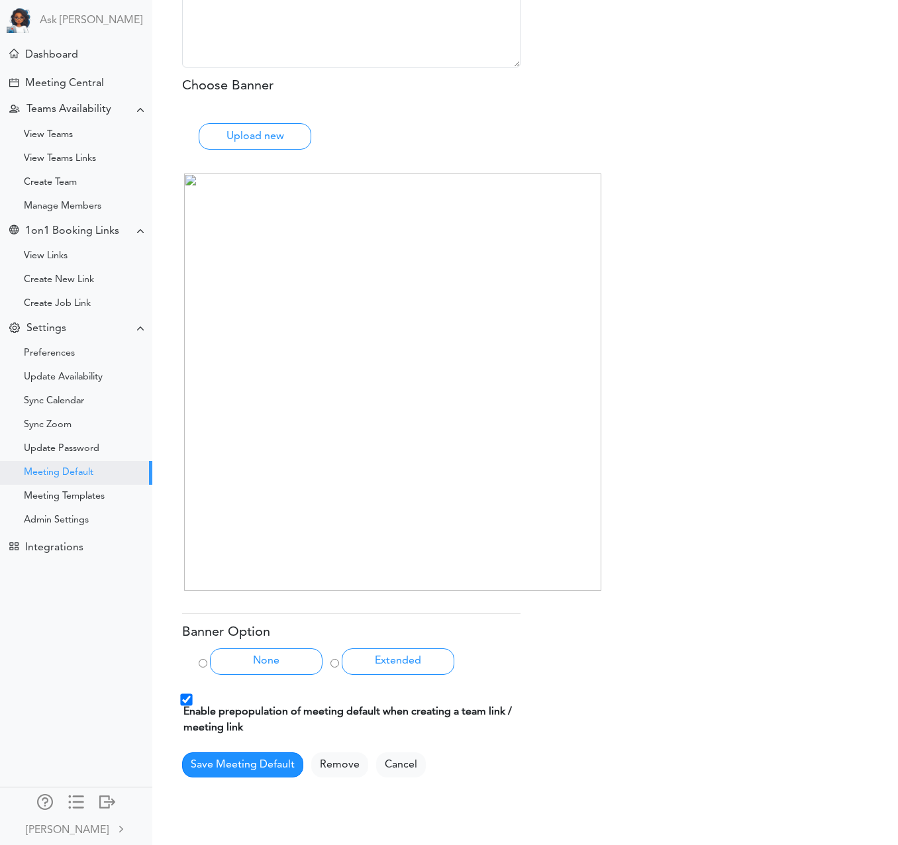
scroll to position [423, 0]
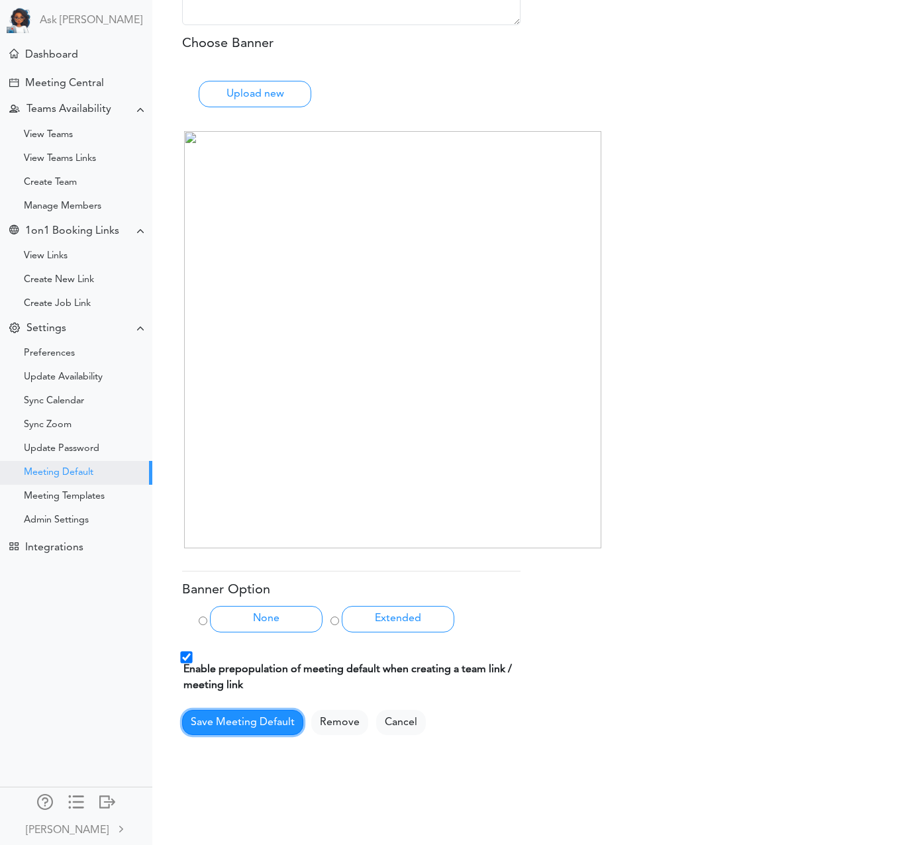
drag, startPoint x: 251, startPoint y: 724, endPoint x: 243, endPoint y: 718, distance: 9.5
click at [251, 724] on button "Save Meeting Default" at bounding box center [242, 722] width 121 height 25
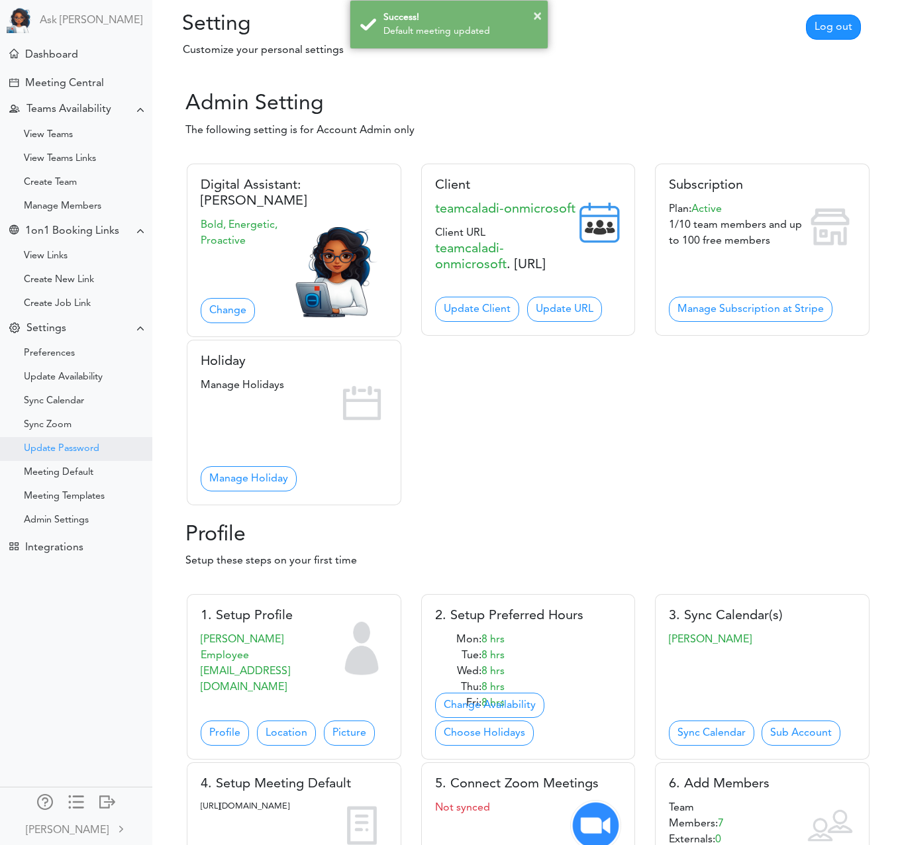
scroll to position [1, 0]
click at [52, 133] on div "View Teams" at bounding box center [48, 135] width 49 height 7
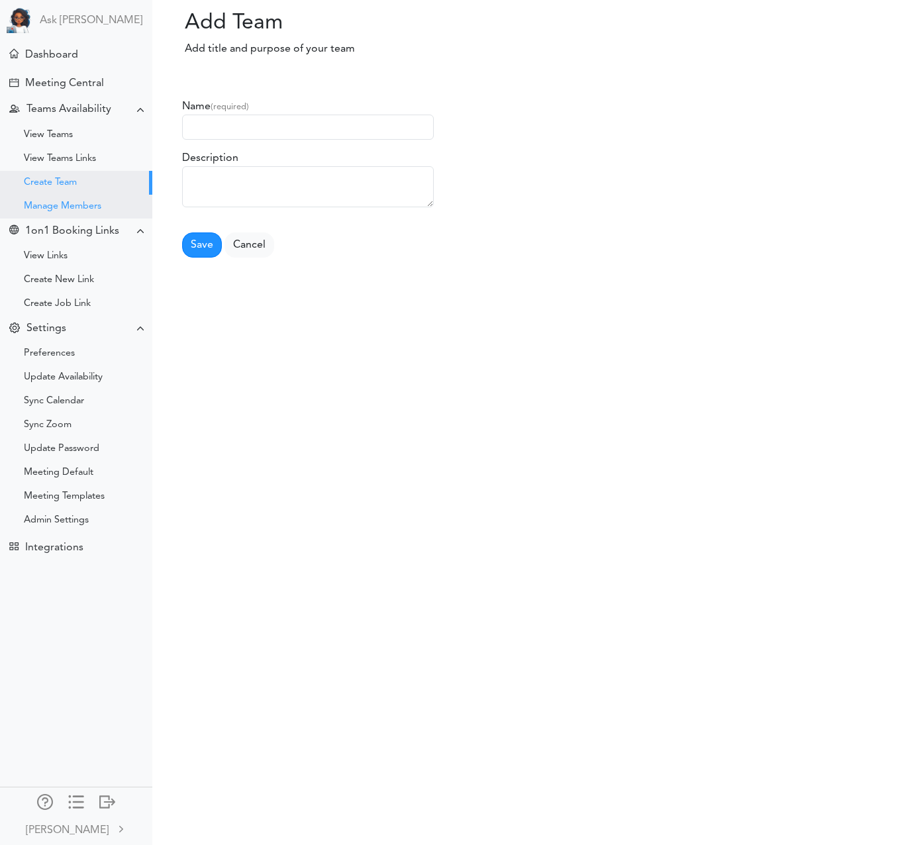
click at [56, 197] on div "Manage Members" at bounding box center [76, 207] width 152 height 24
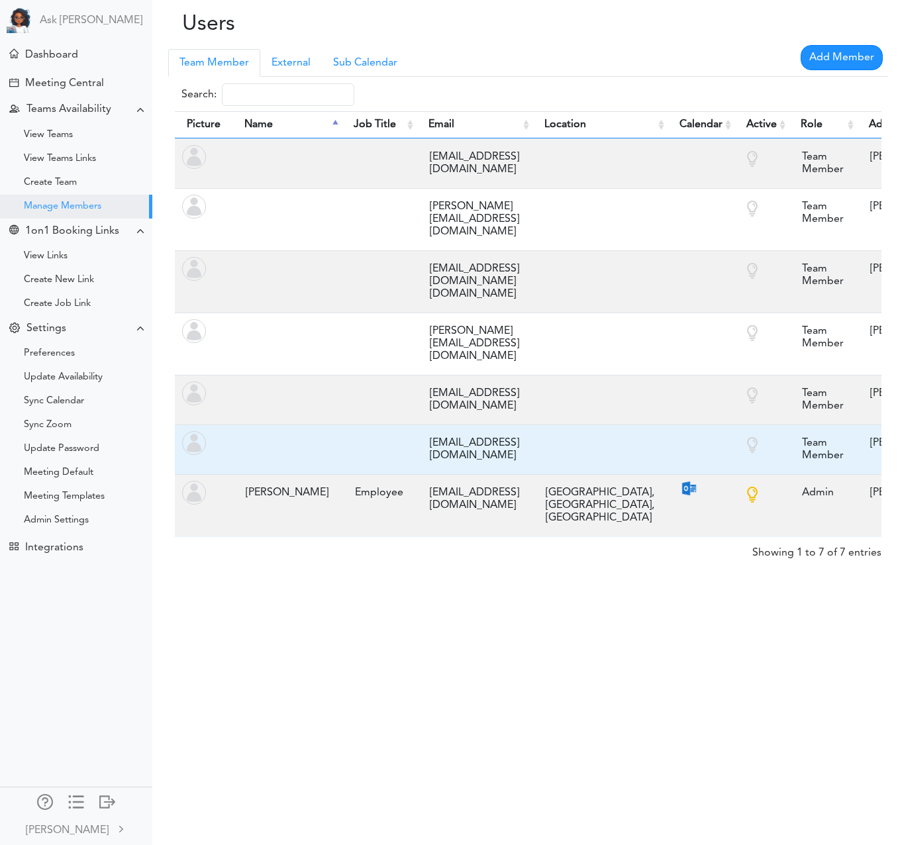
click at [423, 430] on div "vidya@teamcaladi.onmicrosoft.com" at bounding box center [474, 449] width 103 height 38
copy tr "vidya@teamcaladi.onmicrosoft.com"
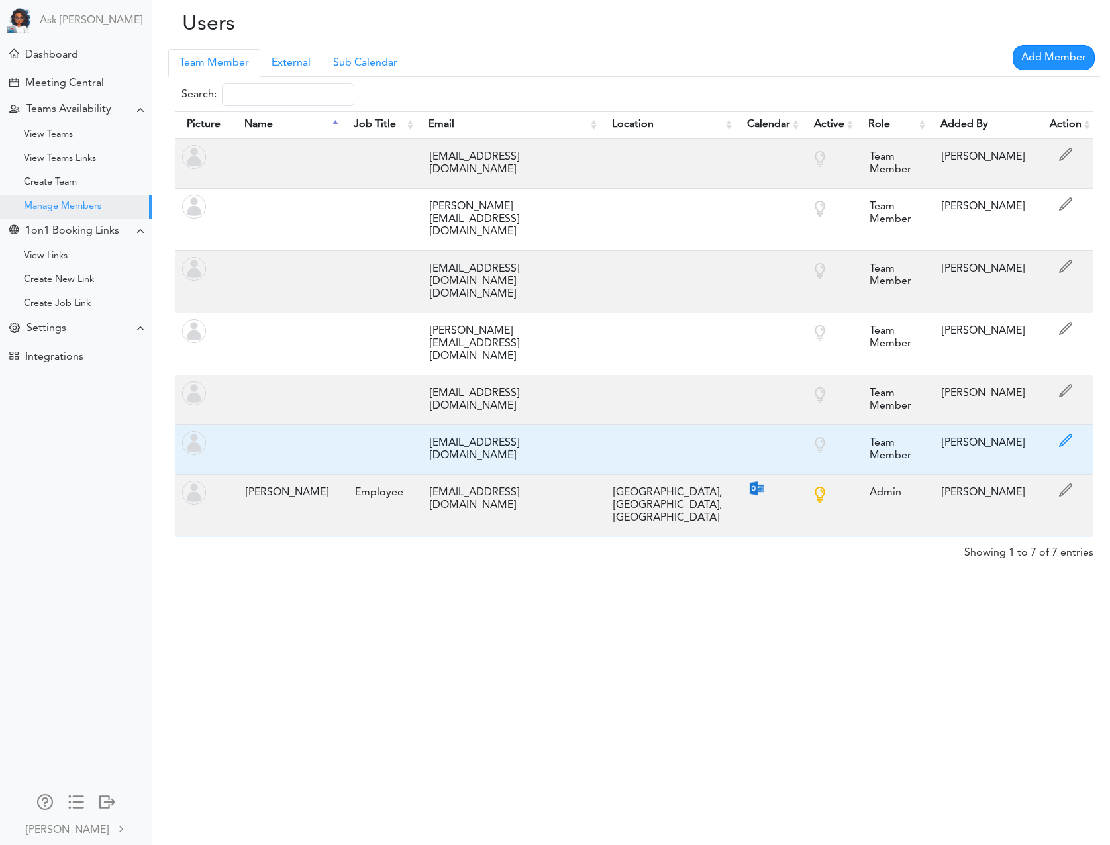
click at [897, 434] on span at bounding box center [1065, 444] width 20 height 20
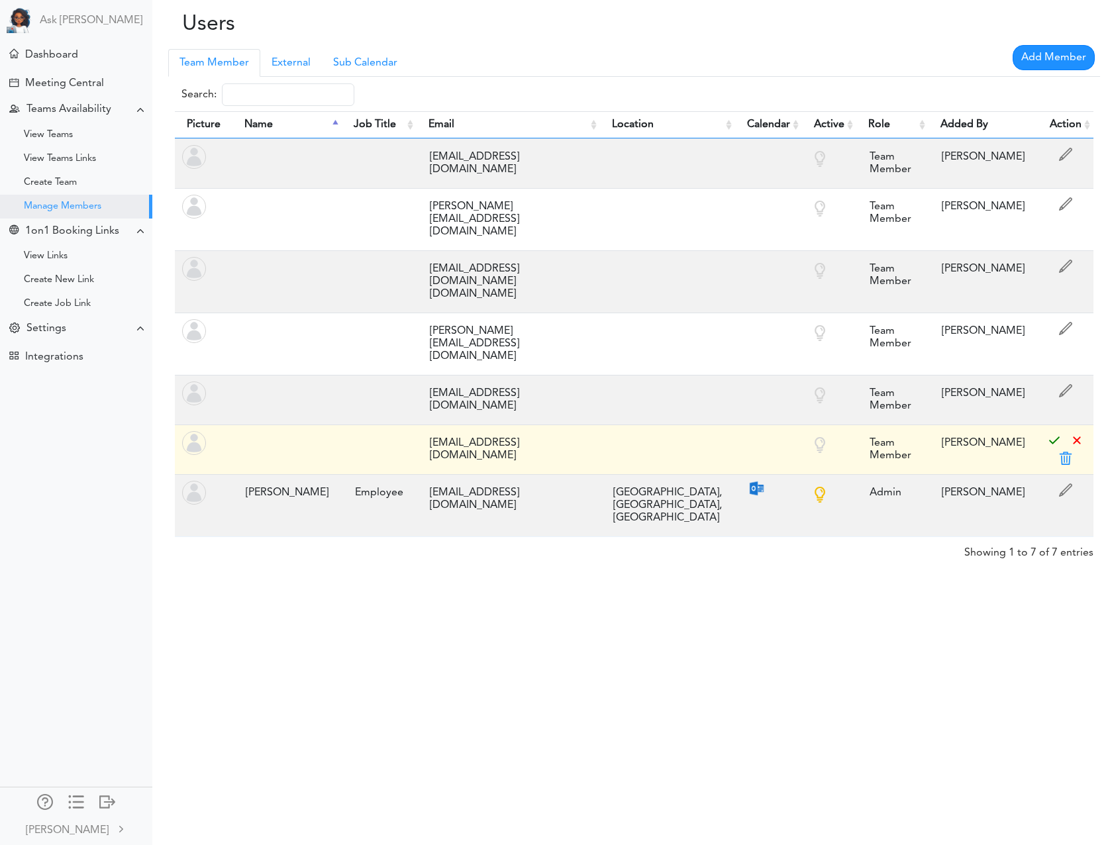
click at [897, 452] on span at bounding box center [1065, 462] width 20 height 20
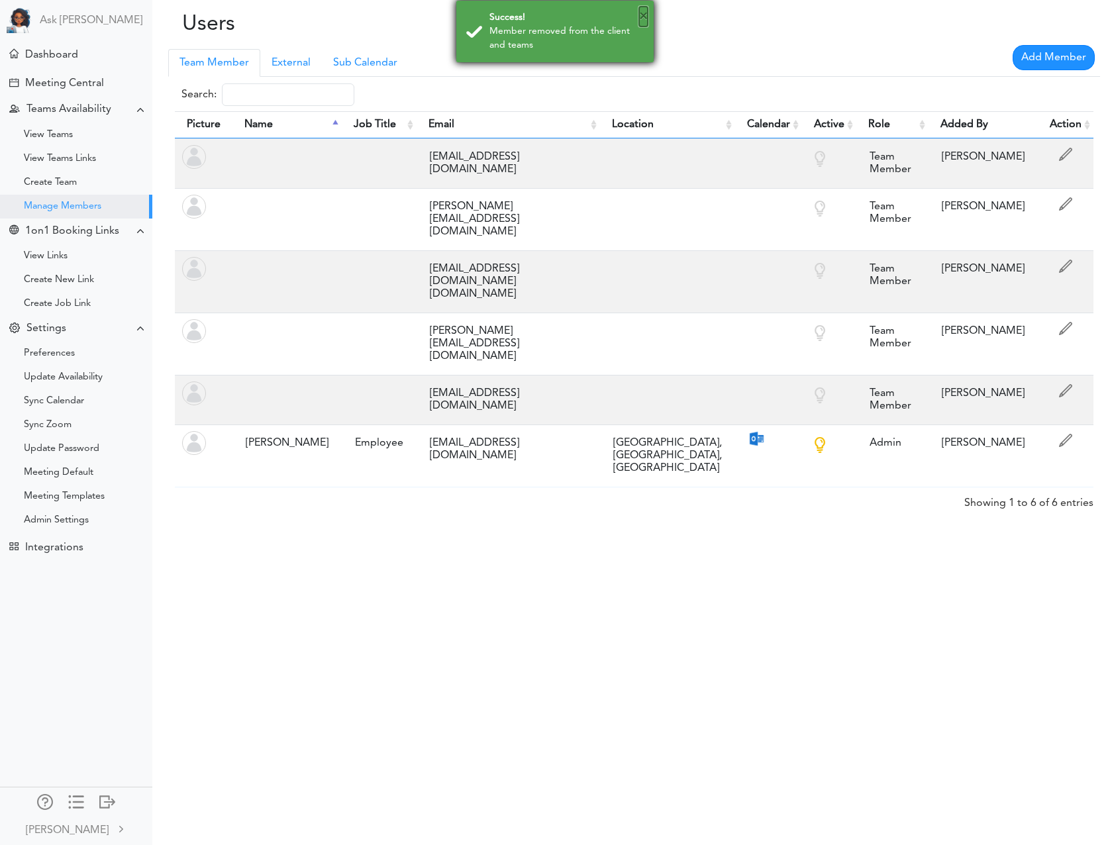
click at [644, 20] on button "×" at bounding box center [643, 17] width 9 height 20
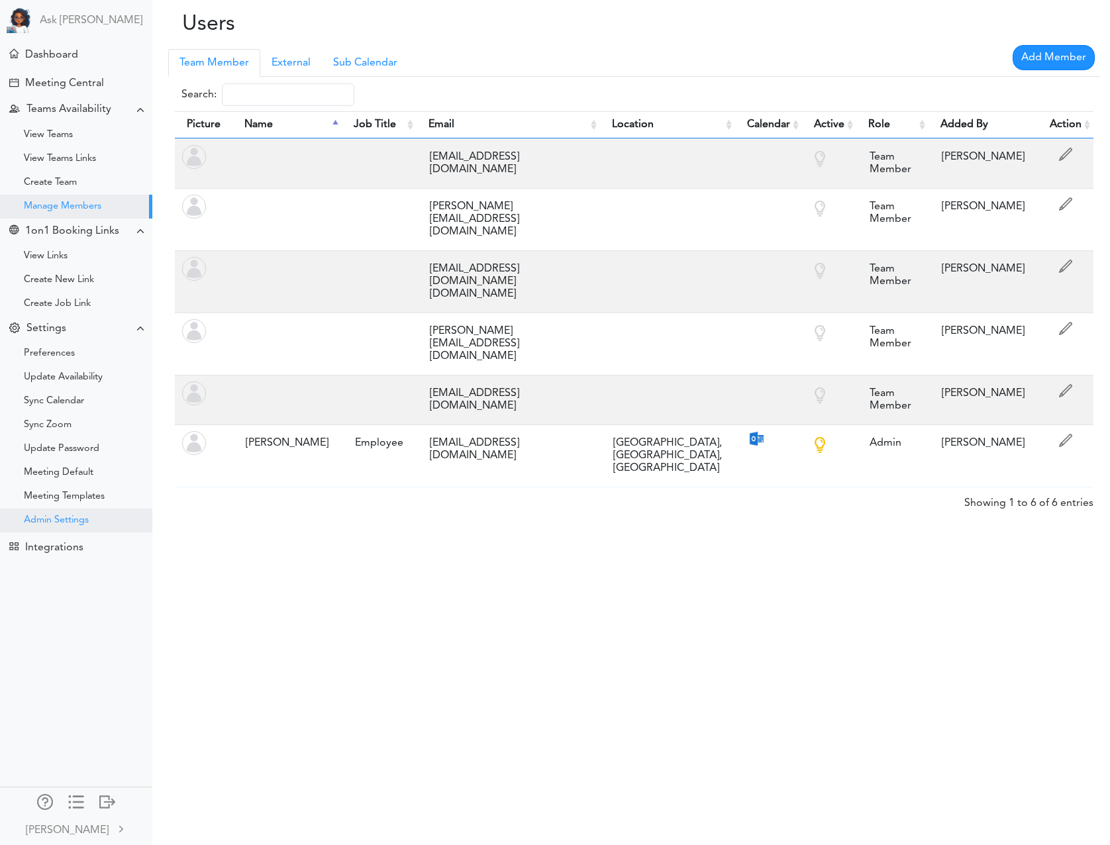
click at [76, 523] on div "Admin Settings" at bounding box center [56, 520] width 65 height 7
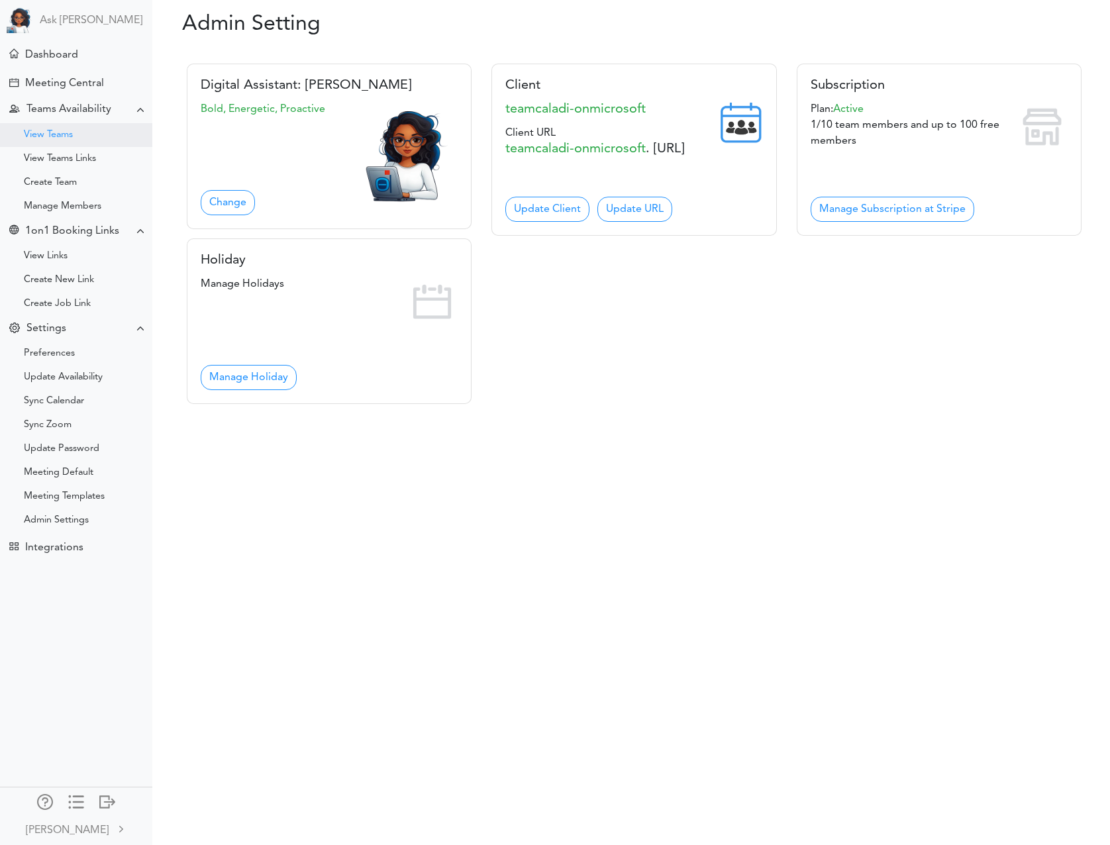
click at [57, 132] on div "View Teams" at bounding box center [48, 135] width 49 height 7
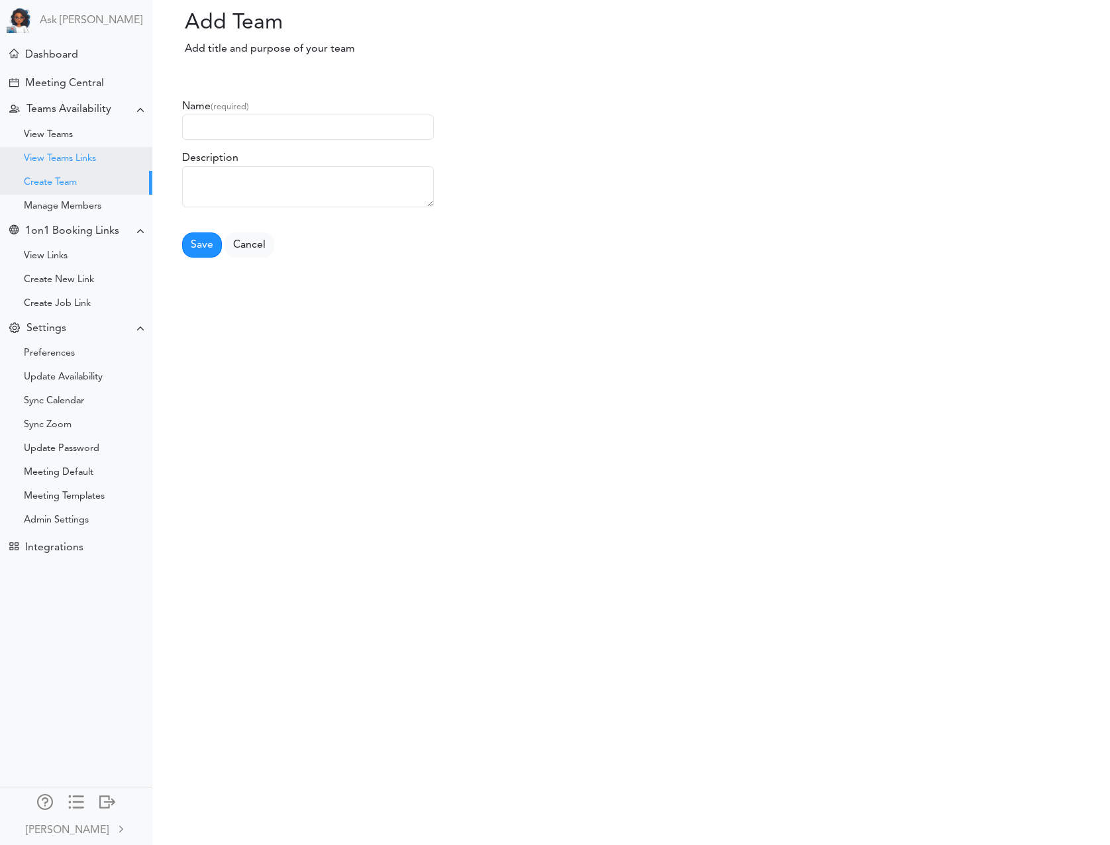
click at [60, 157] on div "View Teams Links" at bounding box center [60, 159] width 72 height 7
drag, startPoint x: 61, startPoint y: 181, endPoint x: 62, endPoint y: 190, distance: 8.6
click at [61, 181] on div "Create Team" at bounding box center [50, 182] width 53 height 7
click at [64, 200] on div "Manage Members" at bounding box center [76, 207] width 152 height 24
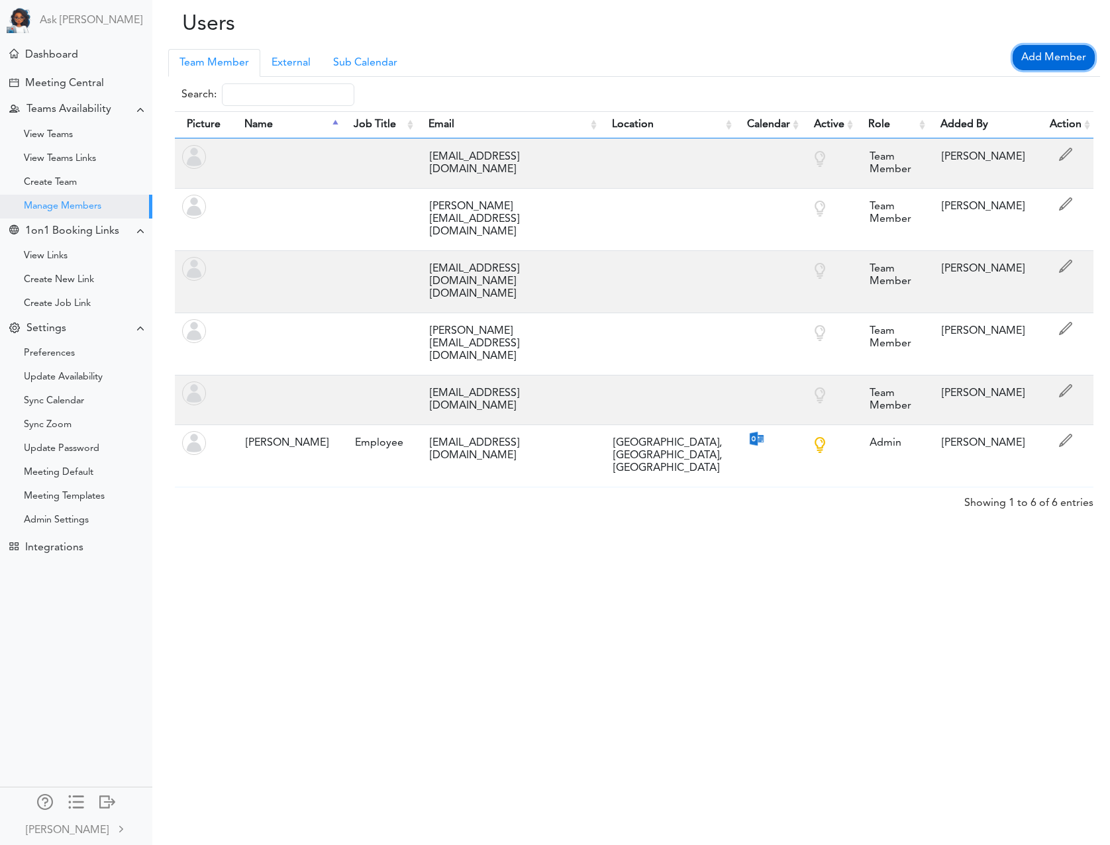
click at [1043, 66] on link "Add Member" at bounding box center [1053, 57] width 82 height 25
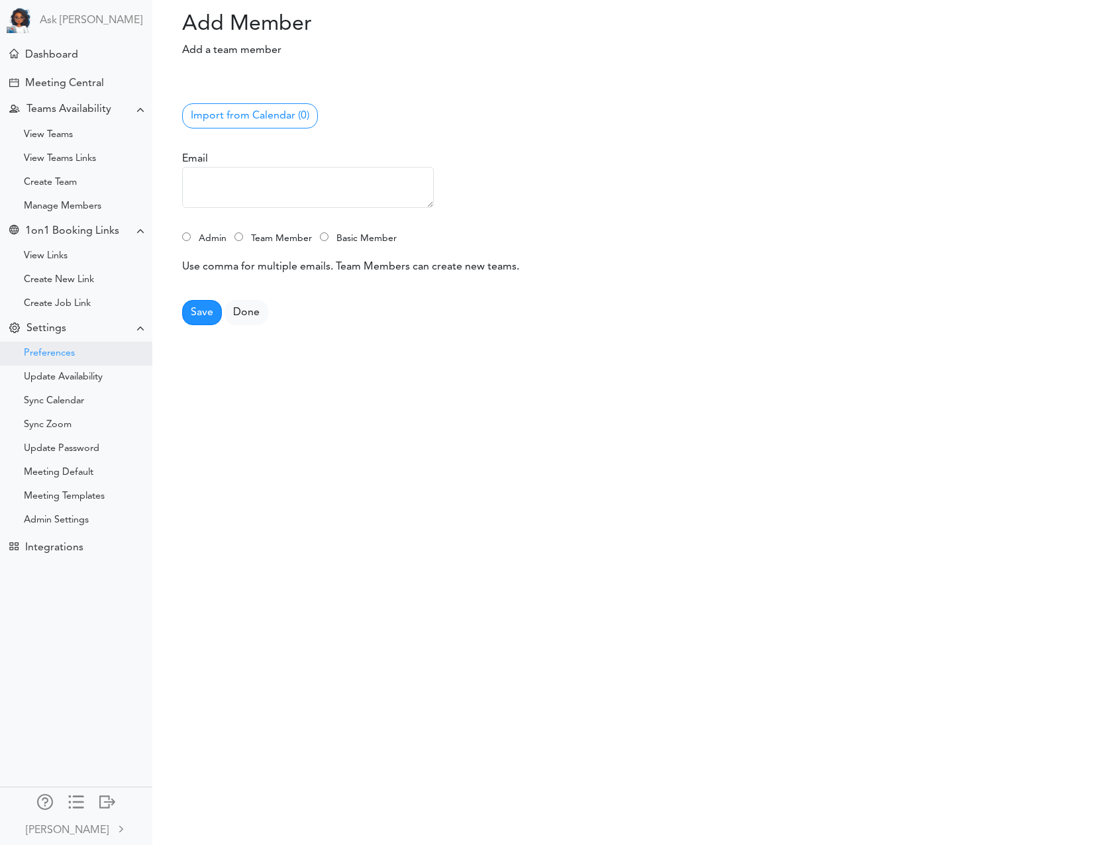
click at [50, 352] on div "Preferences" at bounding box center [49, 353] width 51 height 7
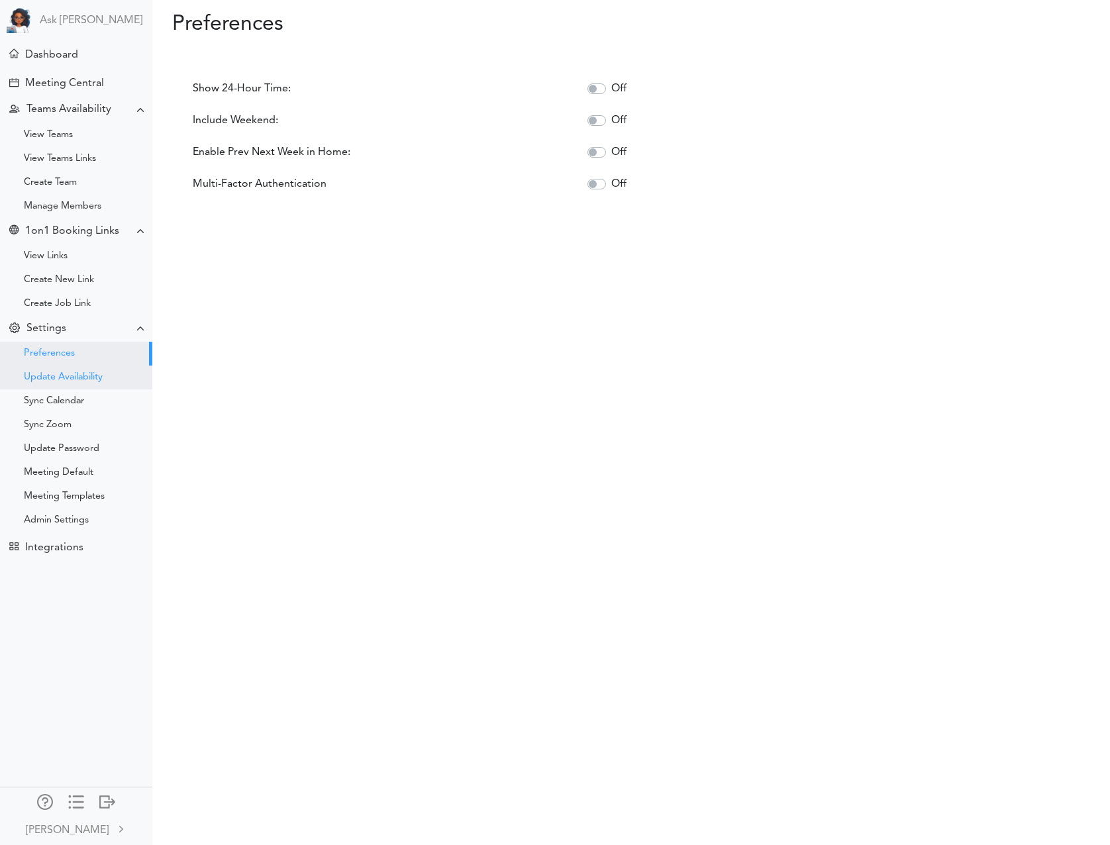
click at [47, 374] on div "Update Availability" at bounding box center [63, 377] width 79 height 7
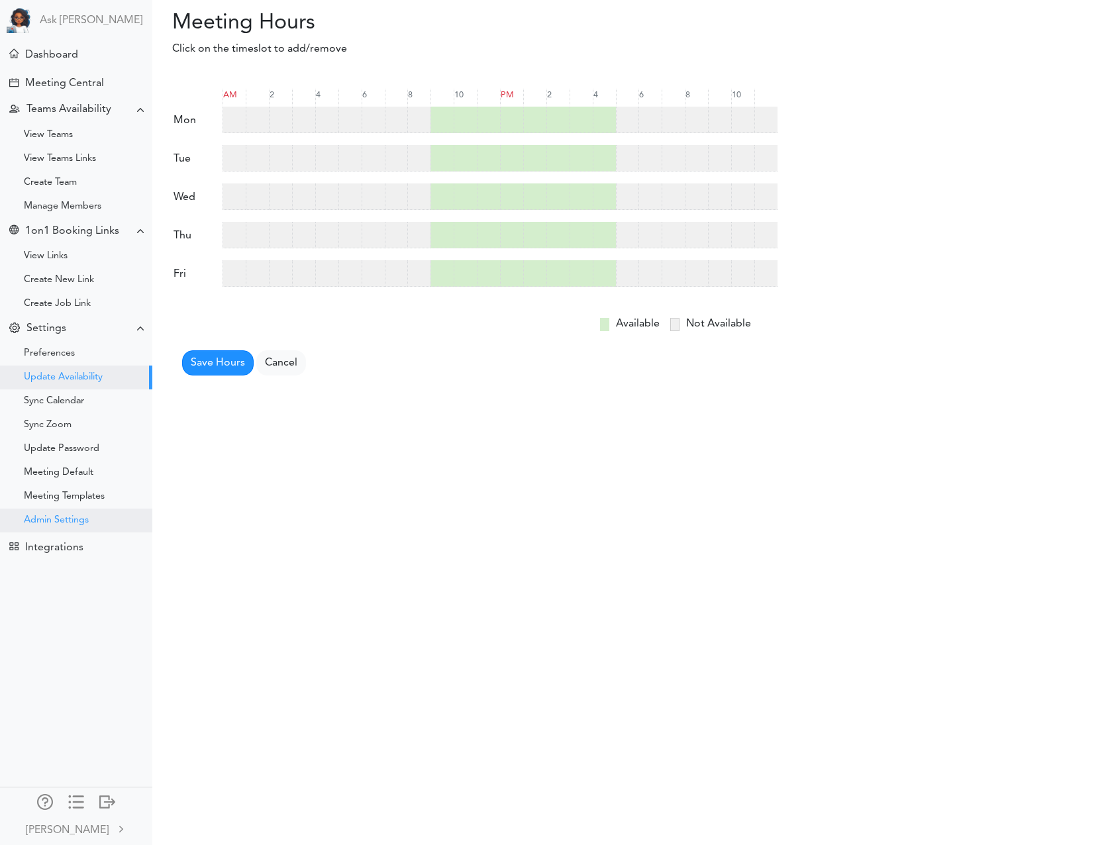
drag, startPoint x: 68, startPoint y: 496, endPoint x: 64, endPoint y: 516, distance: 21.0
click at [68, 496] on div "Meeting Templates" at bounding box center [64, 496] width 81 height 7
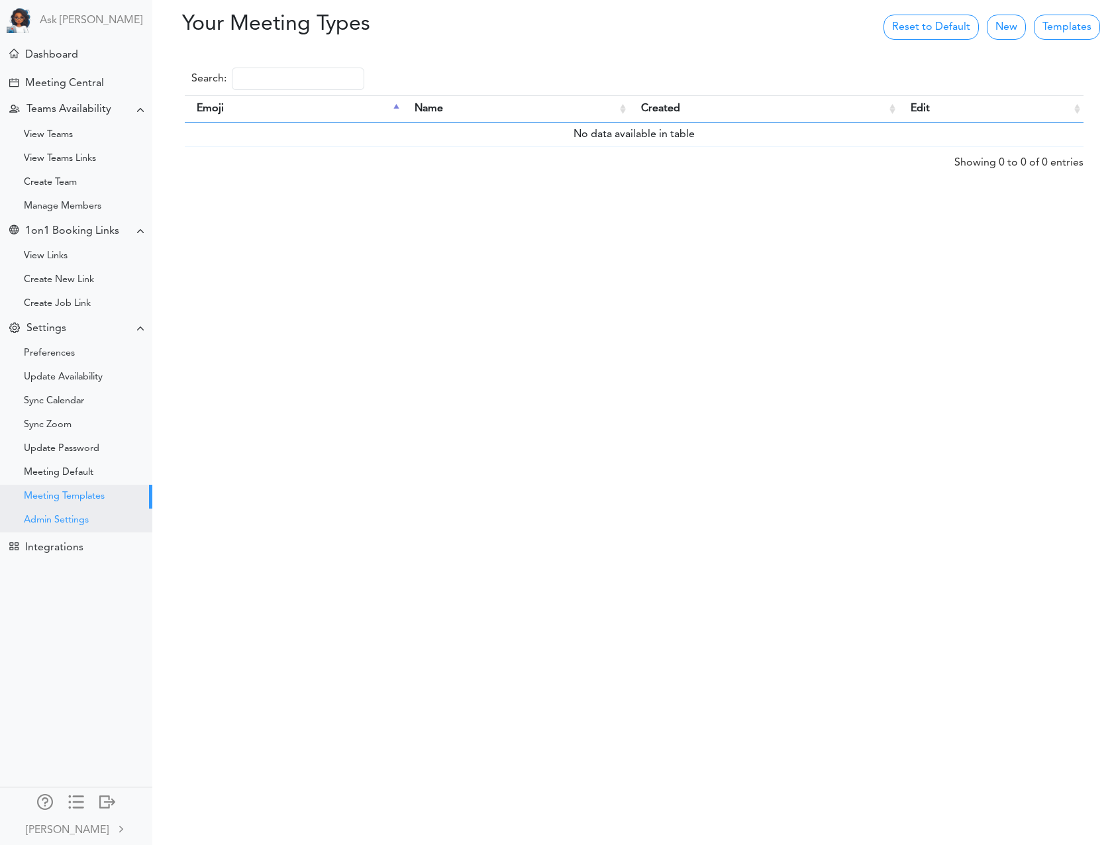
click at [64, 523] on div "Admin Settings" at bounding box center [56, 520] width 65 height 7
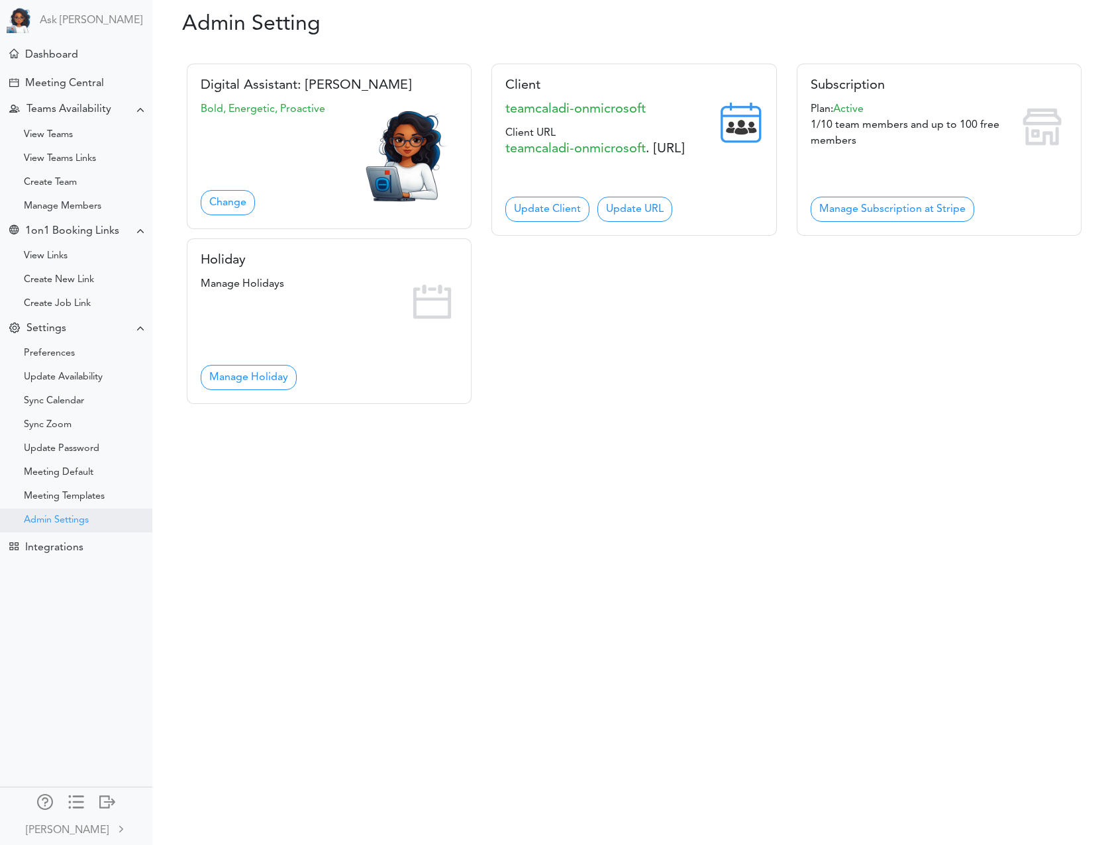
click at [82, 518] on div "Admin Settings" at bounding box center [56, 520] width 65 height 7
drag, startPoint x: 70, startPoint y: 134, endPoint x: 77, endPoint y: 144, distance: 12.3
click at [69, 134] on div "View Teams" at bounding box center [48, 135] width 49 height 7
